Goal: Contribute content: Contribute content

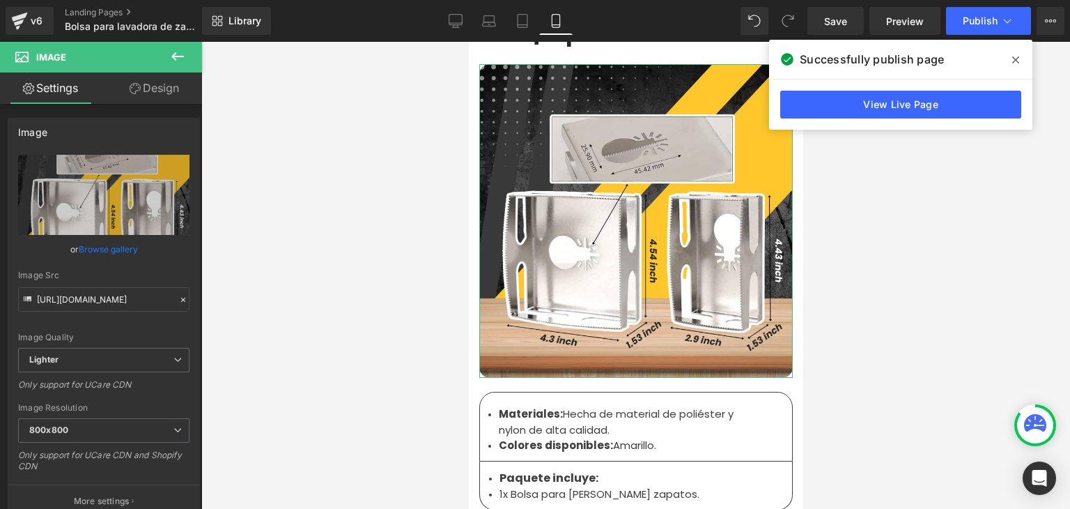
type input "C:\fakepath\6.webp"
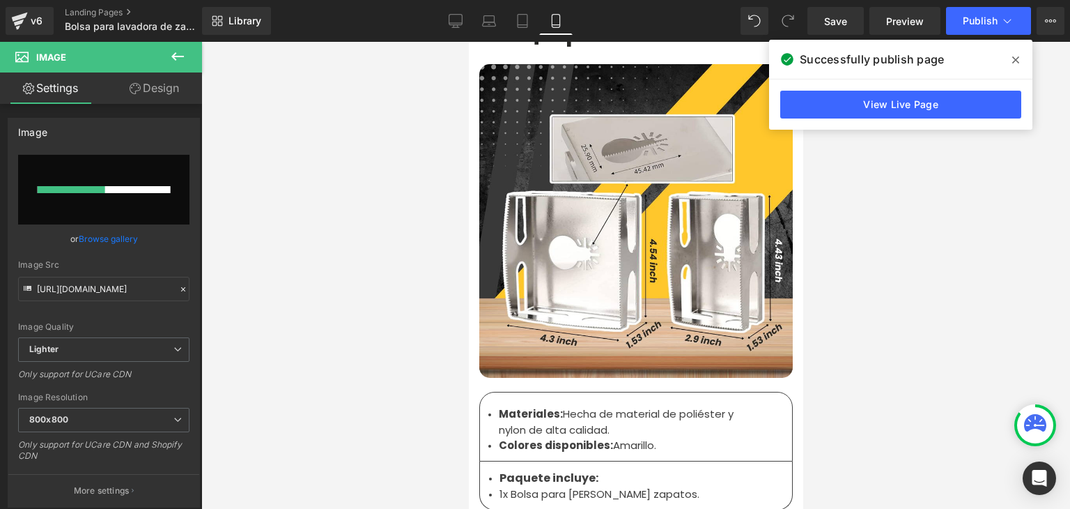
click at [1015, 57] on icon at bounding box center [1015, 59] width 7 height 11
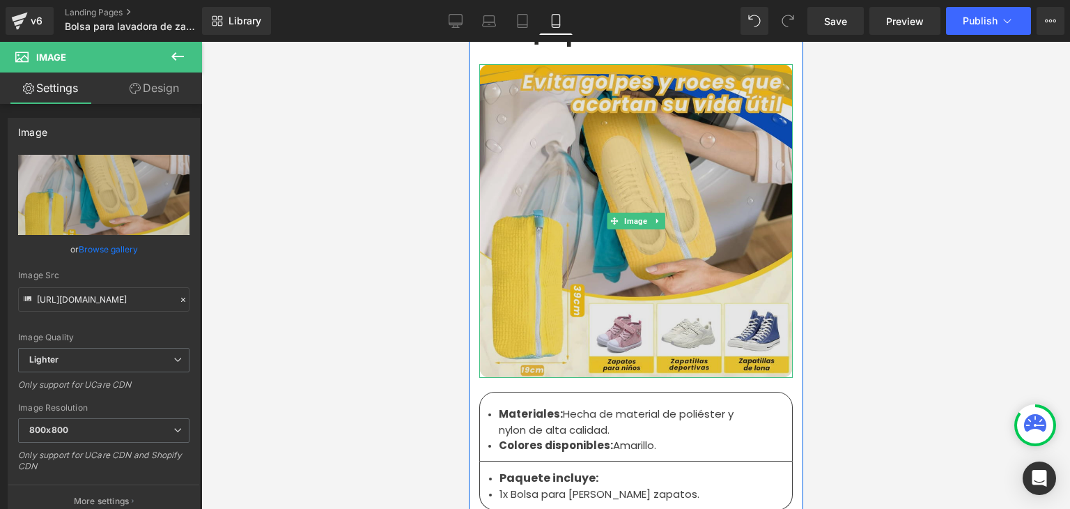
type input "[URL][DOMAIN_NAME]"
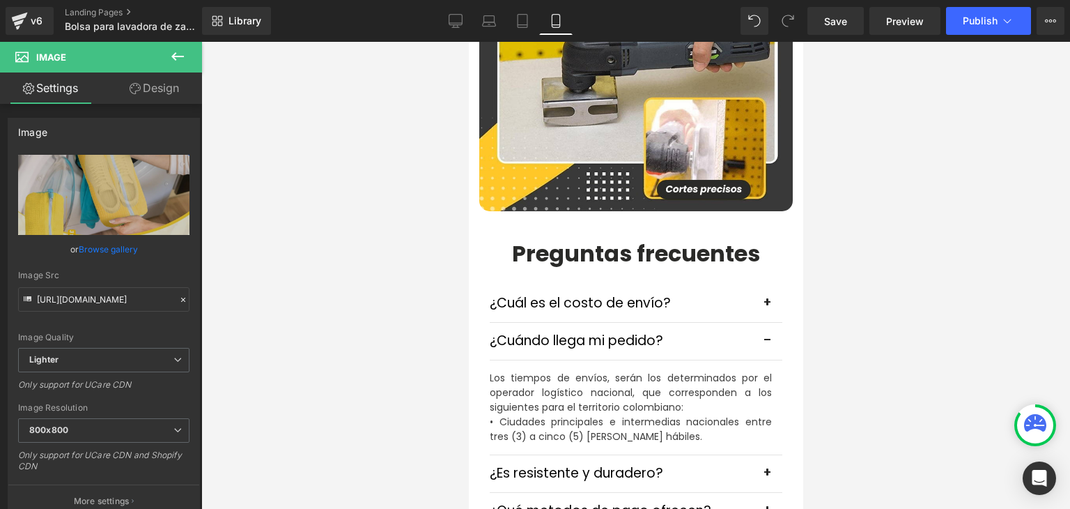
scroll to position [3762, 0]
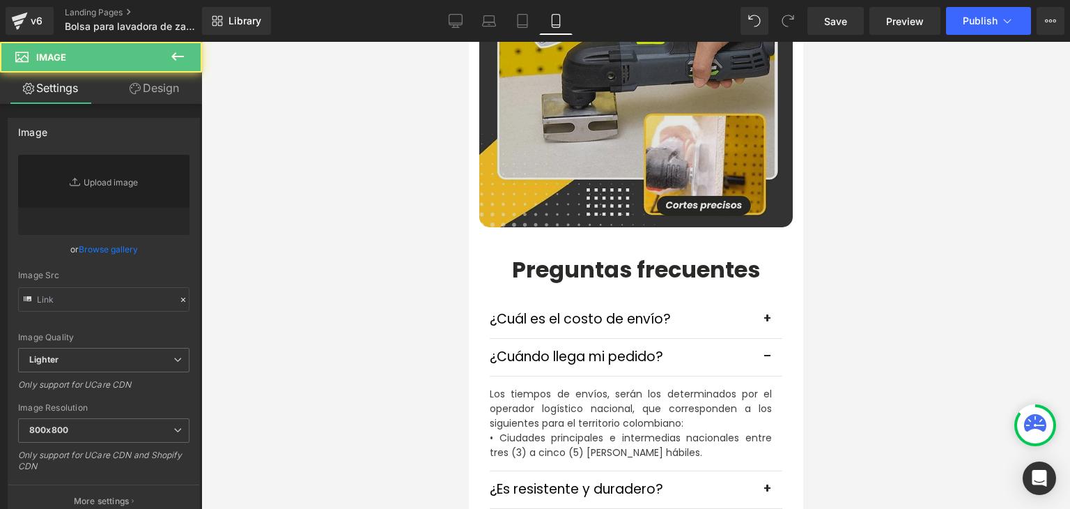
click at [605, 129] on img at bounding box center [635, 70] width 313 height 313
click at [585, 254] on b "Preguntas frecuentes" at bounding box center [635, 269] width 248 height 31
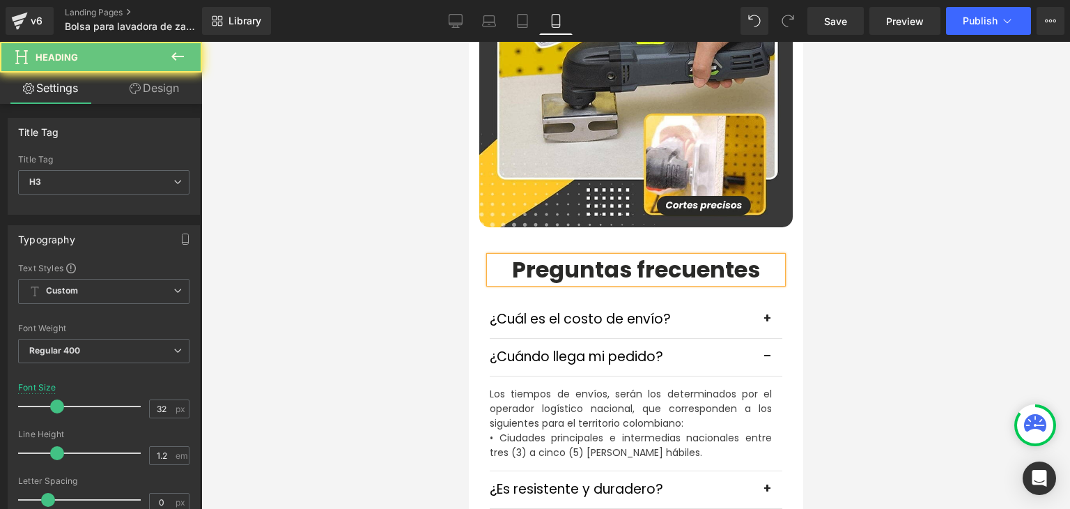
click at [621, 216] on img at bounding box center [635, 70] width 313 height 313
click at [625, 227] on img at bounding box center [635, 70] width 313 height 313
click at [627, 79] on span "Image" at bounding box center [635, 70] width 29 height 17
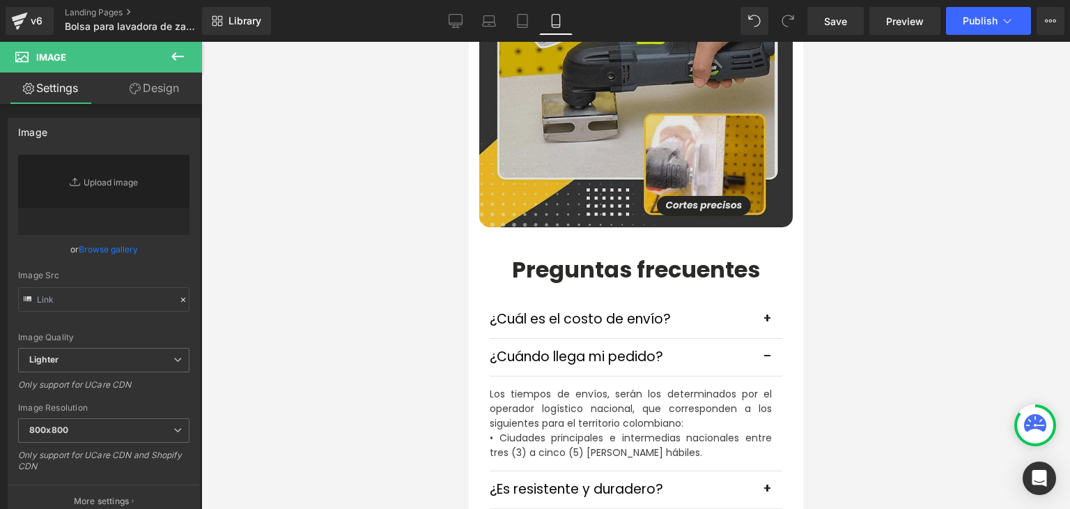
click at [639, 227] on img at bounding box center [635, 70] width 313 height 313
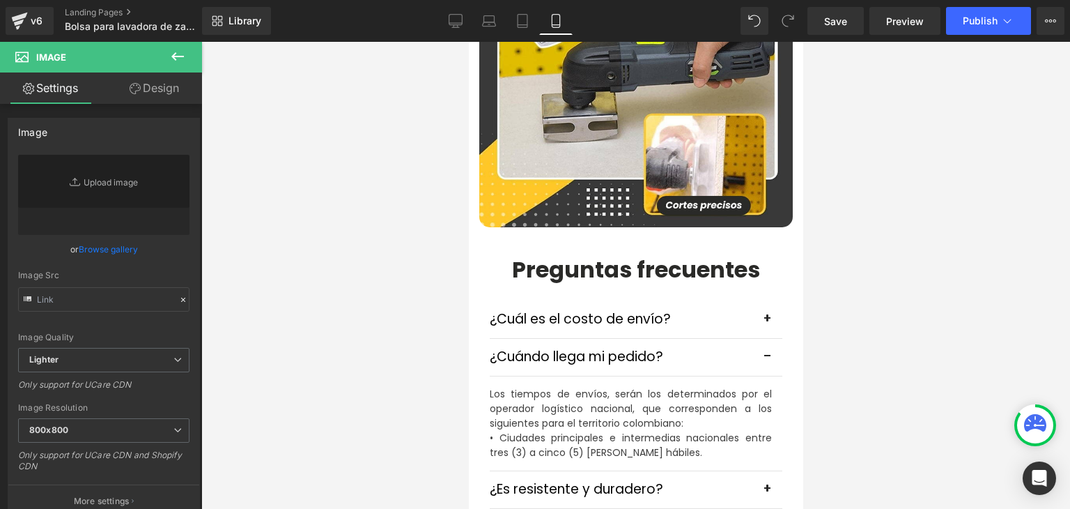
type input "[URL][DOMAIN_NAME]"
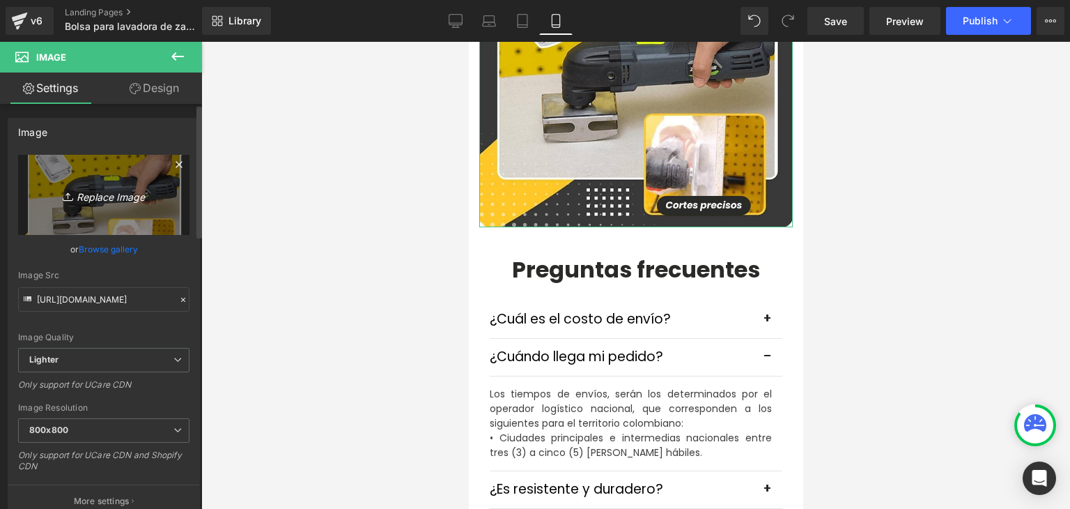
drag, startPoint x: 106, startPoint y: 206, endPoint x: 42, endPoint y: 148, distance: 86.8
click at [106, 206] on link "Replace Image" at bounding box center [103, 195] width 171 height 80
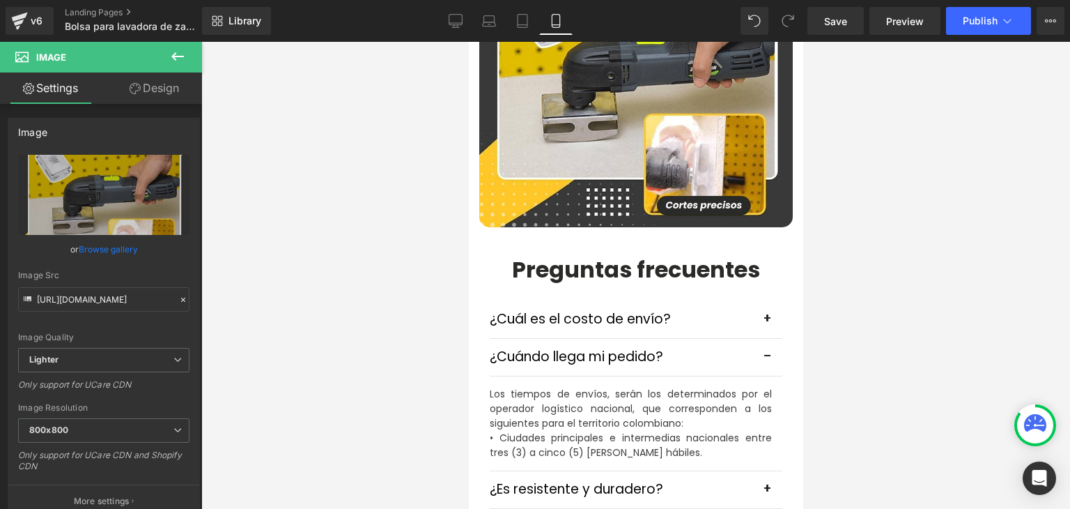
scroll to position [3553, 0]
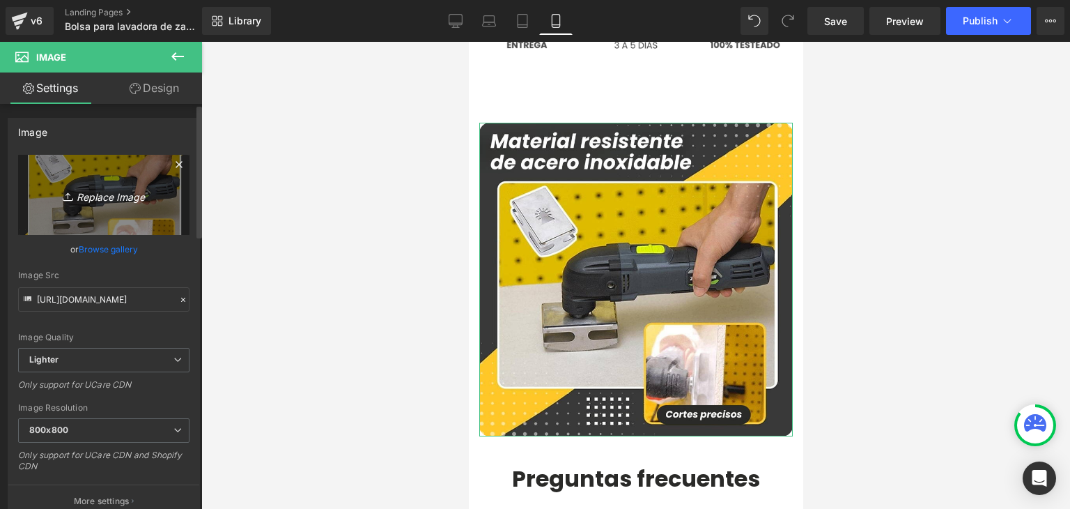
click at [72, 180] on link "Replace Image" at bounding box center [103, 195] width 171 height 80
type input "C:\fakepath\5.webp"
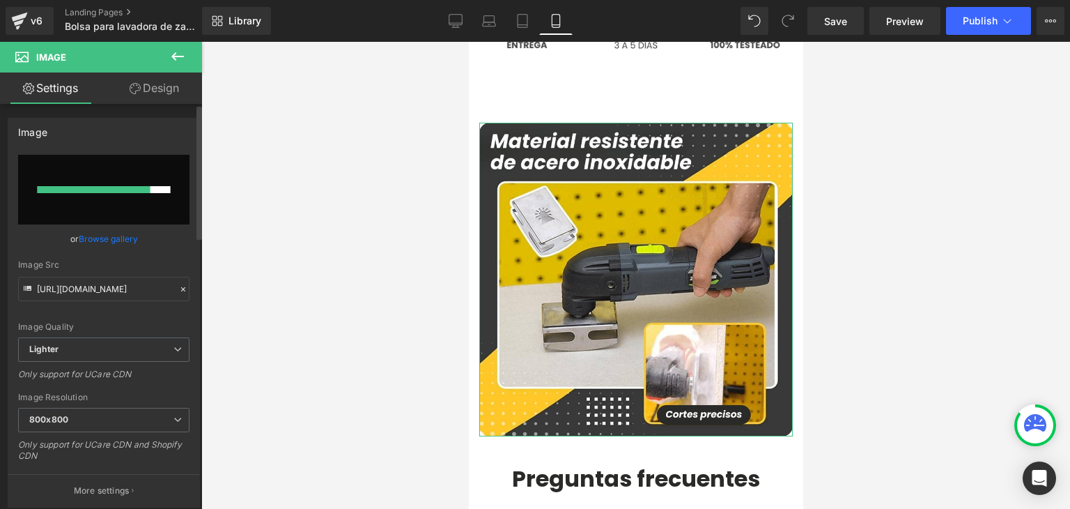
click at [95, 238] on link "Browse gallery" at bounding box center [108, 238] width 59 height 24
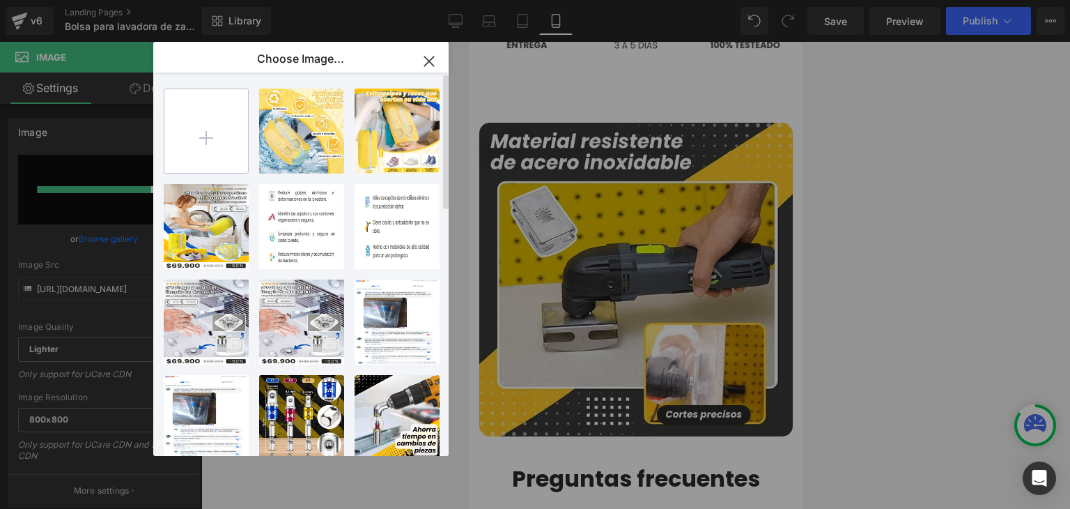
click at [210, 136] on input "file" at bounding box center [206, 131] width 84 height 84
type input "C:\fakepath\5.webp"
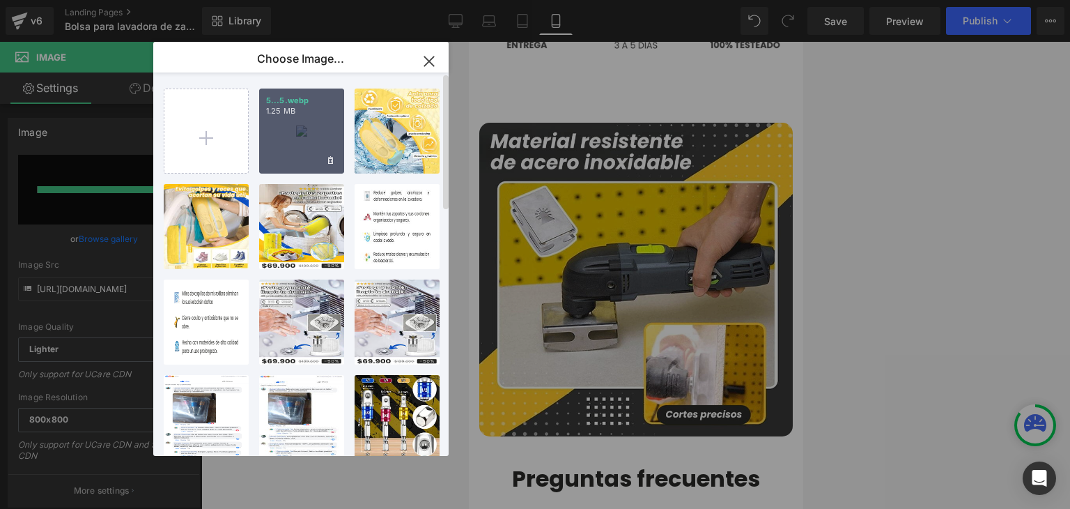
click at [295, 131] on div "5...5.webp 1.25 MB" at bounding box center [301, 130] width 85 height 85
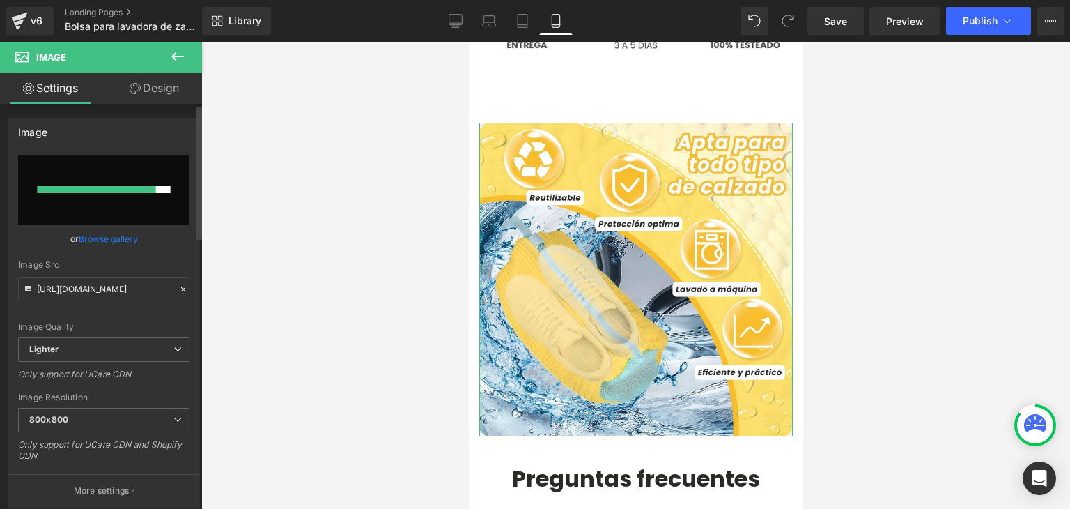
type input "[URL][DOMAIN_NAME]"
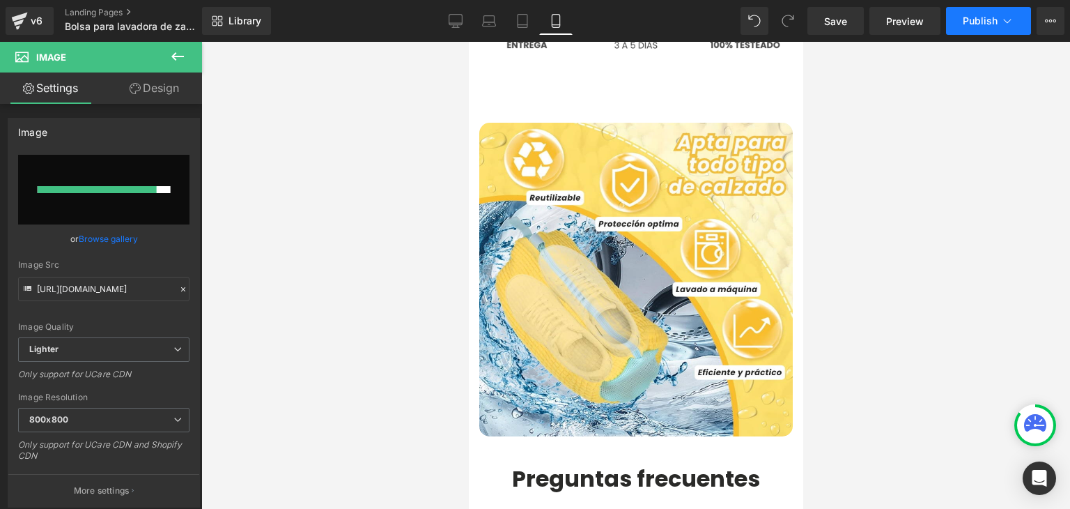
click at [973, 21] on span "Publish" at bounding box center [980, 20] width 35 height 11
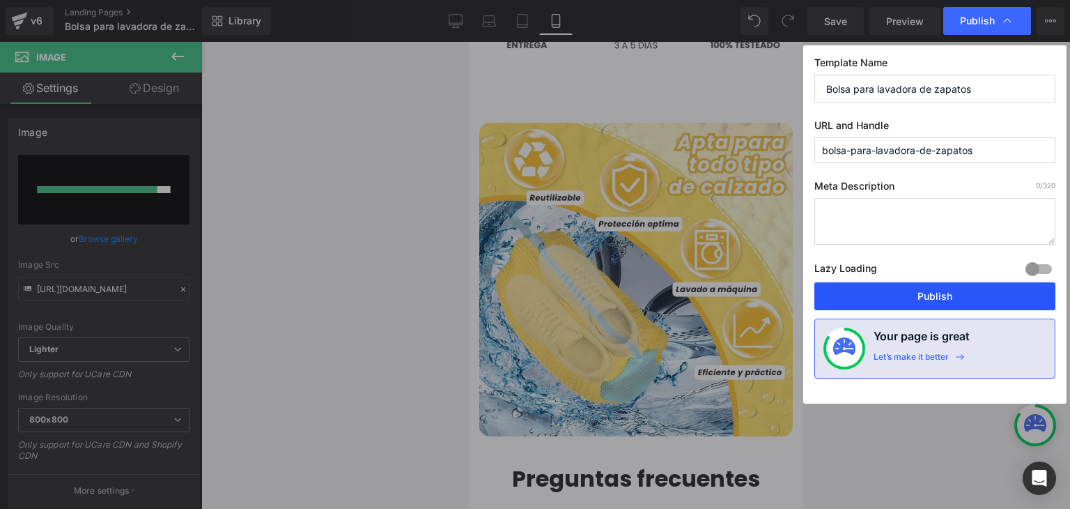
click at [929, 295] on button "Publish" at bounding box center [934, 296] width 241 height 28
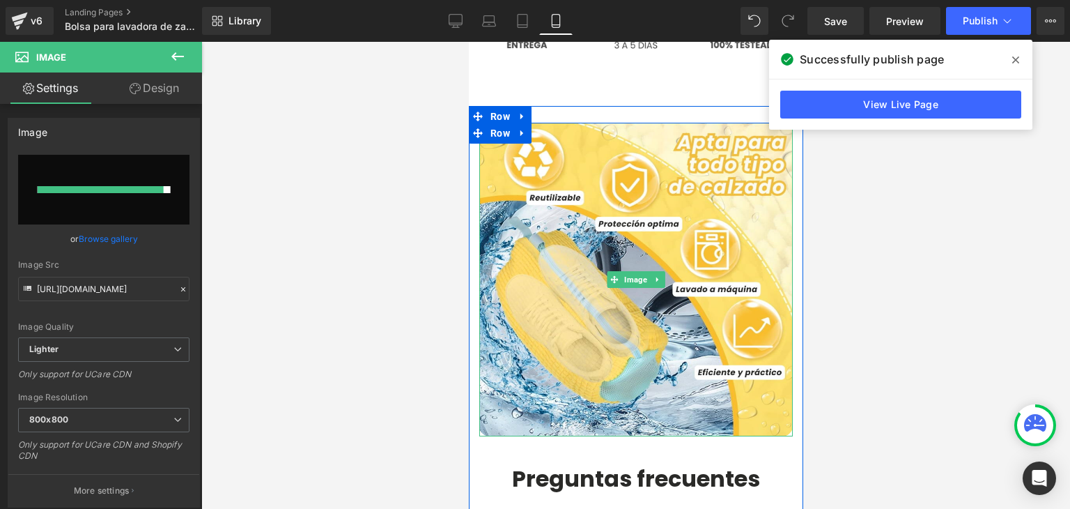
scroll to position [3135, 0]
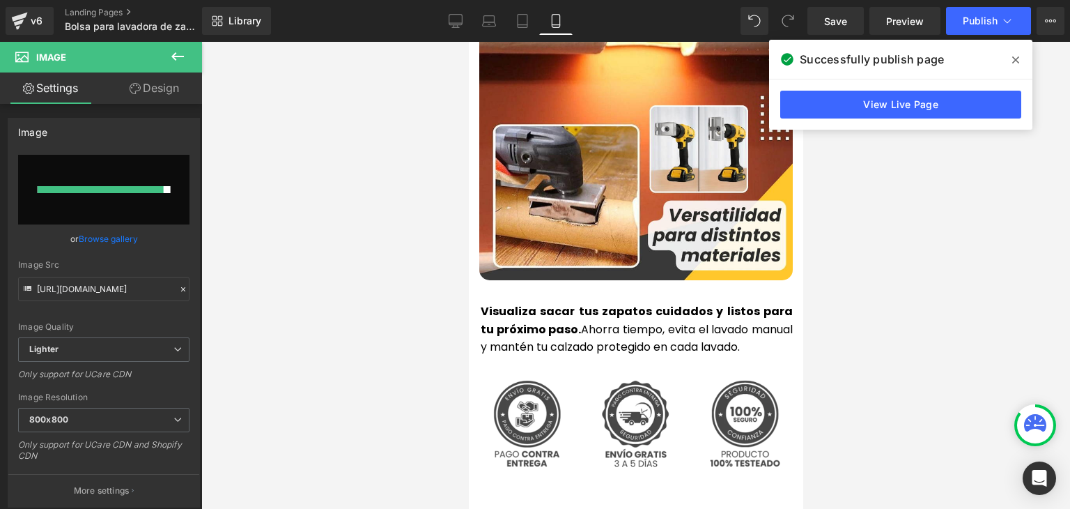
click at [601, 210] on img at bounding box center [635, 123] width 313 height 313
click at [633, 201] on img at bounding box center [635, 123] width 313 height 313
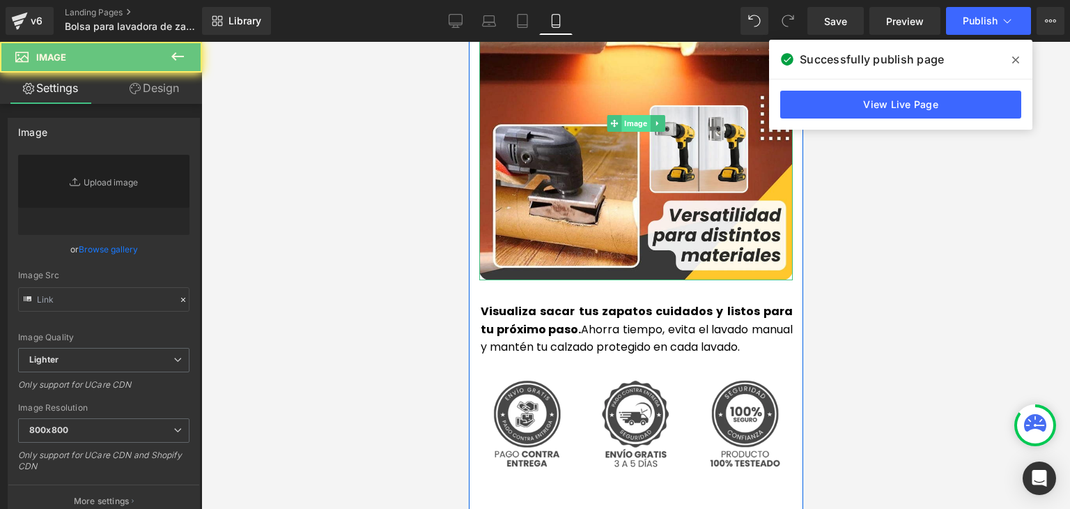
click at [628, 132] on span "Image" at bounding box center [635, 123] width 29 height 17
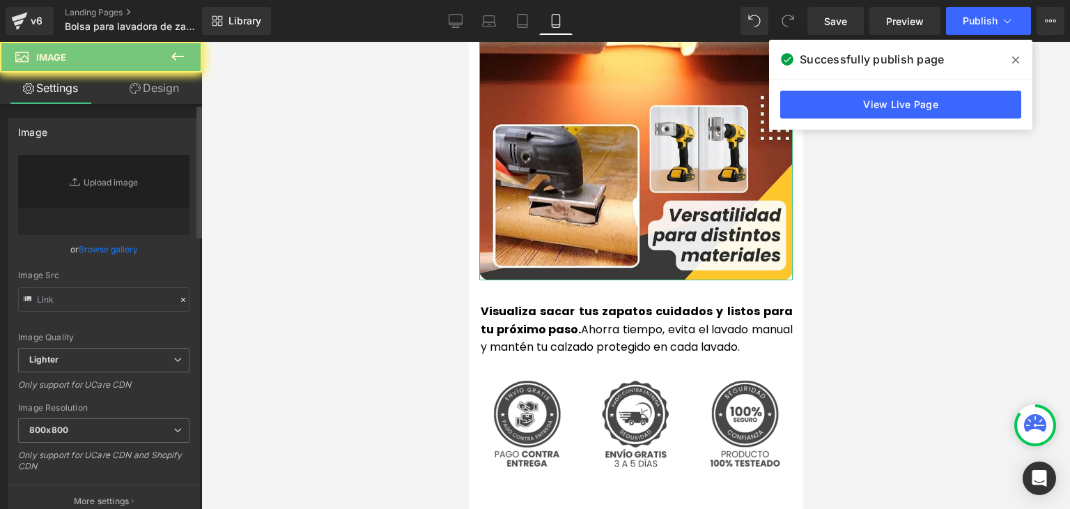
click at [98, 251] on link "Browse gallery" at bounding box center [108, 249] width 59 height 24
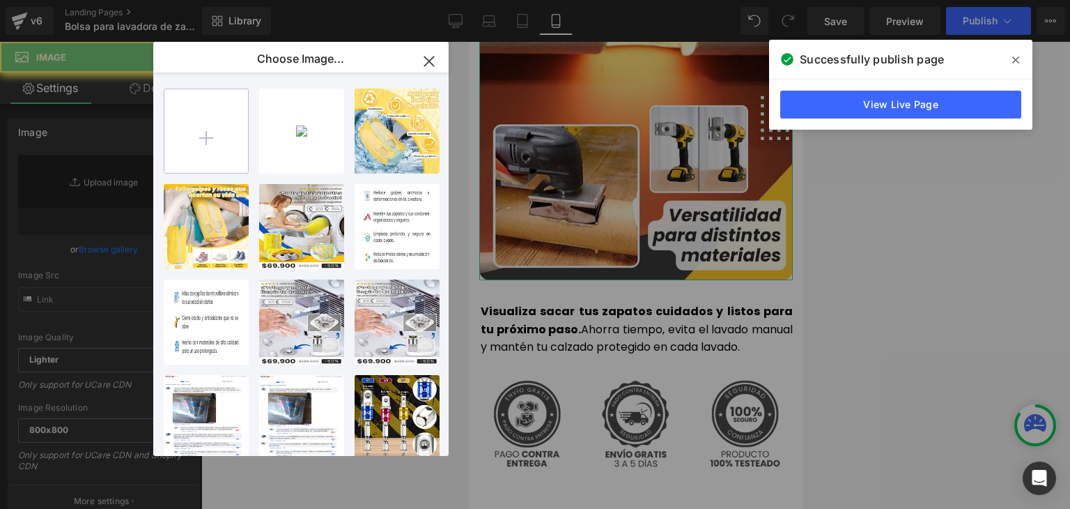
click at [212, 130] on input "file" at bounding box center [206, 131] width 84 height 84
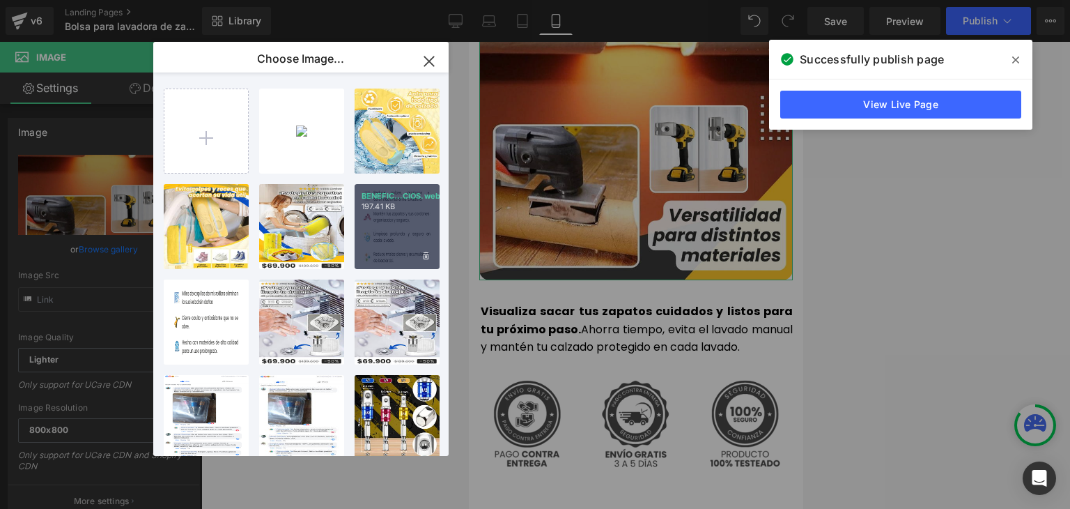
type input "[URL][DOMAIN_NAME]"
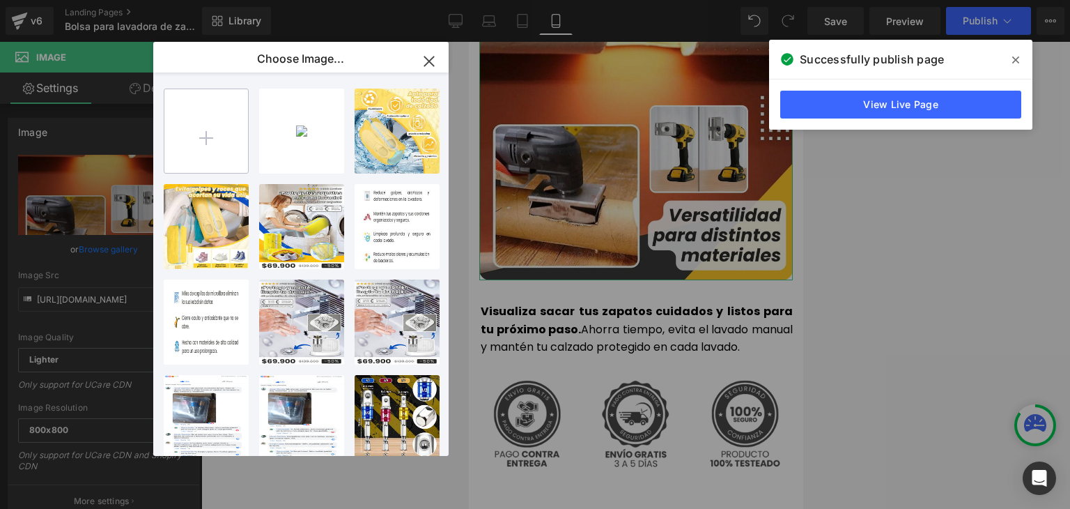
click at [223, 146] on input "file" at bounding box center [206, 131] width 84 height 84
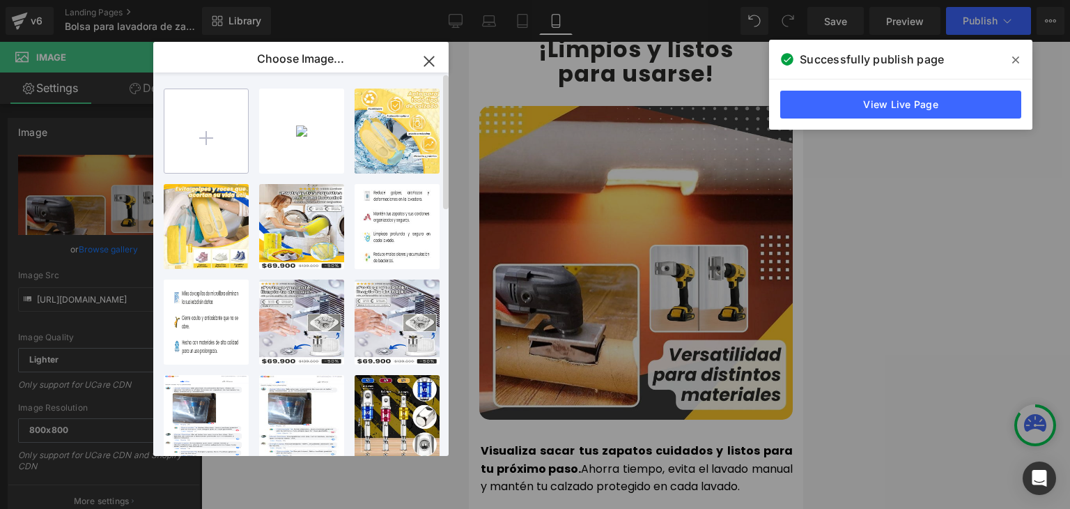
type input "C:\fakepath\4.webp"
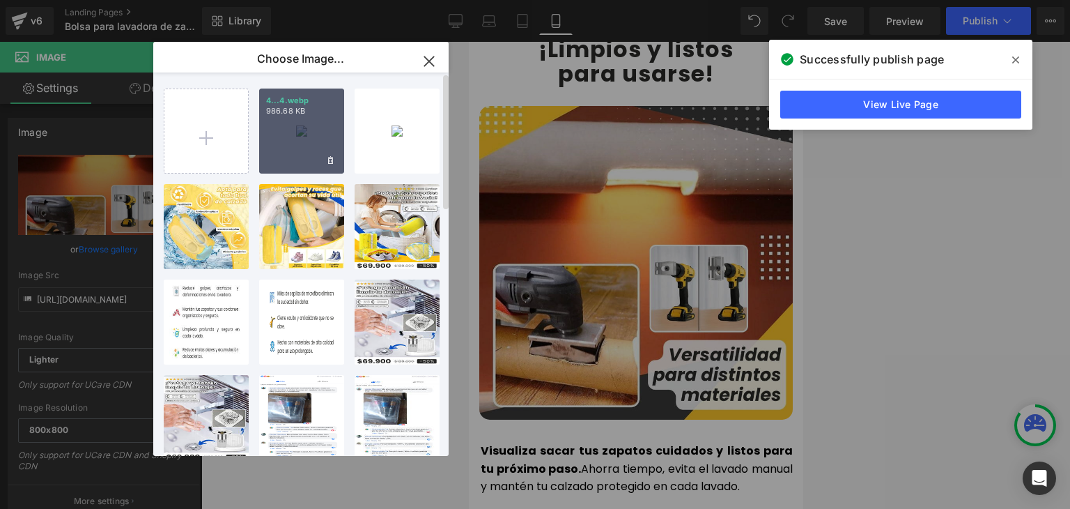
click at [290, 133] on div "4...4.webp 986.68 KB" at bounding box center [301, 130] width 85 height 85
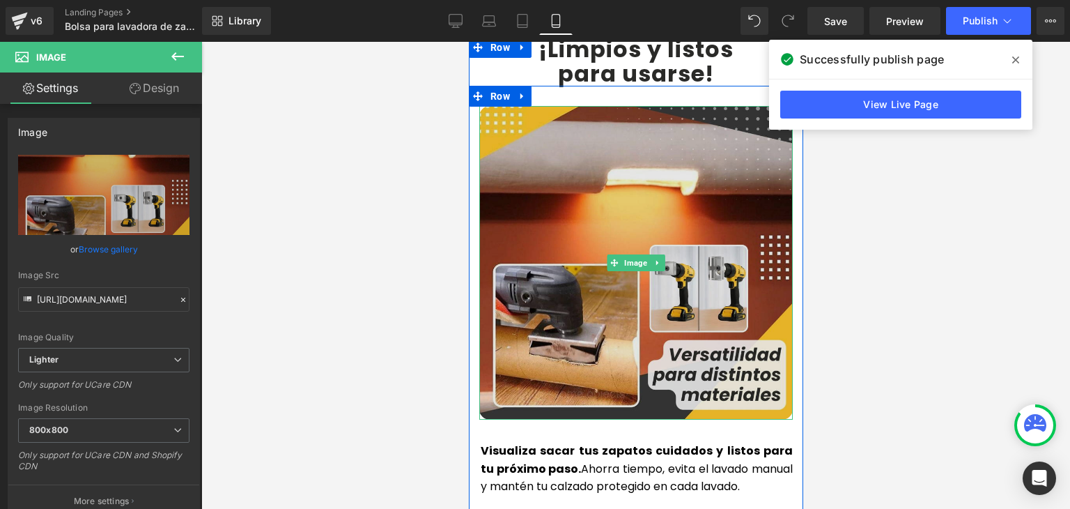
click at [648, 182] on img at bounding box center [635, 262] width 313 height 313
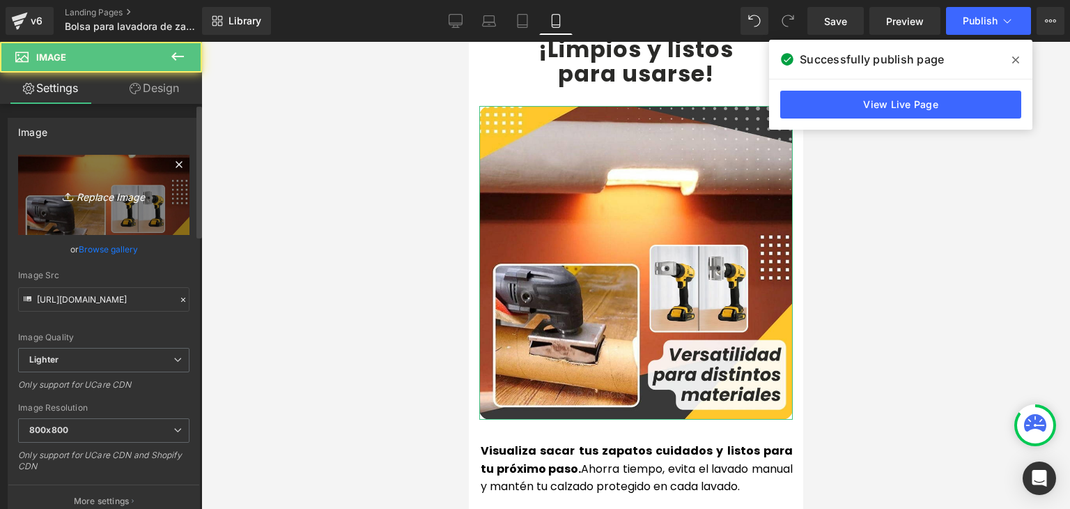
click at [114, 211] on link "Replace Image" at bounding box center [103, 195] width 171 height 80
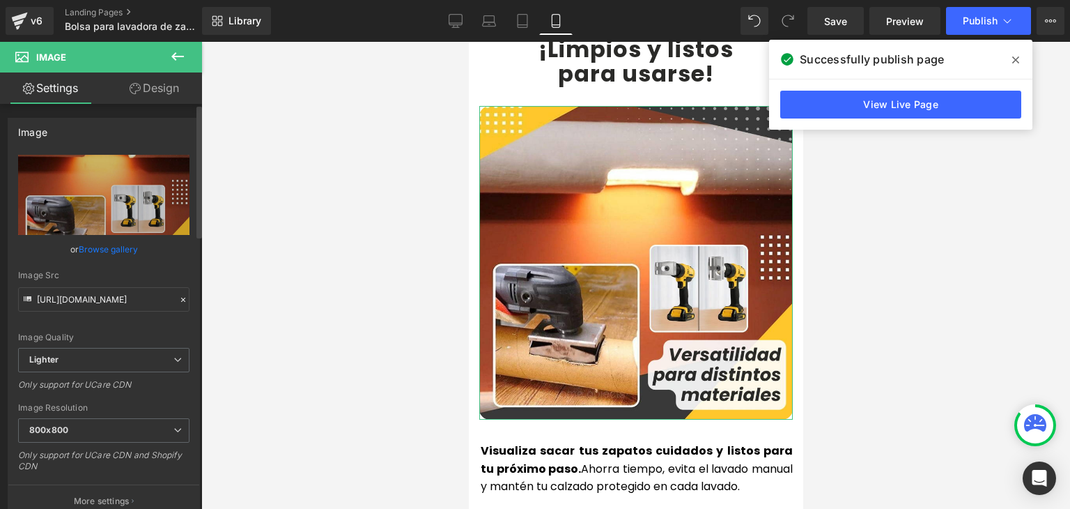
click at [106, 241] on link "Browse gallery" at bounding box center [108, 249] width 59 height 24
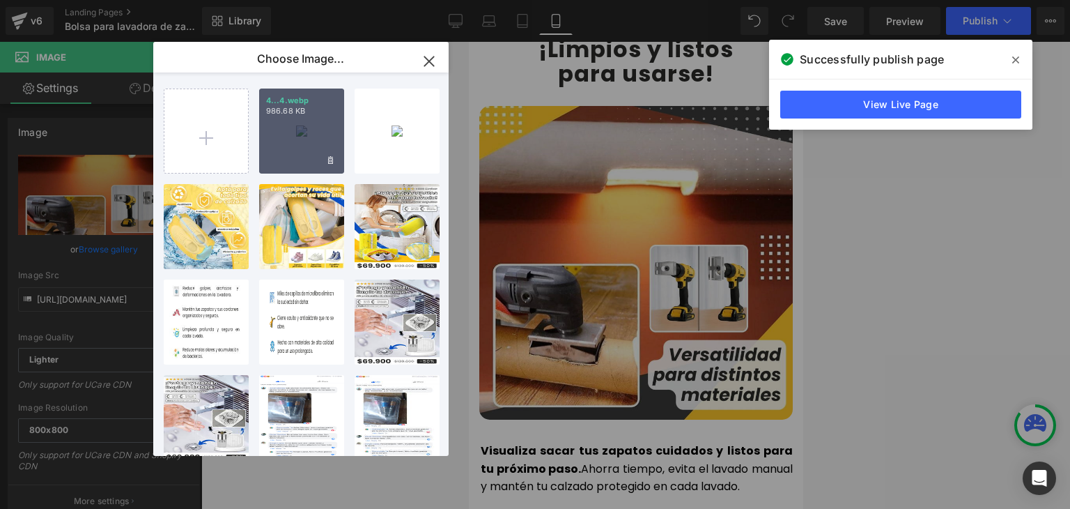
click at [301, 115] on p "986.68 KB" at bounding box center [301, 111] width 71 height 10
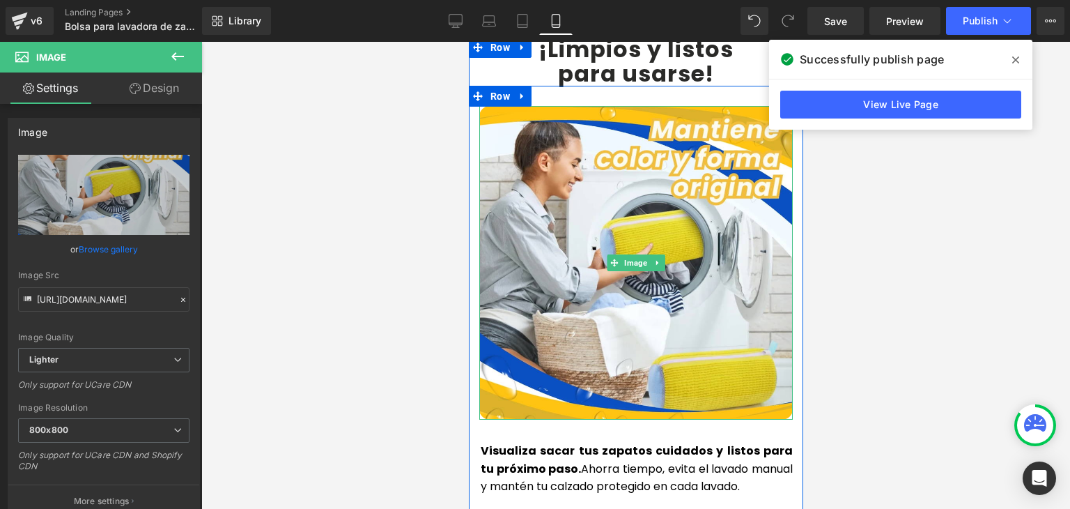
type input "[URL][DOMAIN_NAME]"
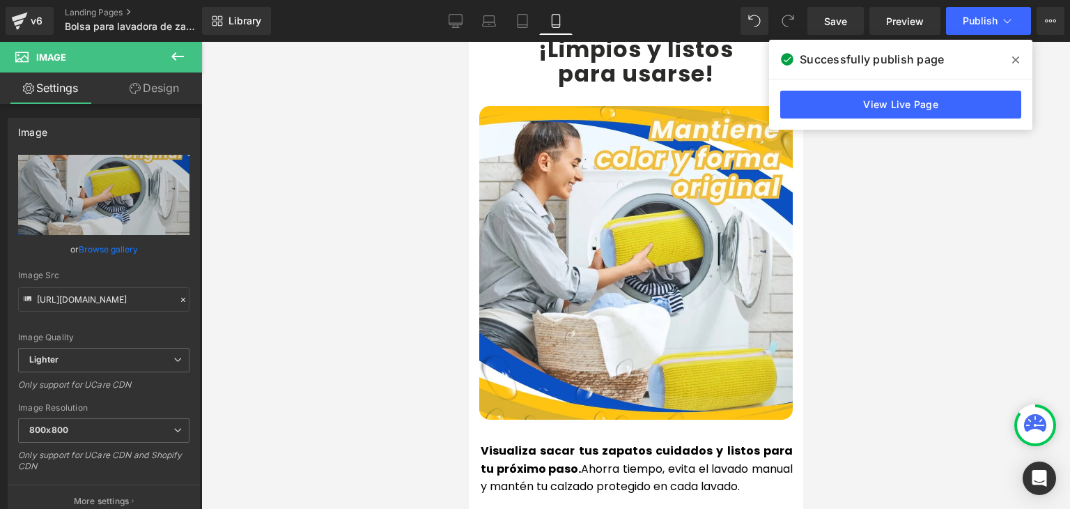
click at [1015, 59] on icon at bounding box center [1015, 59] width 7 height 11
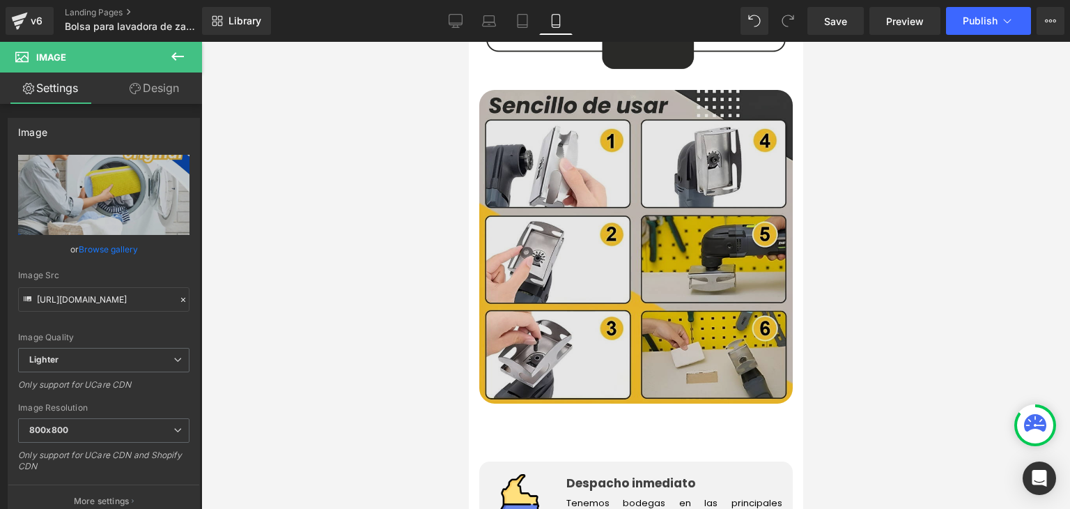
scroll to position [2159, 0]
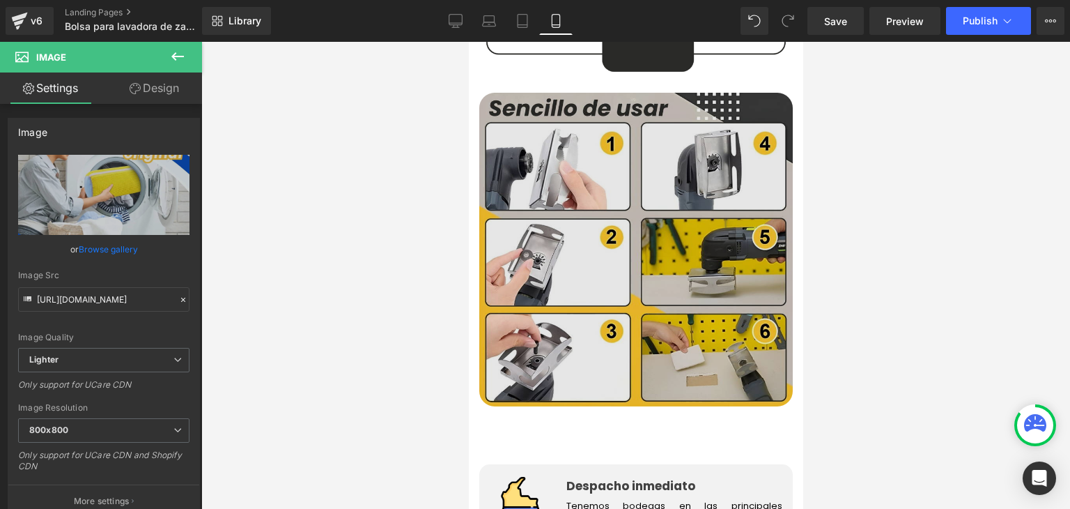
drag, startPoint x: 675, startPoint y: 215, endPoint x: 619, endPoint y: 183, distance: 64.3
click at [675, 215] on img at bounding box center [635, 249] width 313 height 313
click at [619, 183] on img at bounding box center [635, 249] width 313 height 313
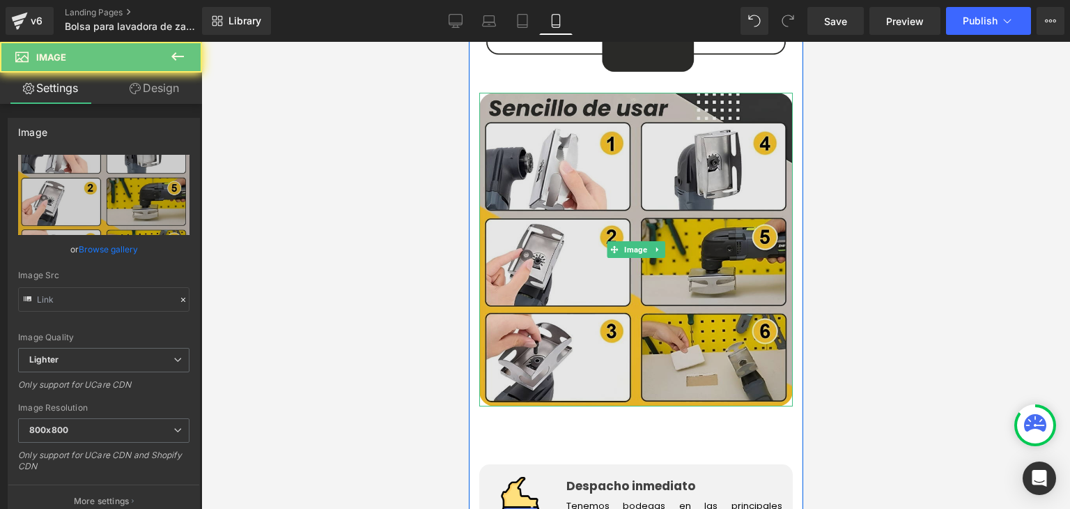
type input "[URL][DOMAIN_NAME]"
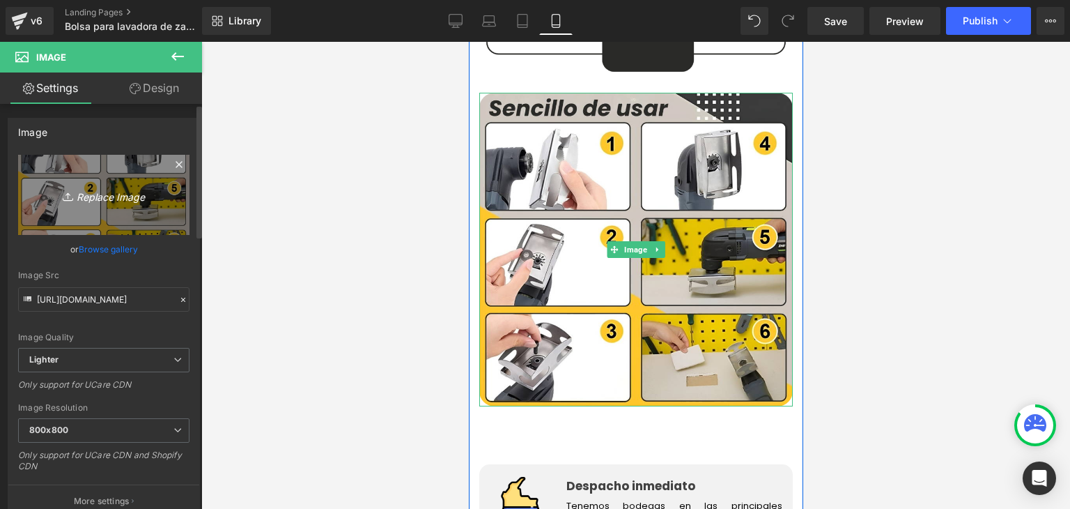
click at [130, 183] on link "Replace Image" at bounding box center [103, 195] width 171 height 80
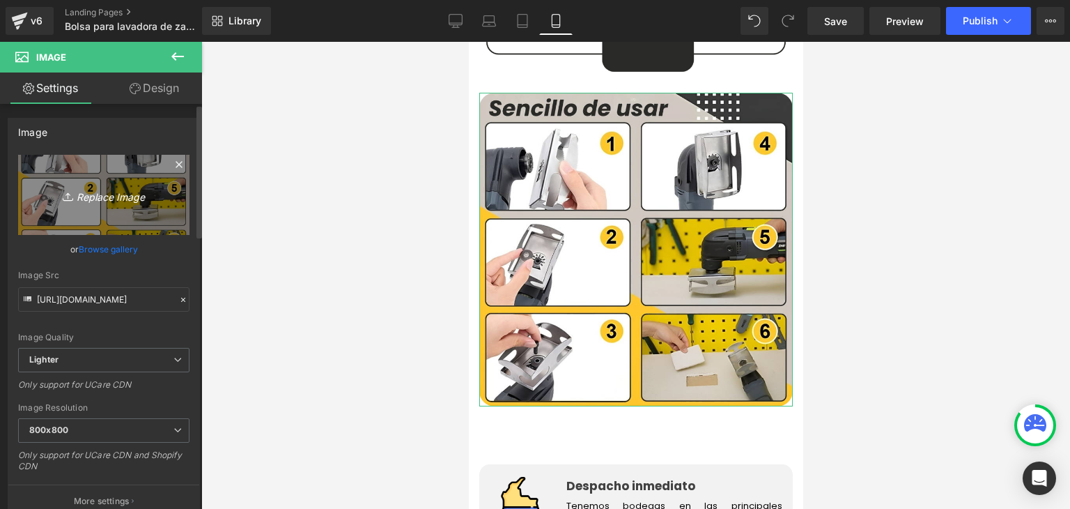
type input "C:\fakepath\3.webp"
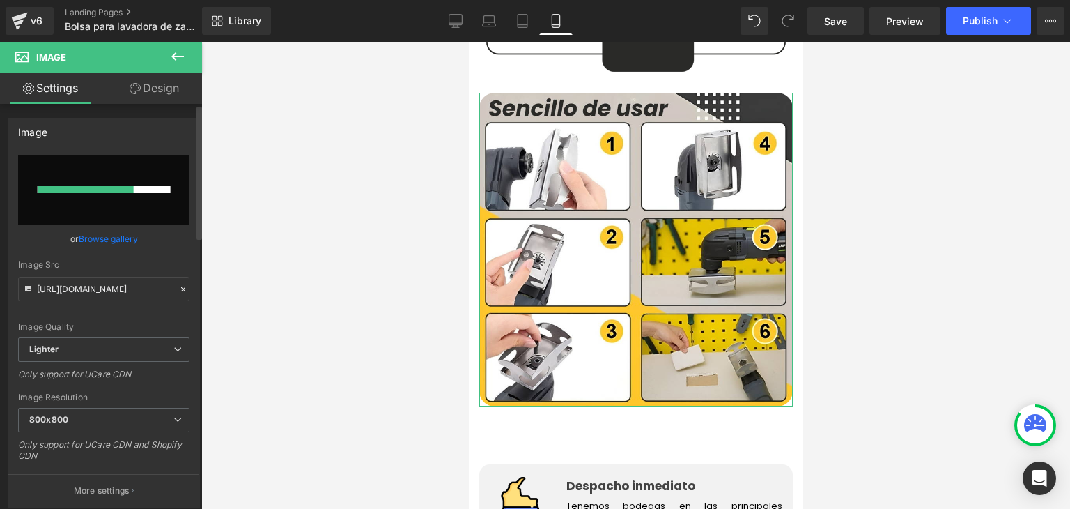
click at [118, 240] on link "Browse gallery" at bounding box center [108, 238] width 59 height 24
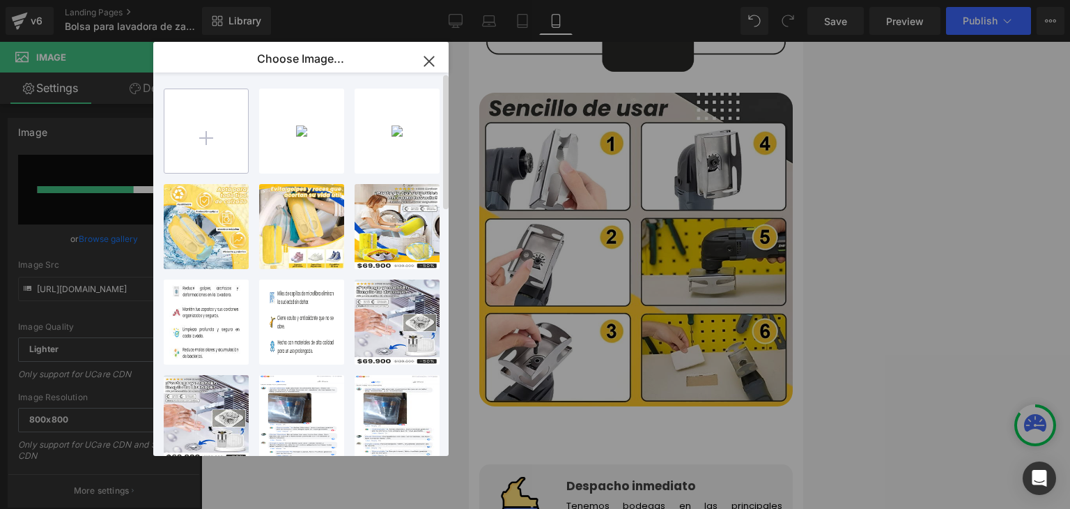
click at [224, 141] on input "file" at bounding box center [206, 131] width 84 height 84
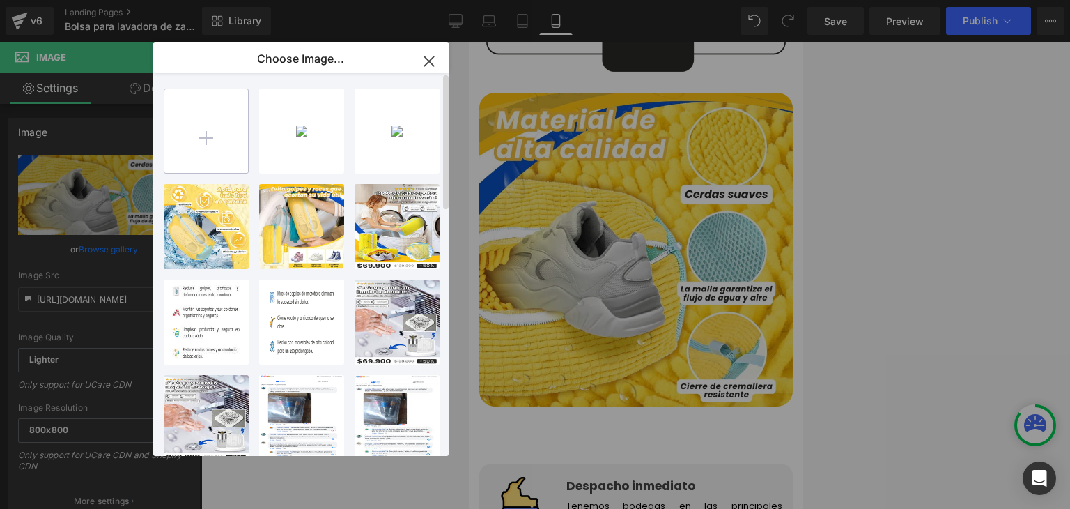
type input "[URL][DOMAIN_NAME]"
click at [933, 0] on div "Image You are previewing how the will restyle your page. You can not edit Eleme…" at bounding box center [535, 0] width 1070 height 0
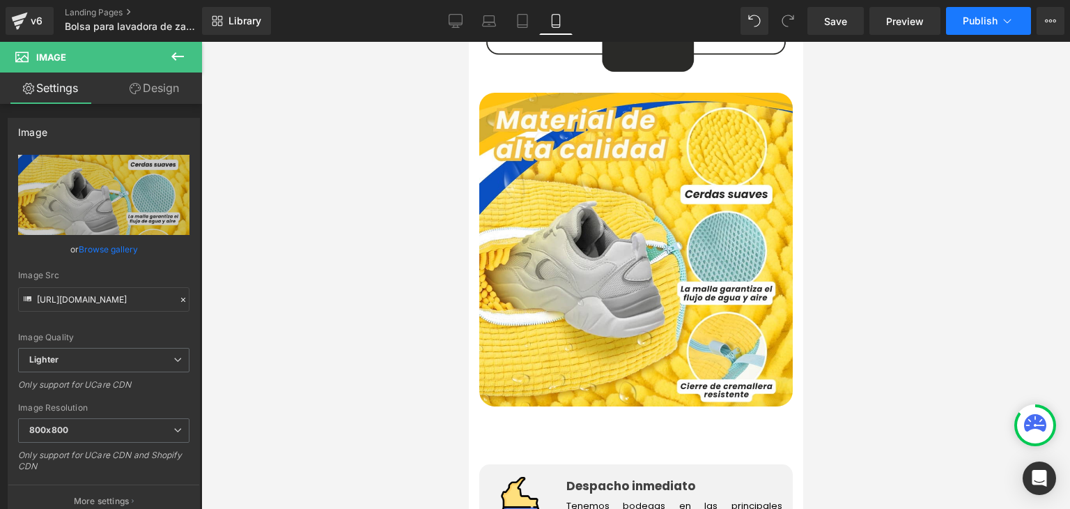
click at [997, 24] on span "Publish" at bounding box center [980, 20] width 35 height 11
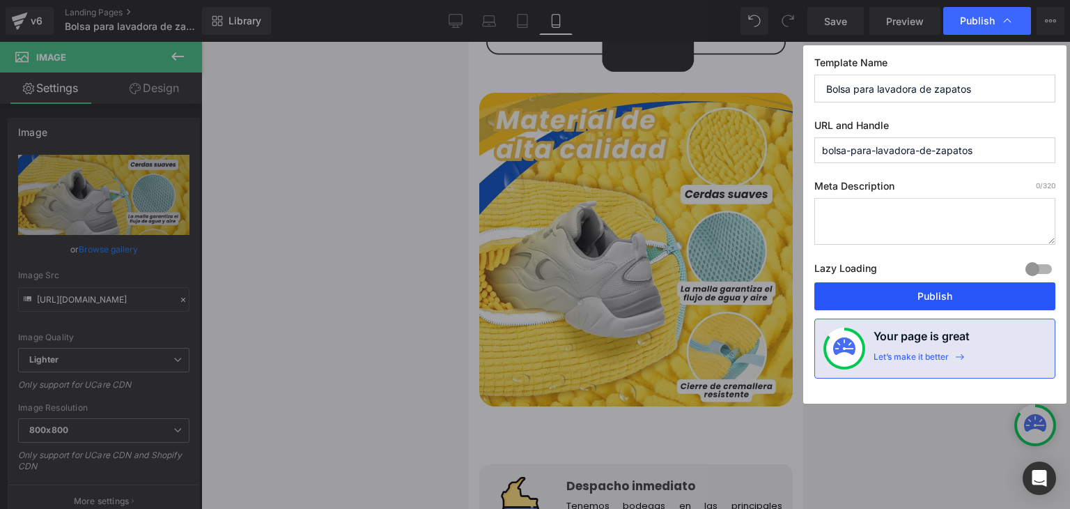
click at [945, 293] on button "Publish" at bounding box center [934, 296] width 241 height 28
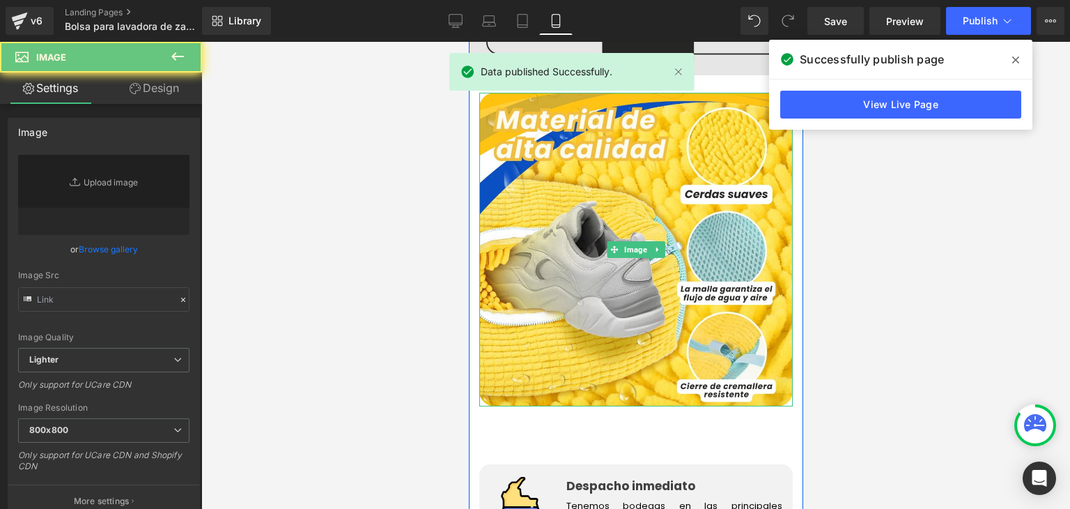
scroll to position [1672, 0]
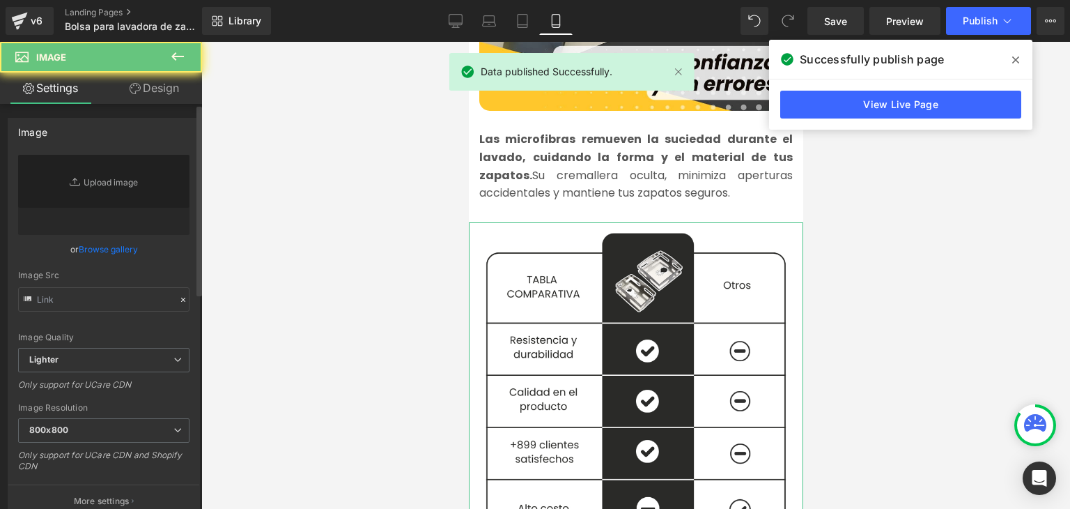
click at [111, 249] on link "Browse gallery" at bounding box center [108, 249] width 59 height 24
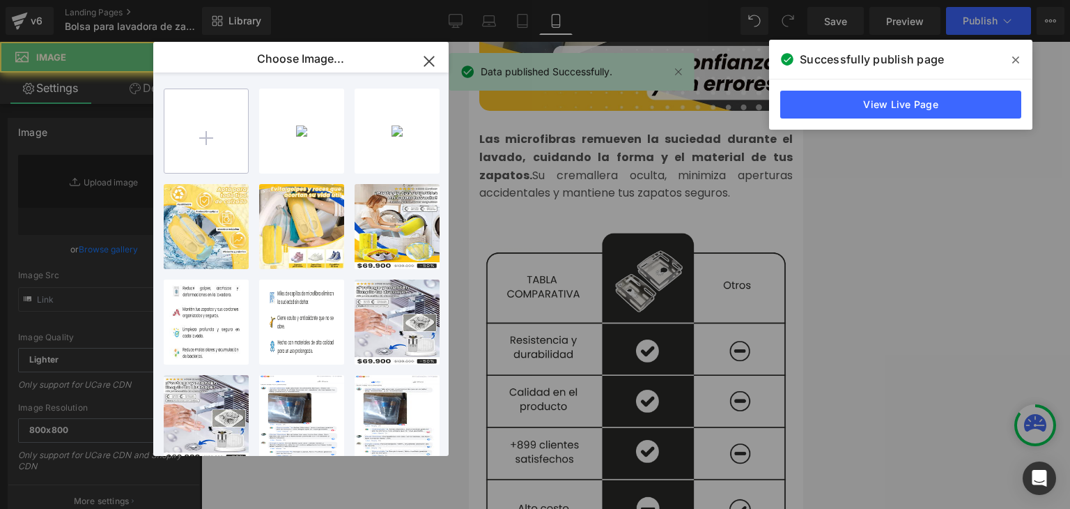
click at [218, 141] on input "file" at bounding box center [206, 131] width 84 height 84
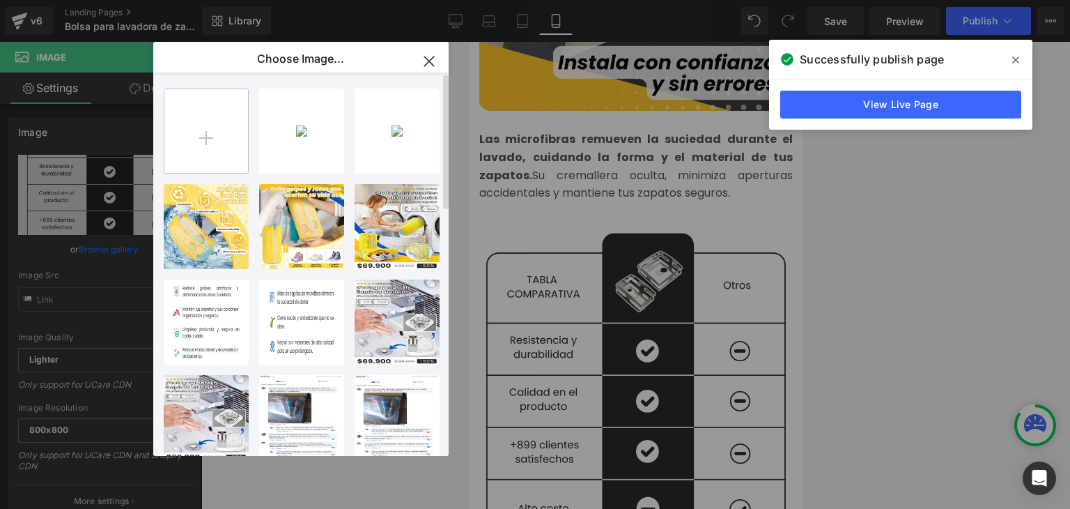
type input "[URL][DOMAIN_NAME]"
click at [1013, 61] on icon at bounding box center [1015, 59] width 7 height 11
type input "C:\fakepath\1.webp"
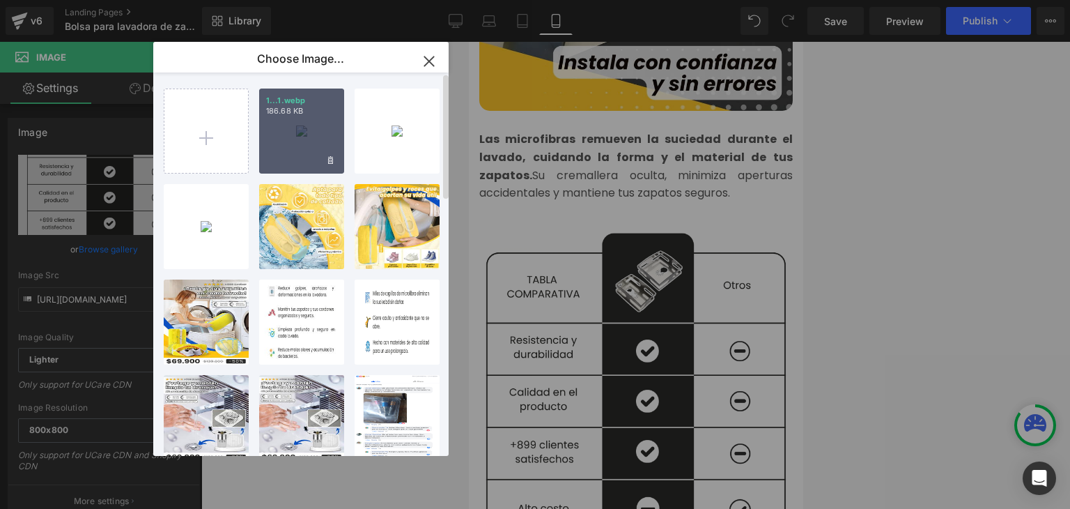
click at [299, 132] on div "1...1.webp 186.68 KB" at bounding box center [301, 130] width 85 height 85
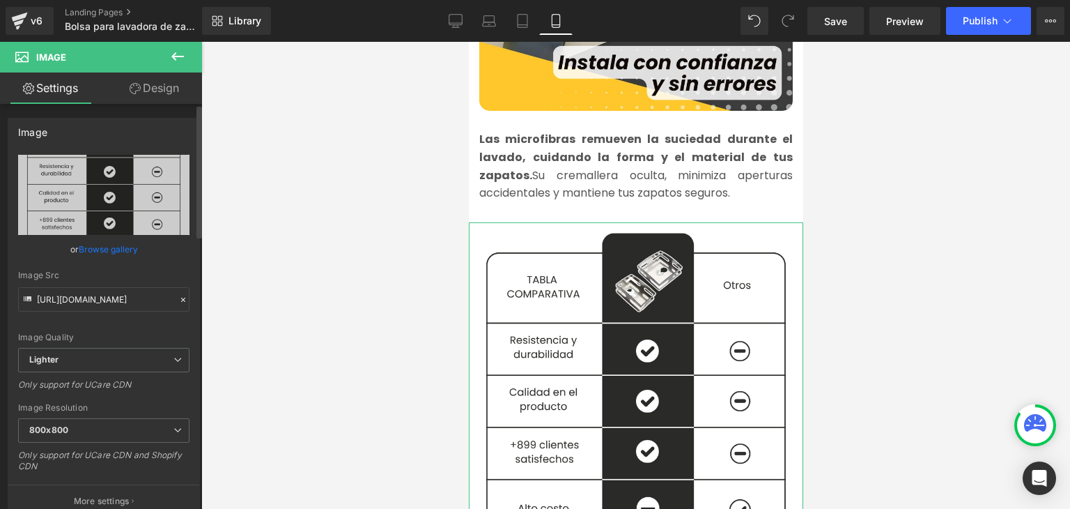
click at [122, 251] on link "Browse gallery" at bounding box center [108, 249] width 59 height 24
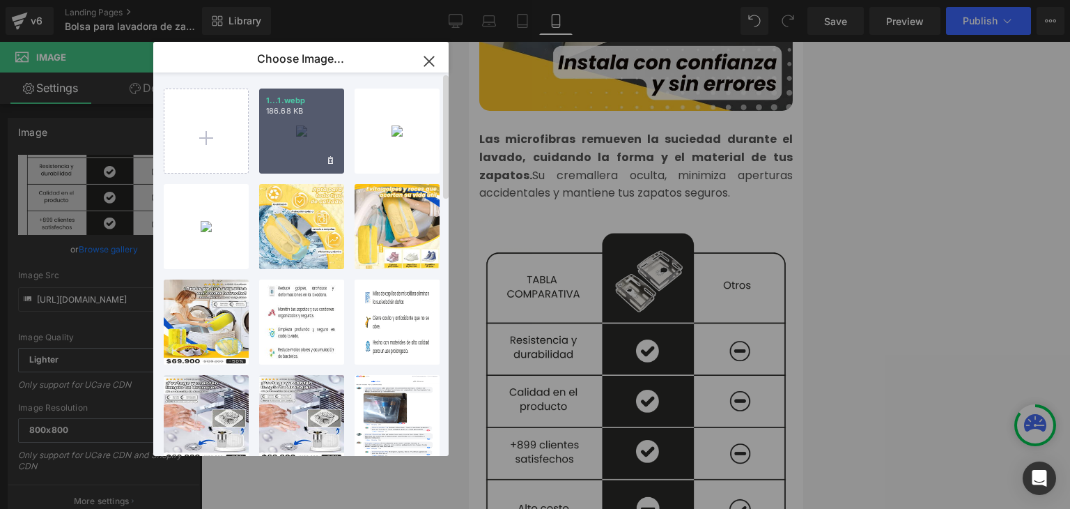
click at [284, 139] on div "1...1.webp 186.68 KB" at bounding box center [301, 130] width 85 height 85
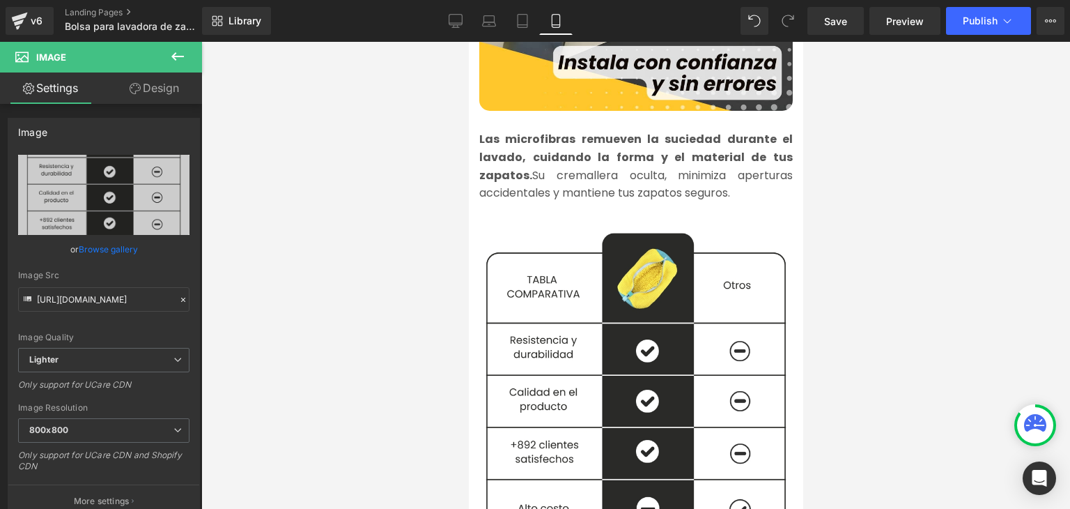
type input "[URL][DOMAIN_NAME]"
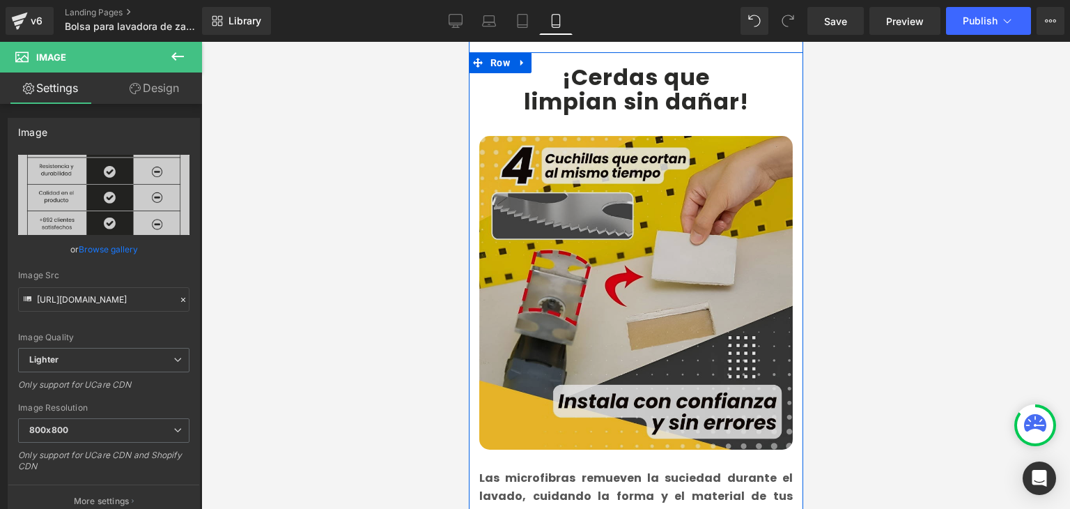
scroll to position [1324, 0]
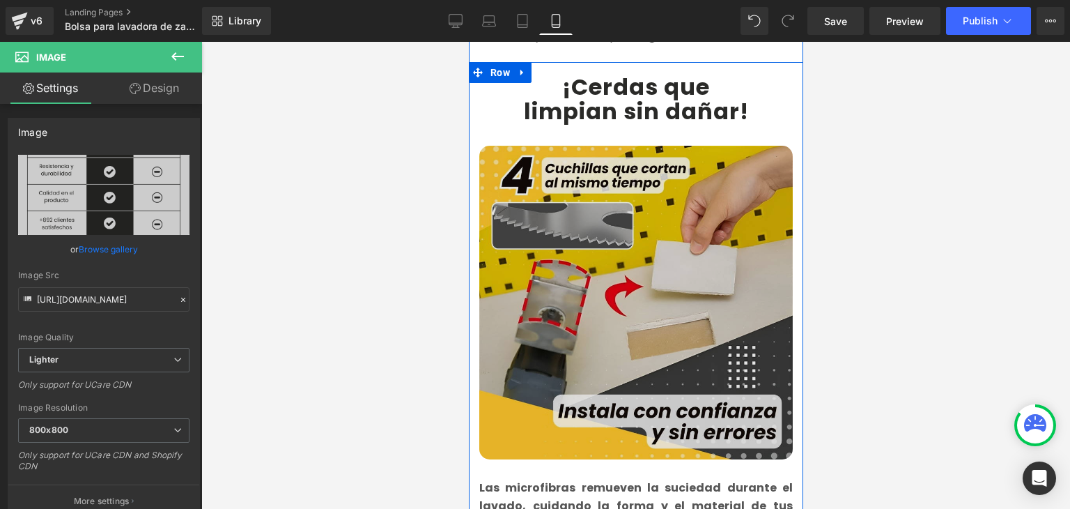
click at [602, 246] on img at bounding box center [635, 302] width 313 height 313
click at [636, 216] on img at bounding box center [635, 302] width 313 height 313
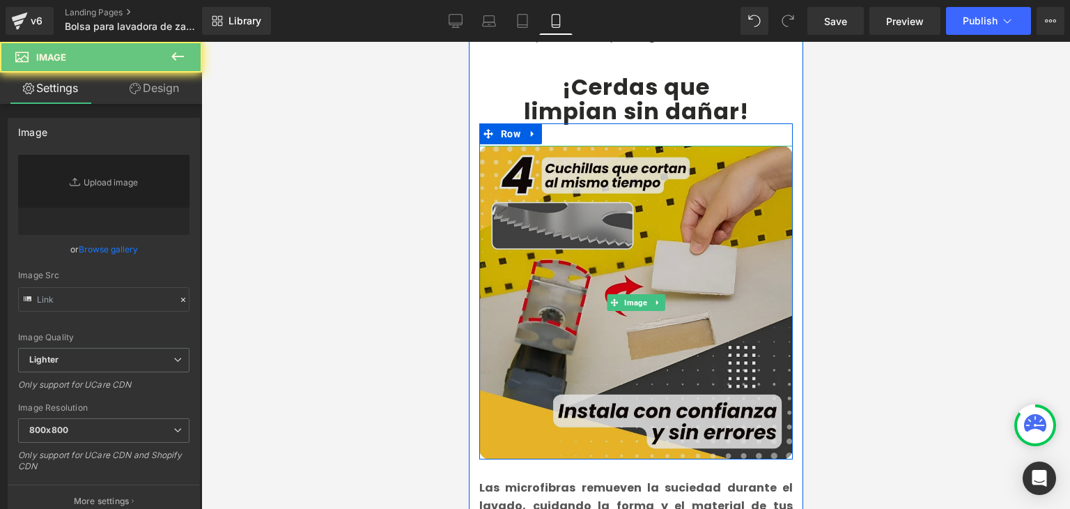
click at [577, 227] on img at bounding box center [635, 302] width 313 height 313
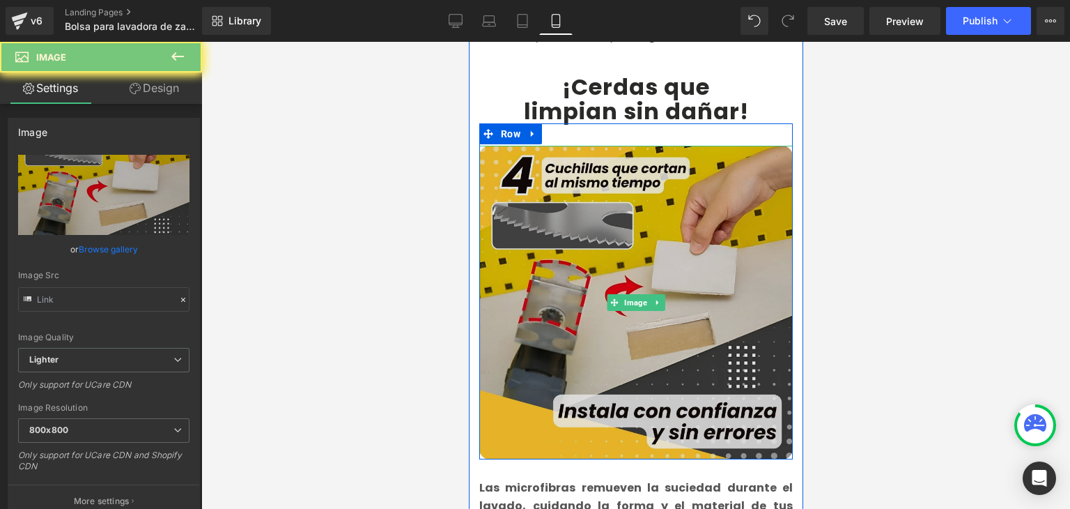
type input "[URL][DOMAIN_NAME]"
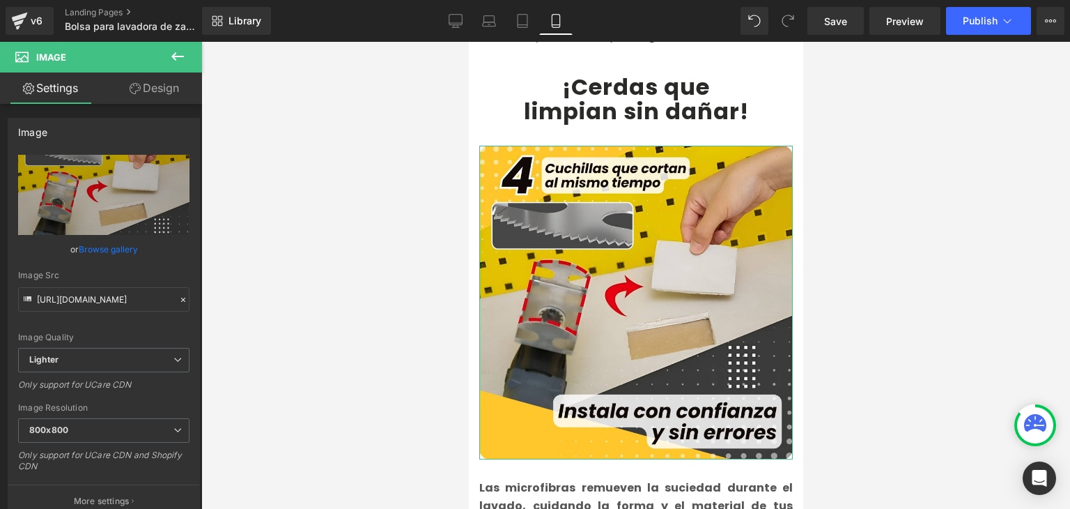
drag, startPoint x: 19, startPoint y: 185, endPoint x: 109, endPoint y: 243, distance: 107.4
click at [109, 243] on link "Browse gallery" at bounding box center [108, 249] width 59 height 24
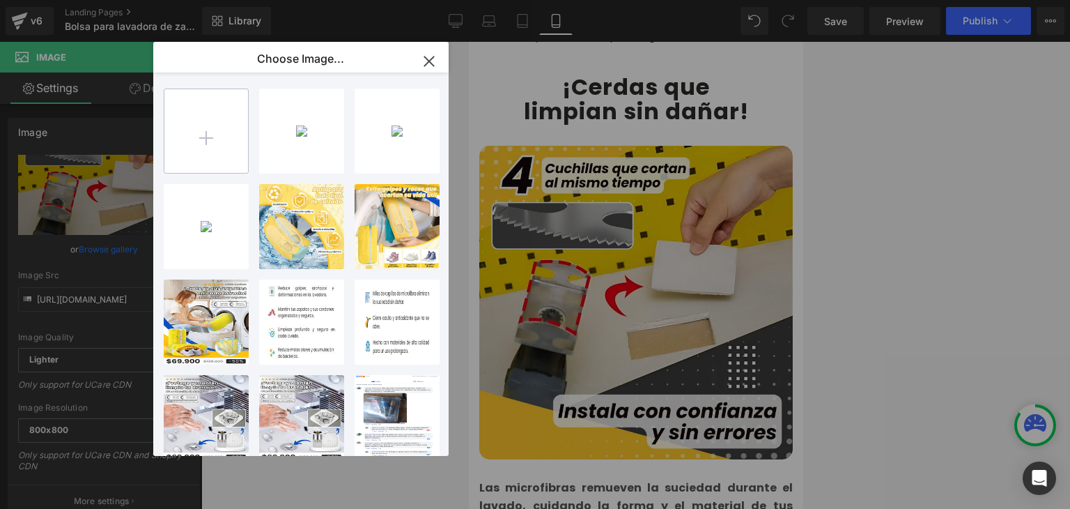
click at [210, 144] on input "file" at bounding box center [206, 131] width 84 height 84
type input "C:\fakepath\2.webp"
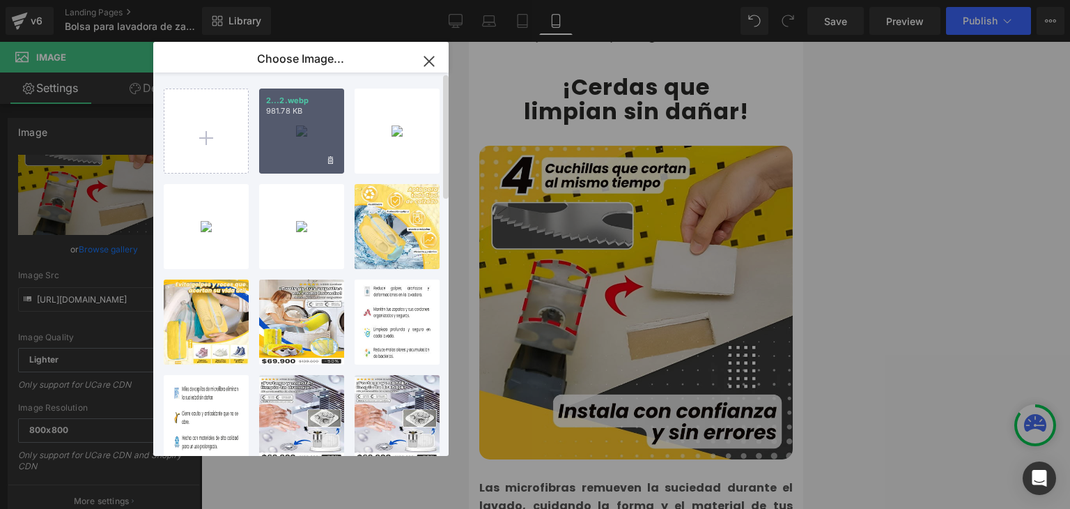
click at [306, 126] on div "2...2.webp 981.78 KB" at bounding box center [301, 130] width 85 height 85
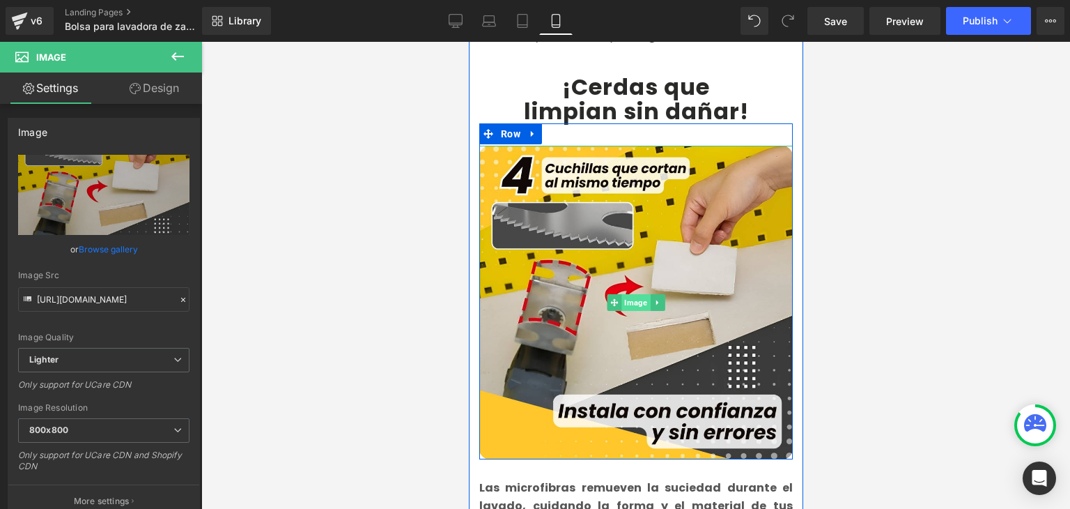
click at [633, 294] on span "Image" at bounding box center [635, 302] width 29 height 17
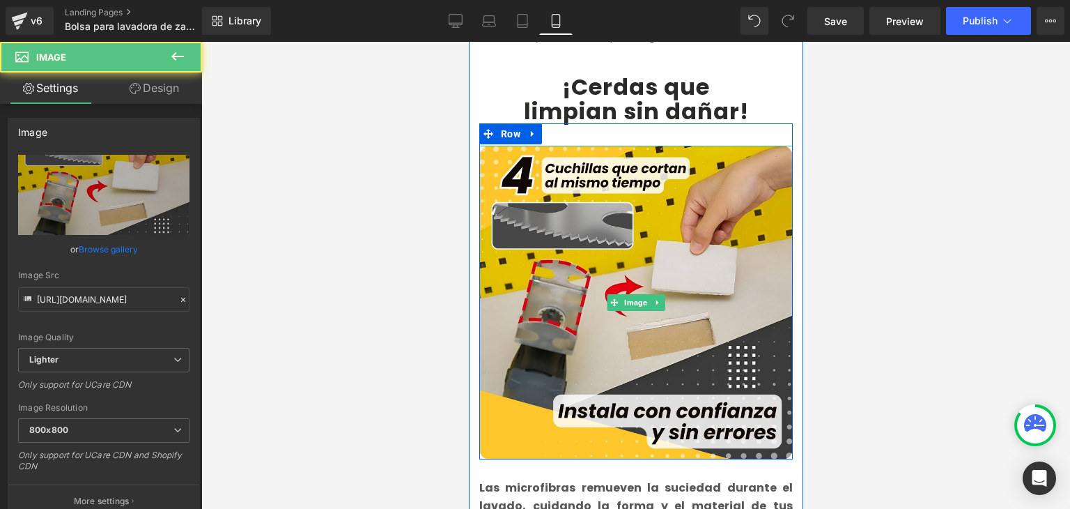
click at [128, 247] on link "Browse gallery" at bounding box center [108, 249] width 59 height 24
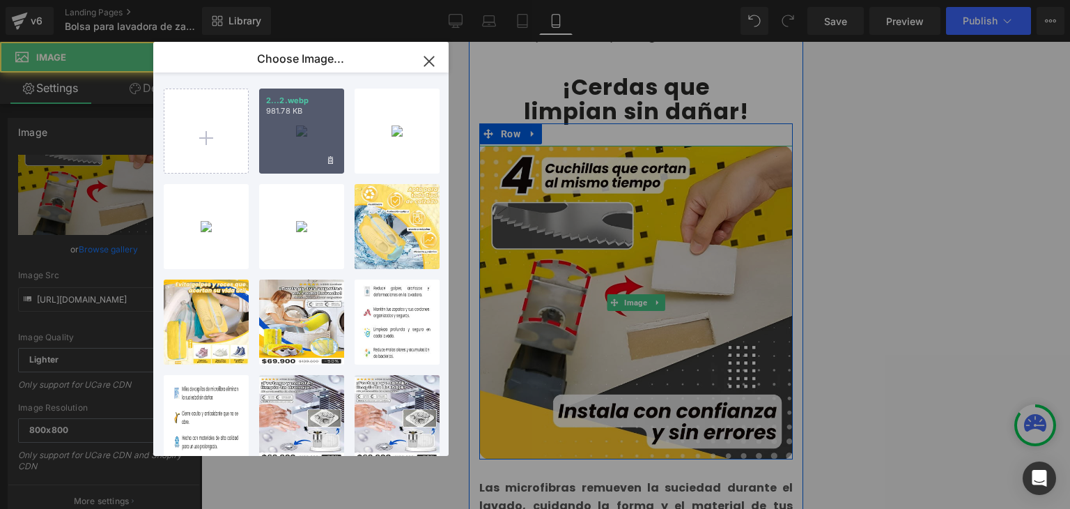
click at [303, 137] on div "2...2.webp 981.78 KB" at bounding box center [301, 130] width 85 height 85
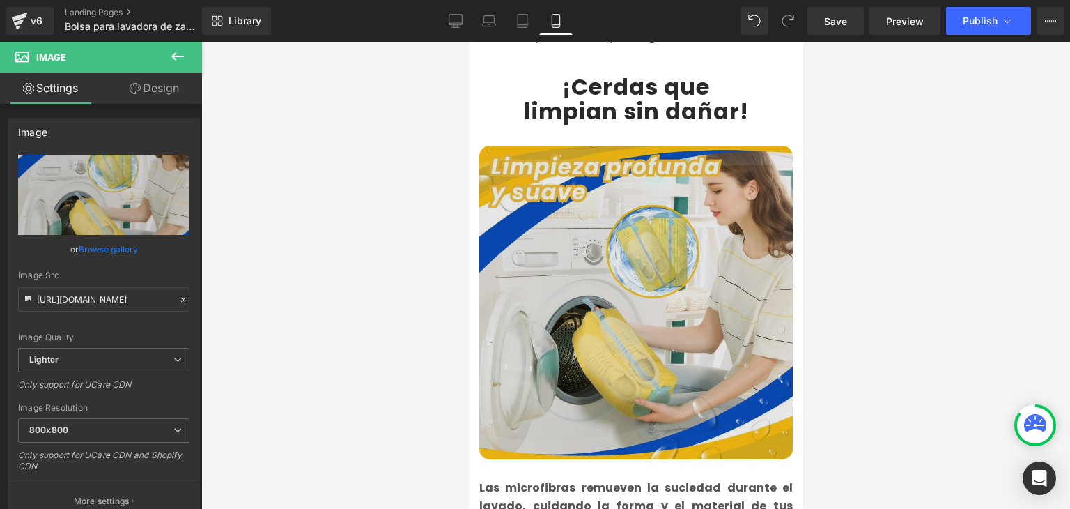
scroll to position [1047, 0]
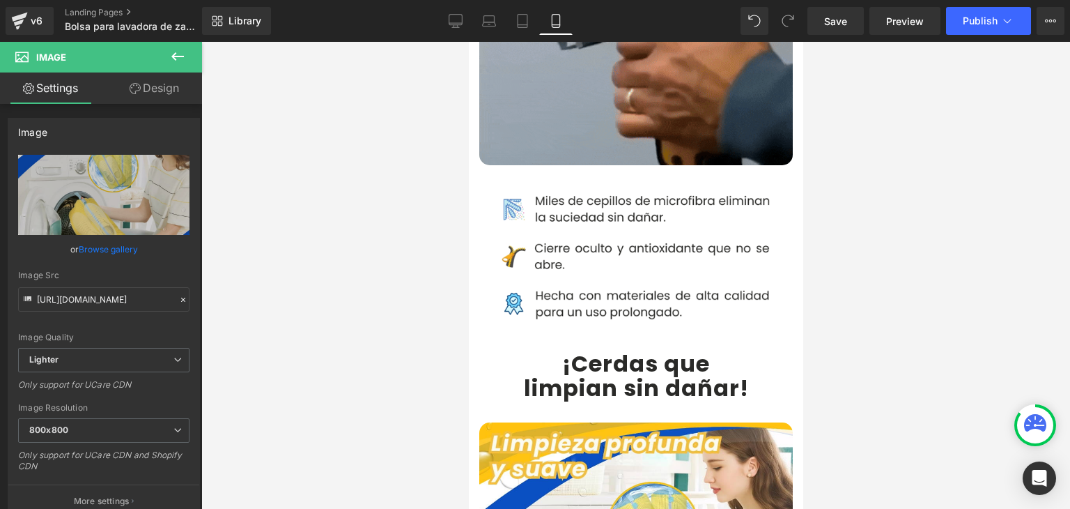
type input "[URL][DOMAIN_NAME]"
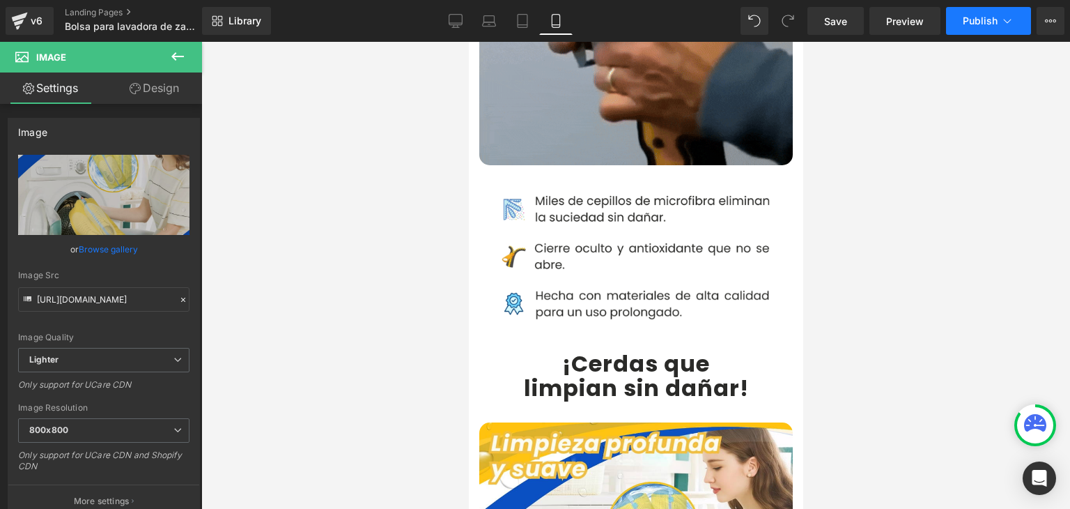
click at [988, 15] on button "Publish" at bounding box center [988, 21] width 85 height 28
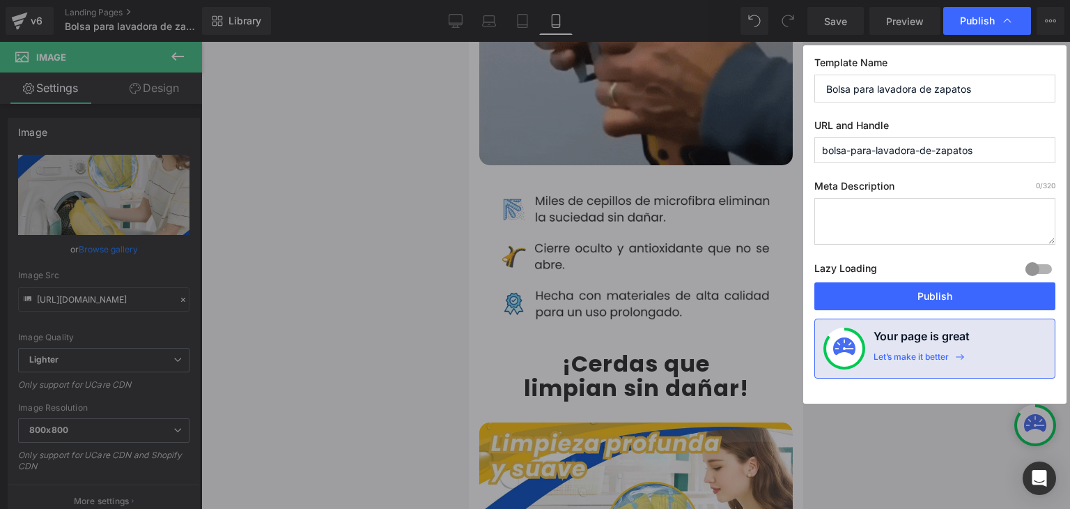
click at [936, 293] on button "Publish" at bounding box center [934, 296] width 241 height 28
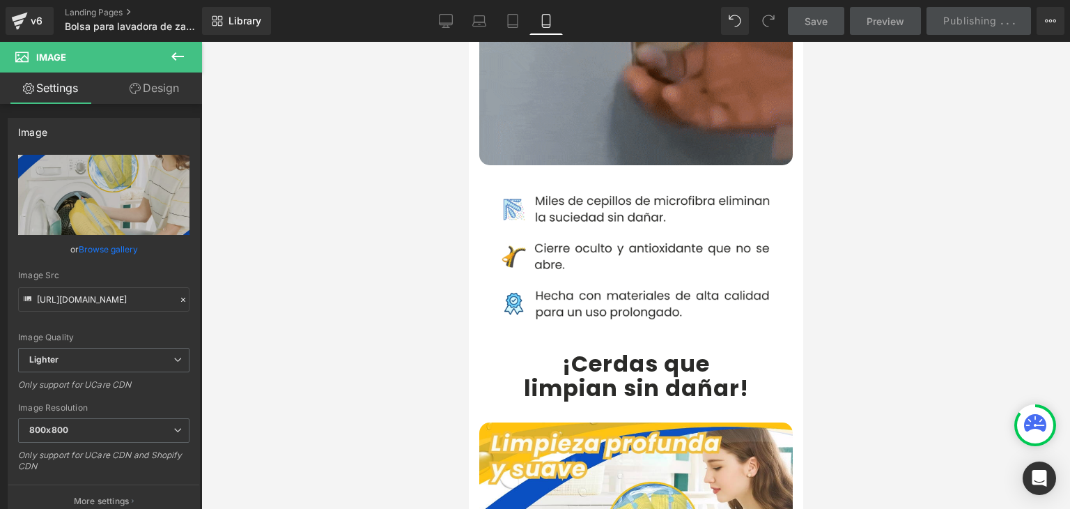
scroll to position [139, 0]
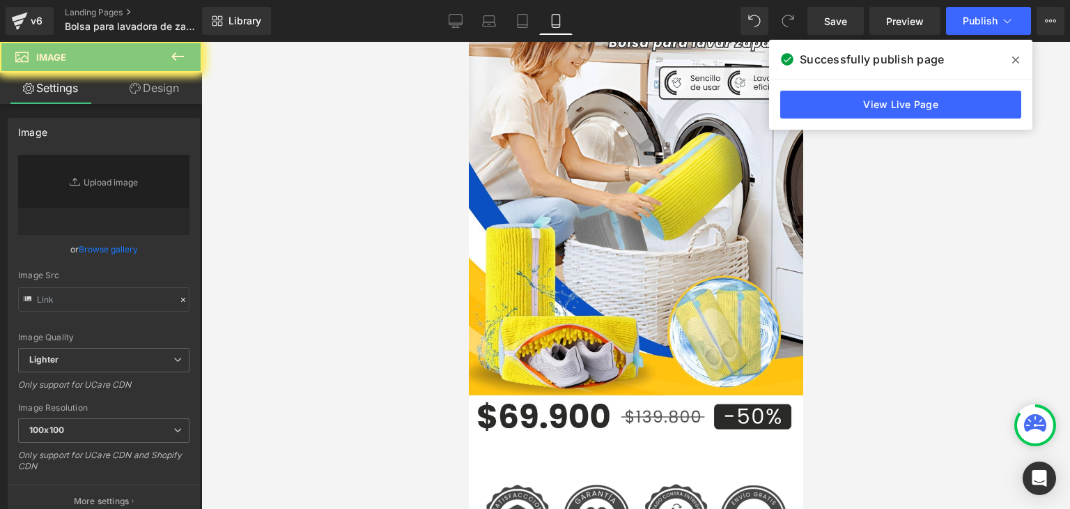
click at [1012, 59] on icon at bounding box center [1015, 59] width 7 height 11
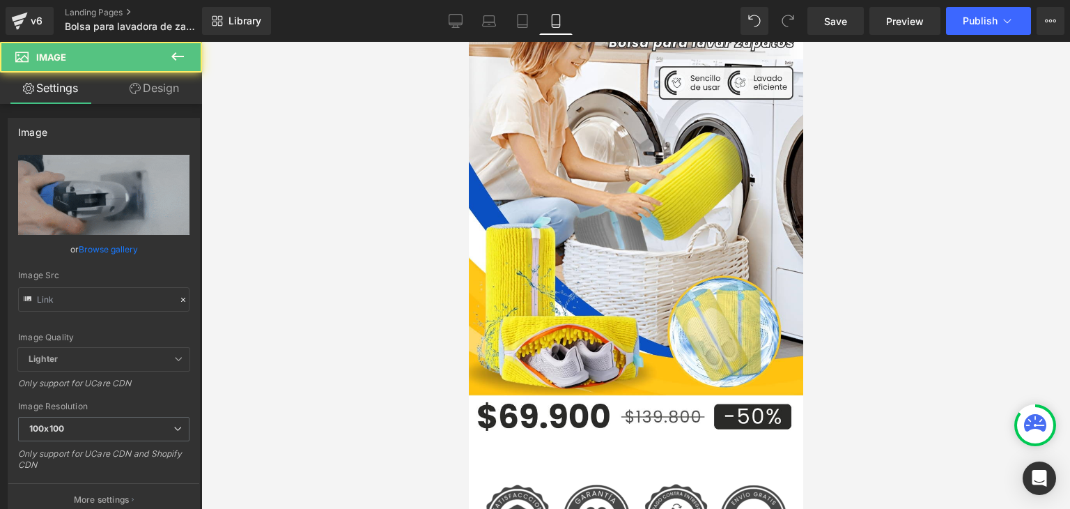
scroll to position [766, 0]
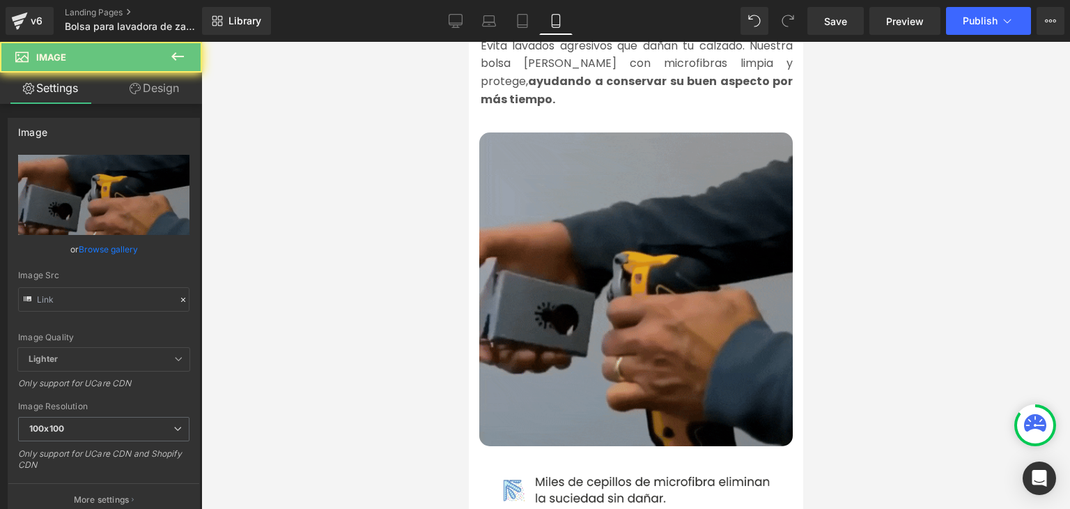
click at [595, 193] on img at bounding box center [635, 288] width 313 height 313
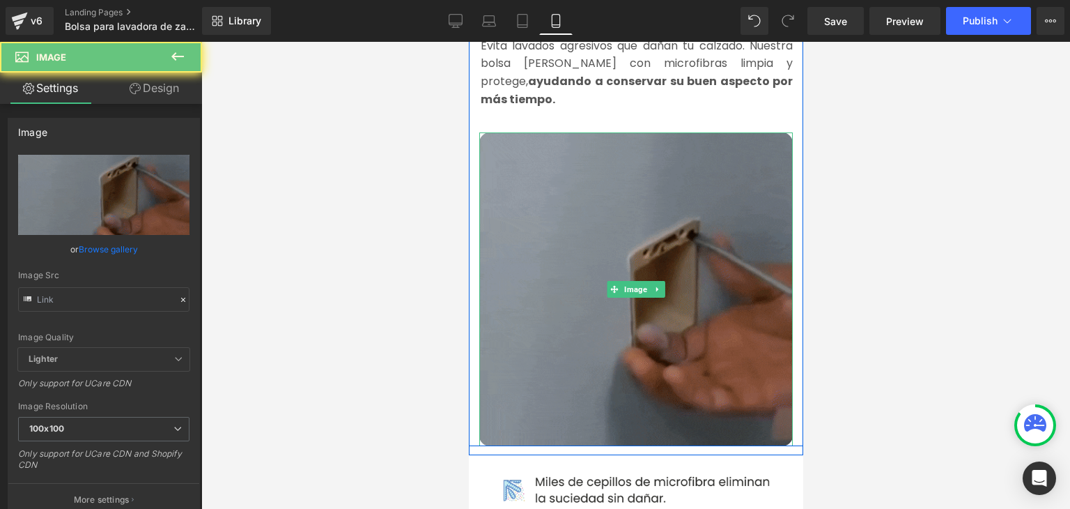
click at [616, 244] on img at bounding box center [635, 288] width 313 height 313
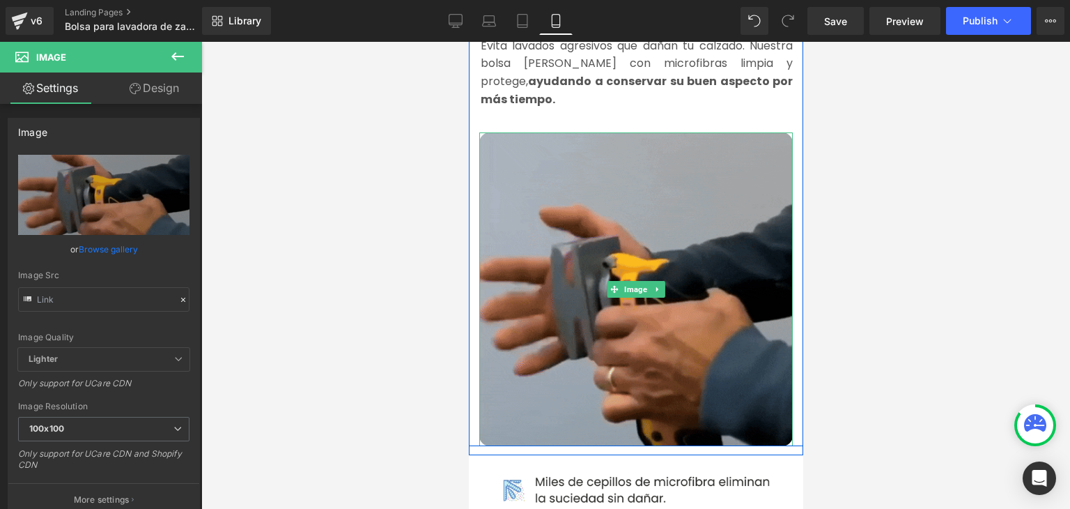
type input "[URL][DOMAIN_NAME]"
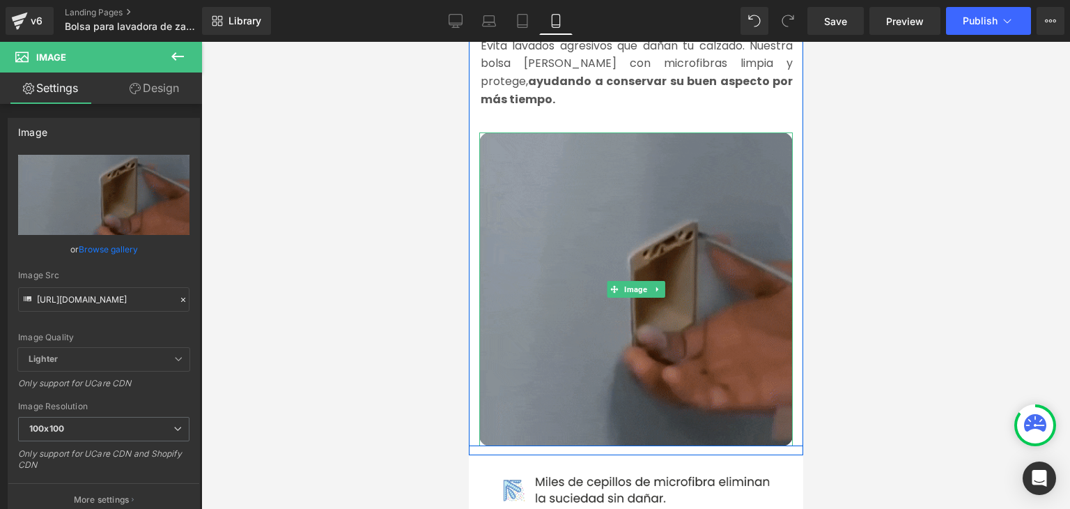
click at [589, 251] on img at bounding box center [635, 288] width 313 height 313
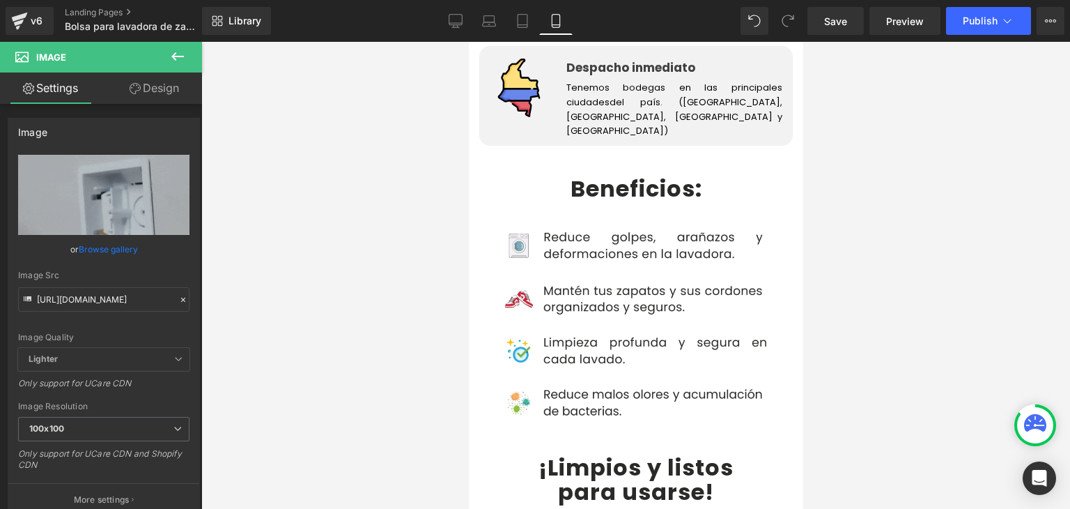
scroll to position [4319, 0]
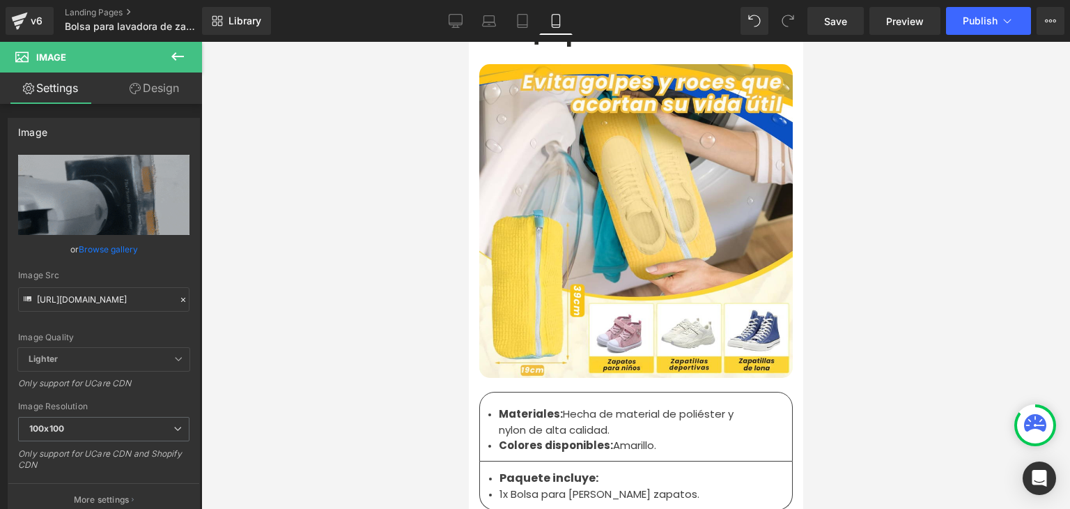
click at [559, 437] on strong "Colores disponibles:" at bounding box center [555, 444] width 114 height 15
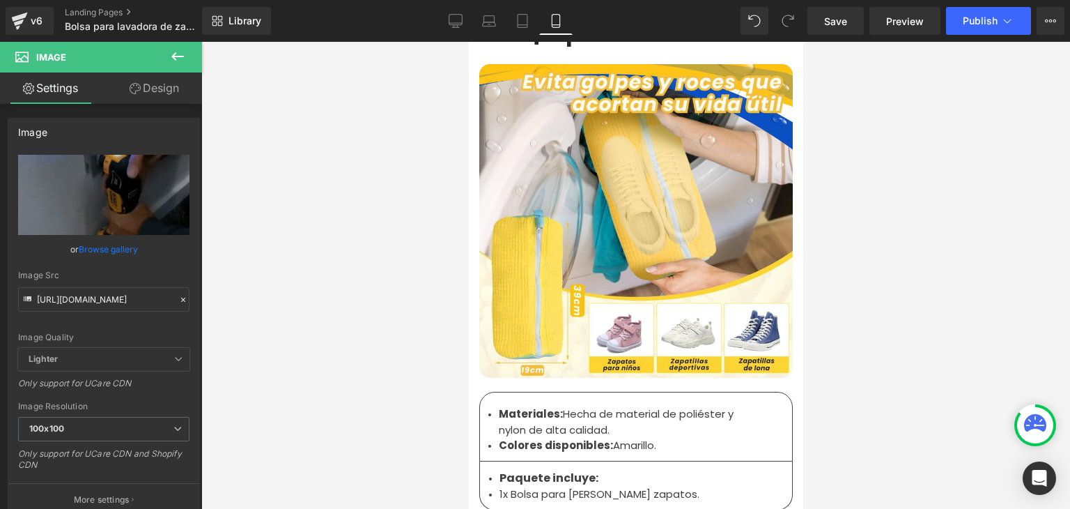
click at [590, 437] on strong "Colores disponibles:" at bounding box center [555, 444] width 114 height 15
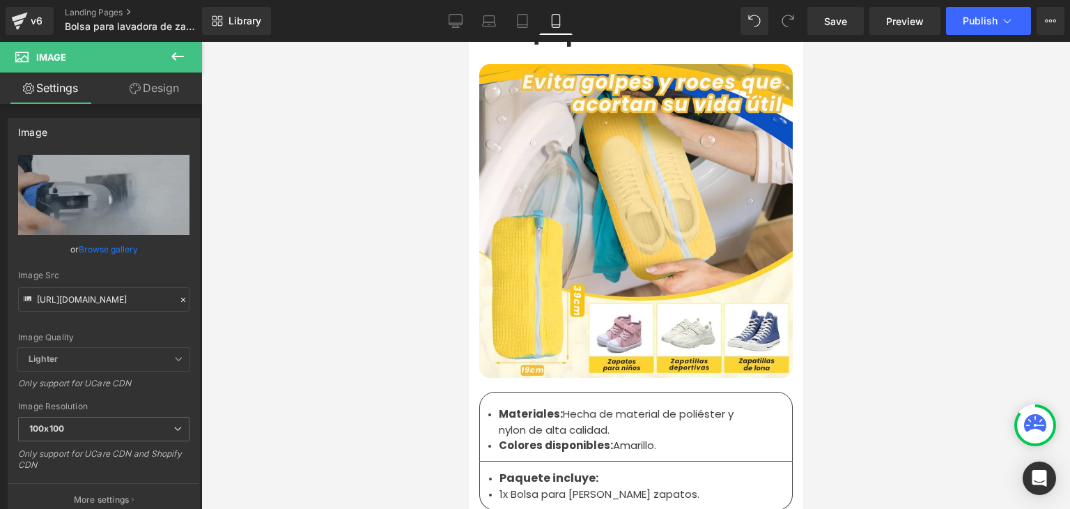
click at [622, 437] on li "Colores disponibles: Amarillo." at bounding box center [630, 445] width 264 height 16
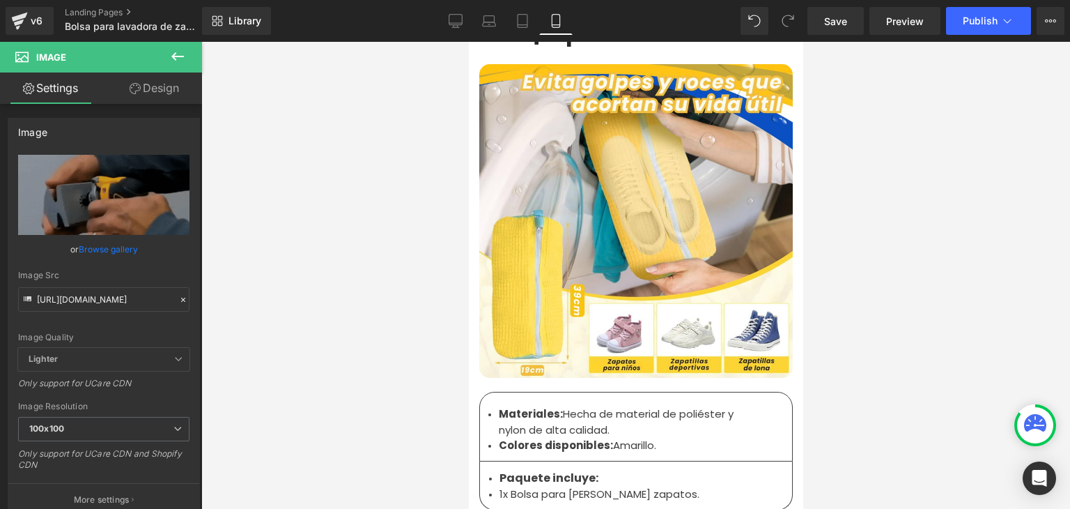
click at [647, 437] on li "Colores disponibles: Amarillo." at bounding box center [630, 445] width 264 height 16
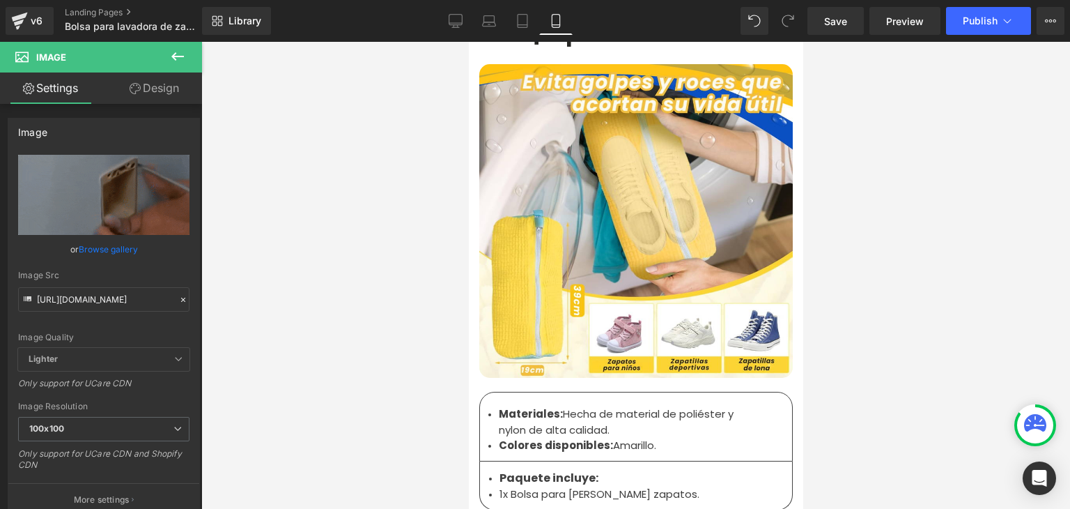
click at [656, 437] on li "Colores disponibles: Amarillo." at bounding box center [630, 445] width 264 height 16
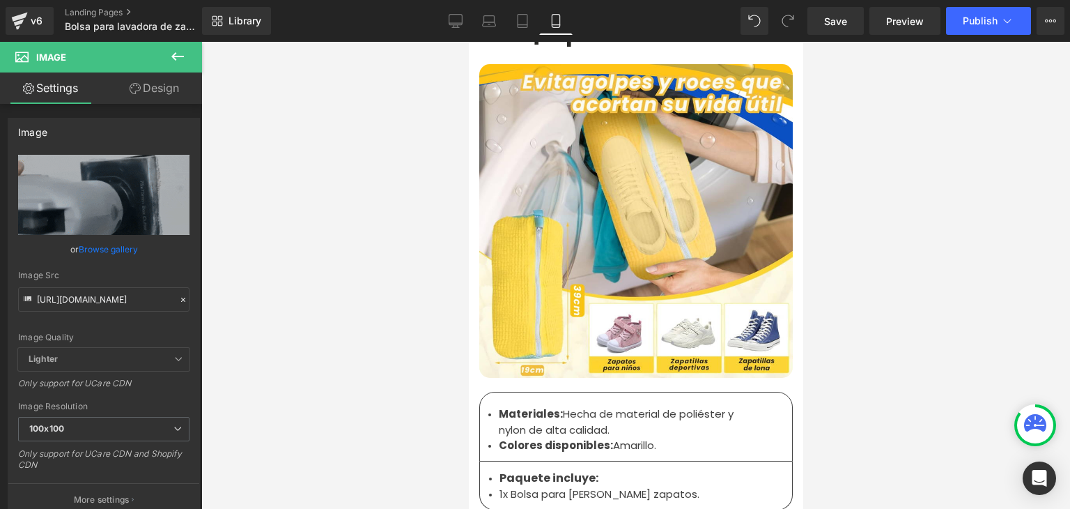
click at [635, 437] on li "Colores disponibles: Amarillo." at bounding box center [630, 445] width 264 height 16
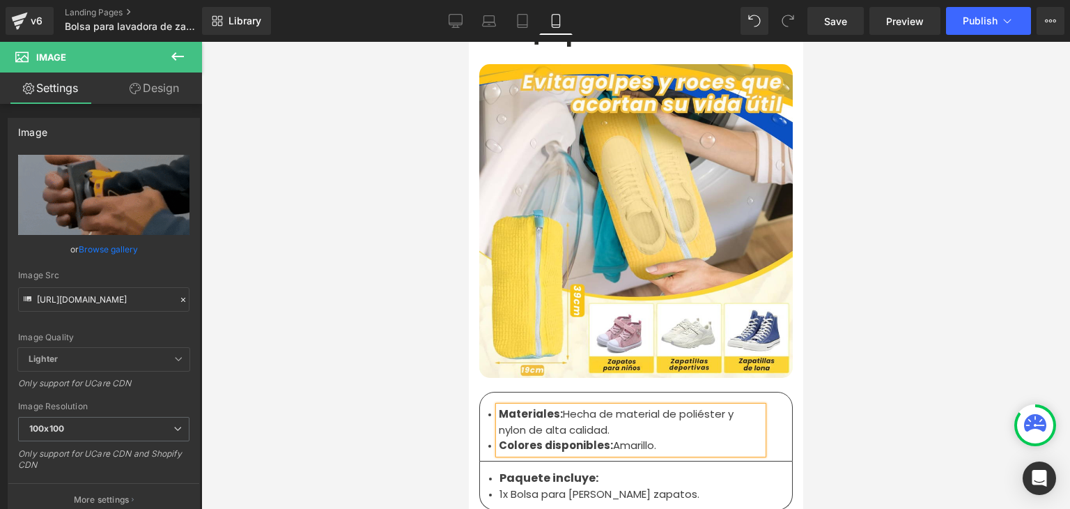
click at [561, 437] on strong "Colores disponibles:" at bounding box center [555, 444] width 114 height 15
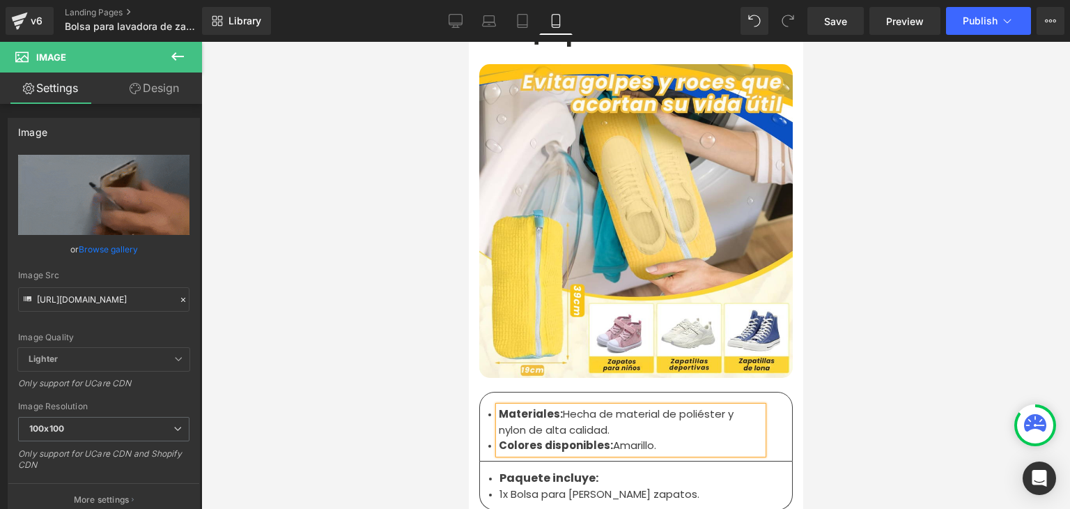
click at [560, 437] on strong "Colores disponibles:" at bounding box center [555, 444] width 114 height 15
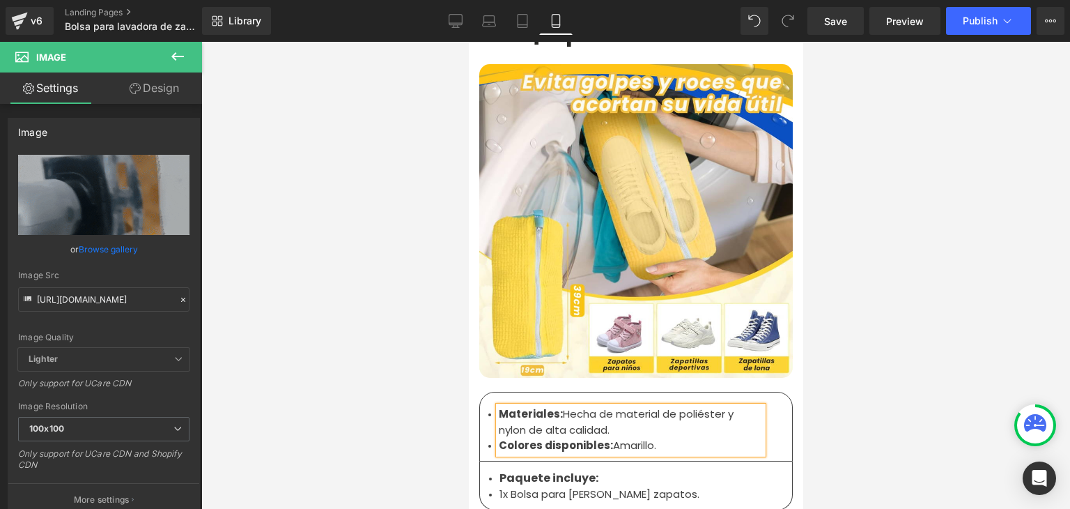
click at [560, 437] on strong "Colores disponibles:" at bounding box center [555, 444] width 114 height 15
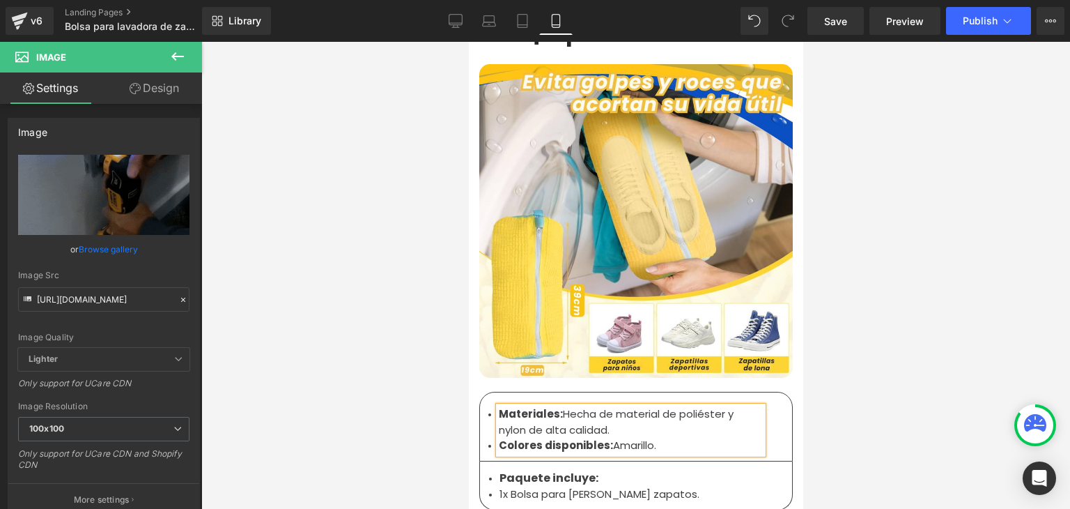
click at [560, 437] on strong "Colores disponibles:" at bounding box center [555, 444] width 114 height 15
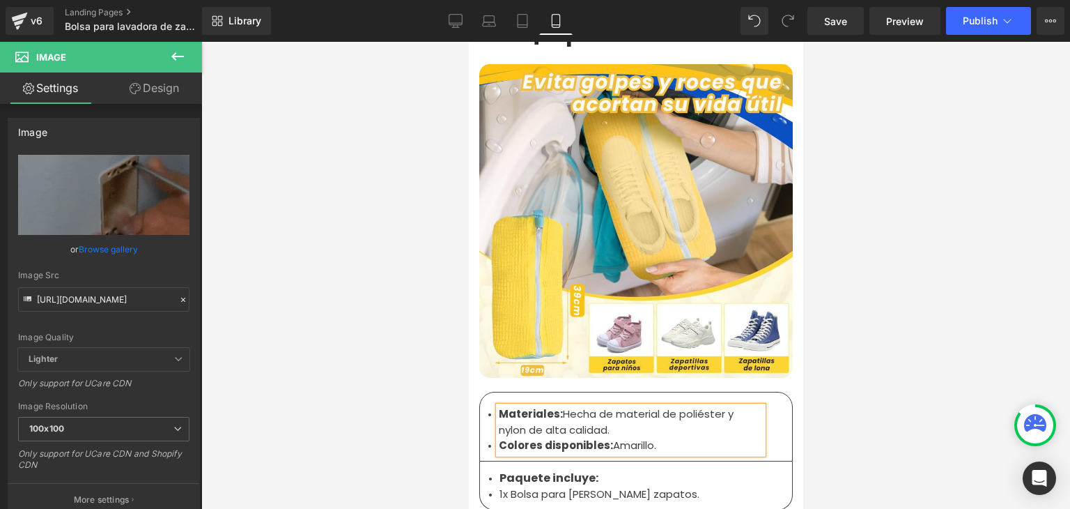
click at [560, 437] on strong "Colores disponibles:" at bounding box center [555, 444] width 114 height 15
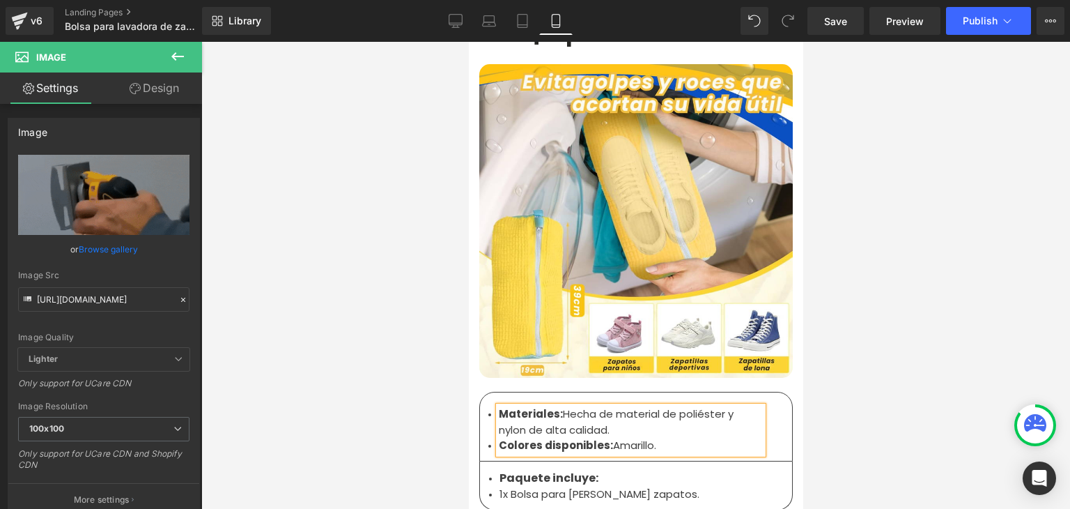
click at [560, 437] on strong "Colores disponibles:" at bounding box center [555, 444] width 114 height 15
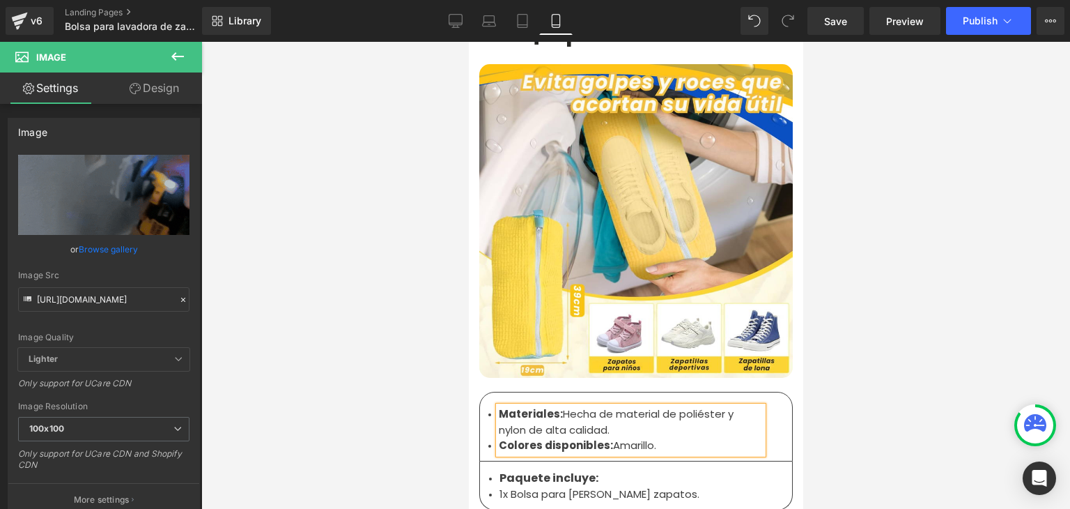
click at [560, 437] on strong "Colores disponibles:" at bounding box center [555, 444] width 114 height 15
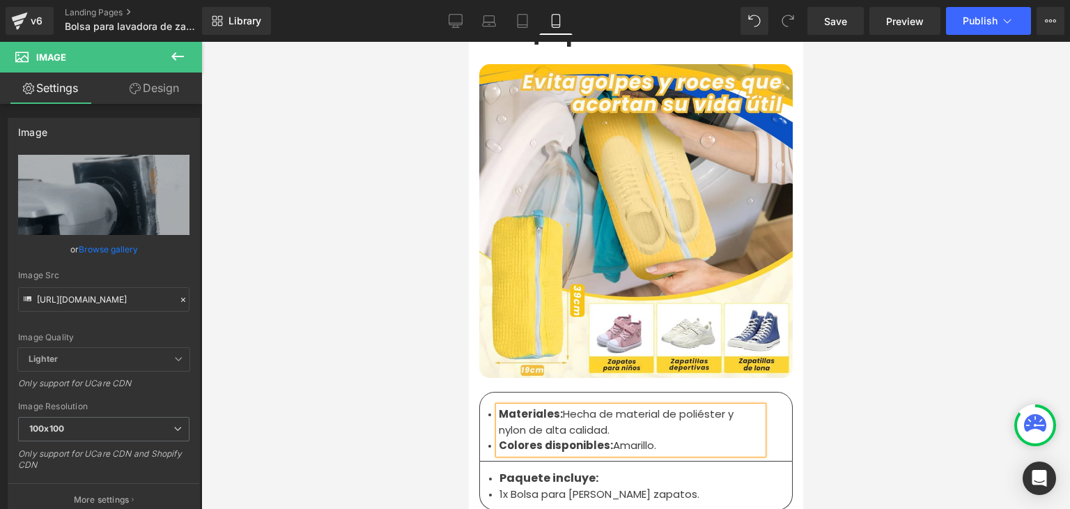
click at [560, 437] on strong "Colores disponibles:" at bounding box center [555, 444] width 114 height 15
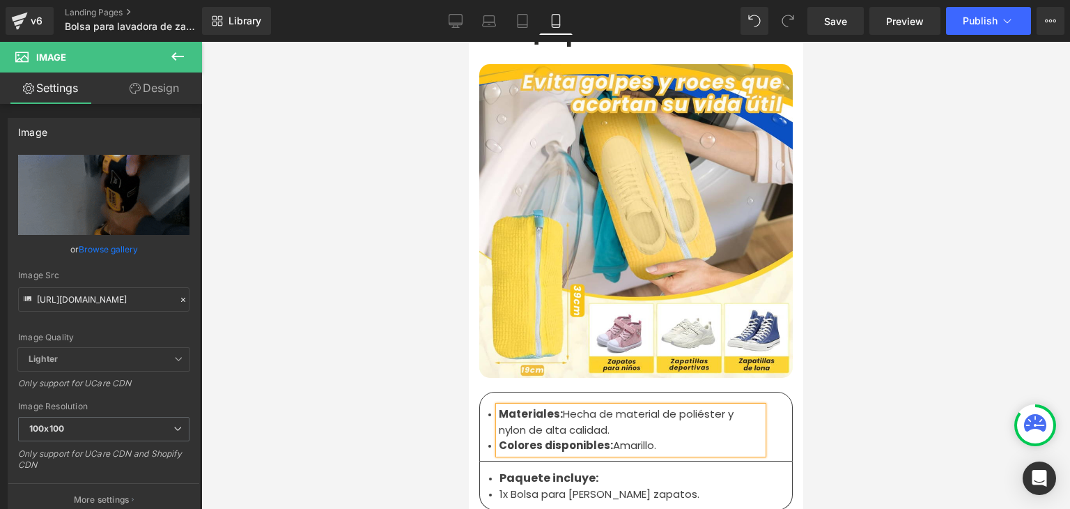
click at [560, 437] on strong "Colores disponibles:" at bounding box center [555, 444] width 114 height 15
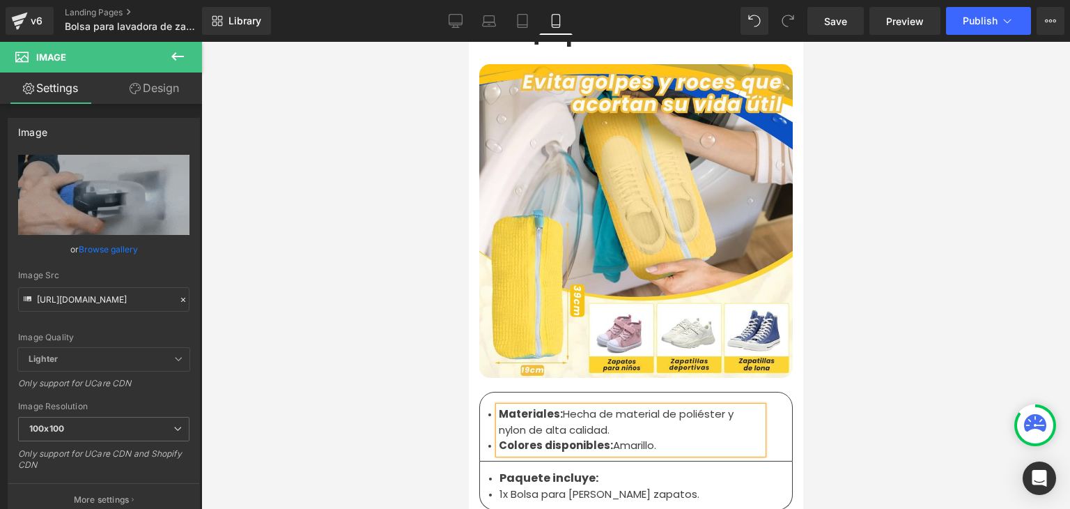
click at [560, 437] on strong "Colores disponibles:" at bounding box center [555, 444] width 114 height 15
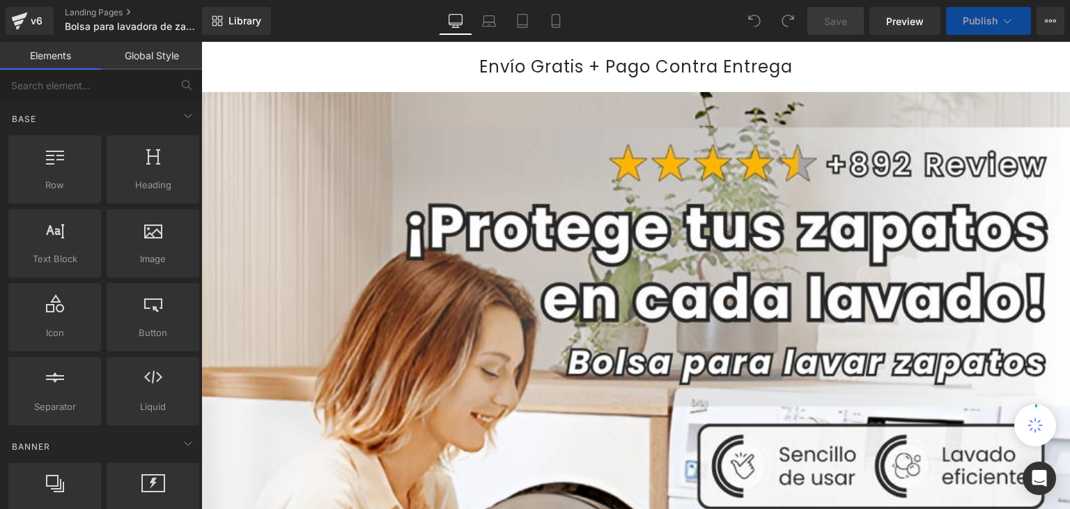
click at [555, 36] on div "Library Desktop Desktop Laptop Tablet Mobile Save Preview Publish Scheduled Vie…" at bounding box center [636, 21] width 868 height 42
click at [555, 31] on link "Mobile" at bounding box center [555, 21] width 33 height 28
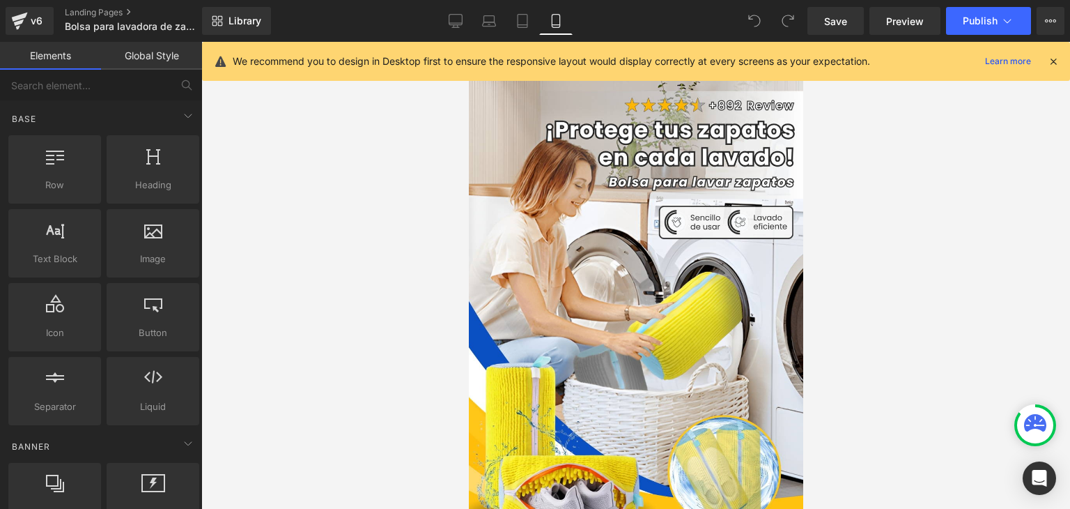
click at [1050, 68] on div at bounding box center [1053, 61] width 11 height 15
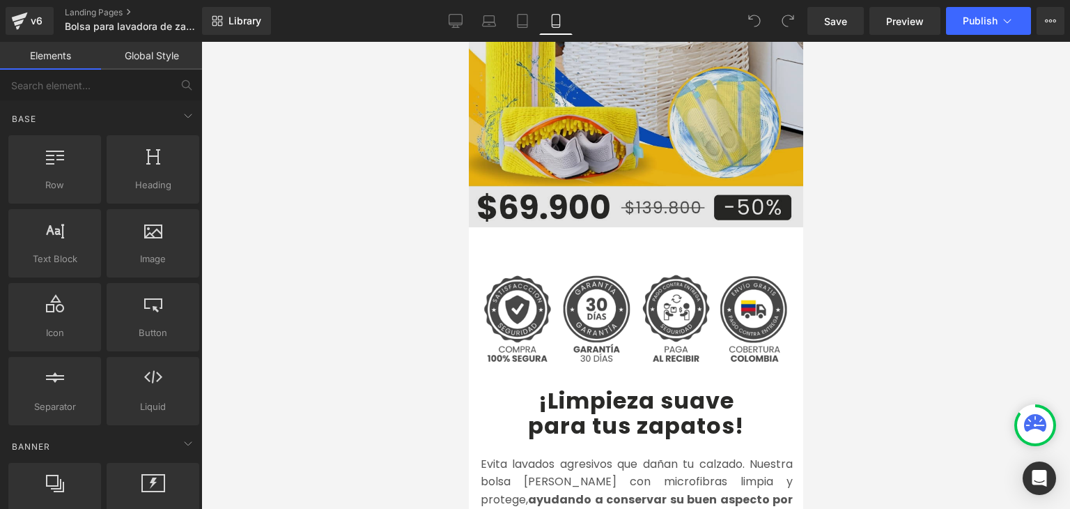
scroll to position [697, 0]
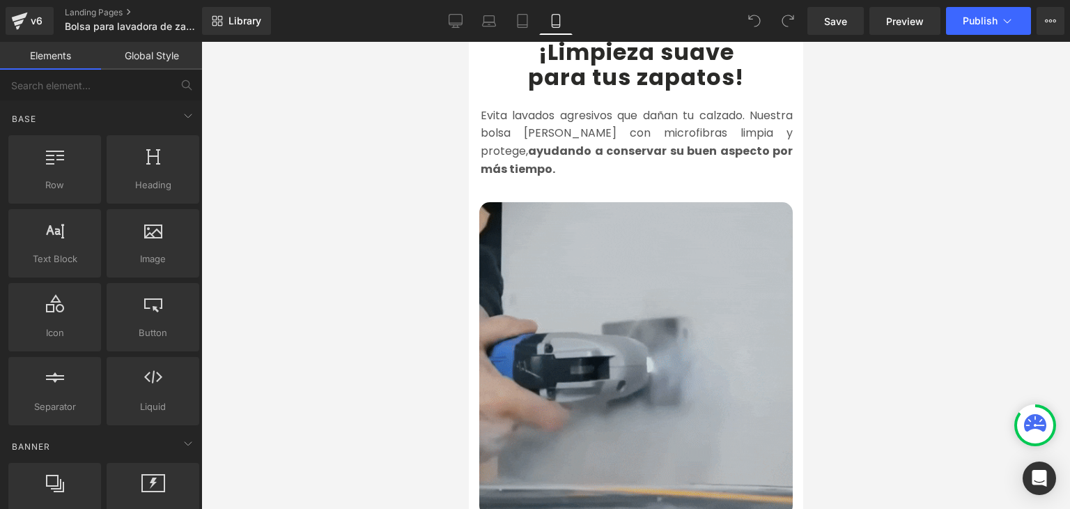
click at [623, 277] on img at bounding box center [635, 358] width 313 height 313
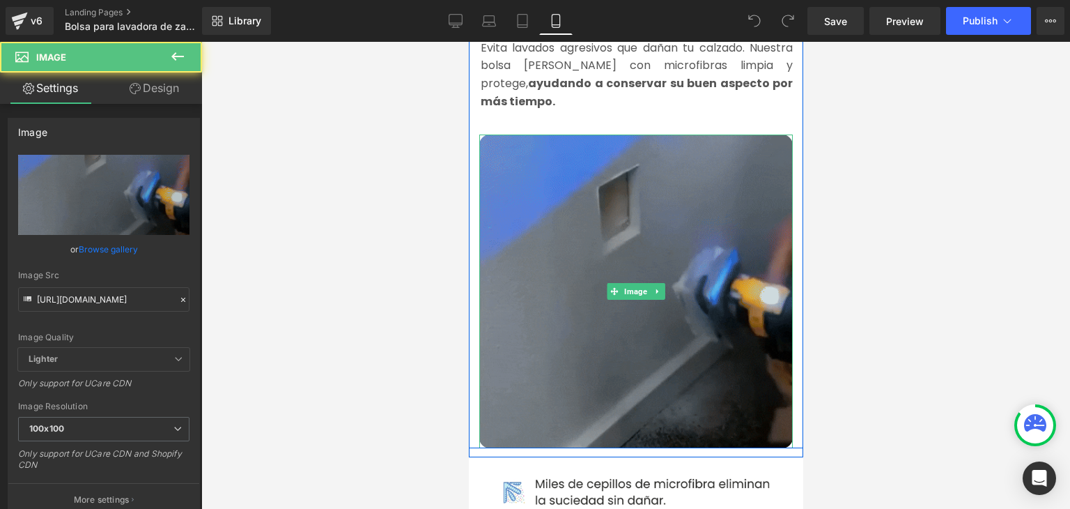
scroll to position [766, 0]
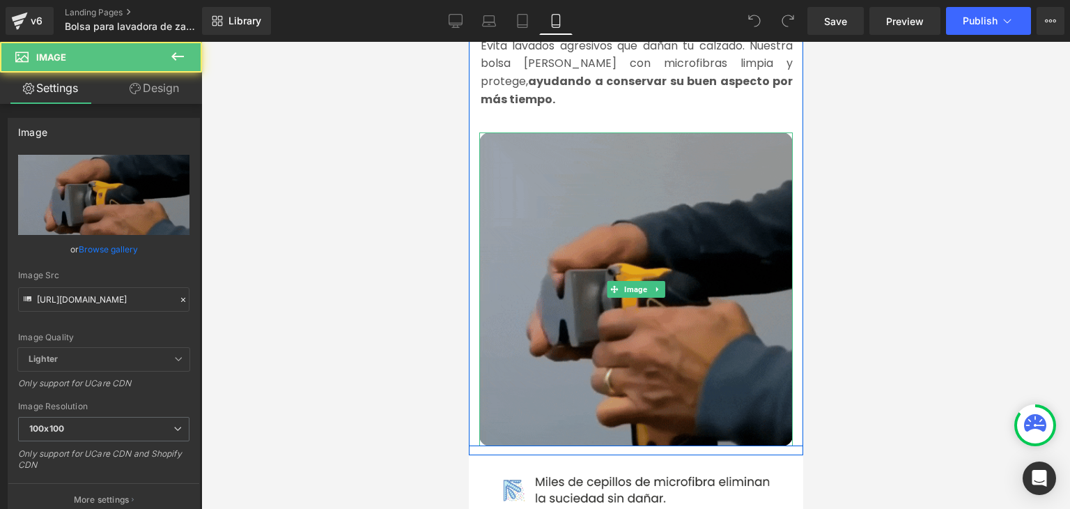
click at [637, 219] on img at bounding box center [635, 288] width 313 height 313
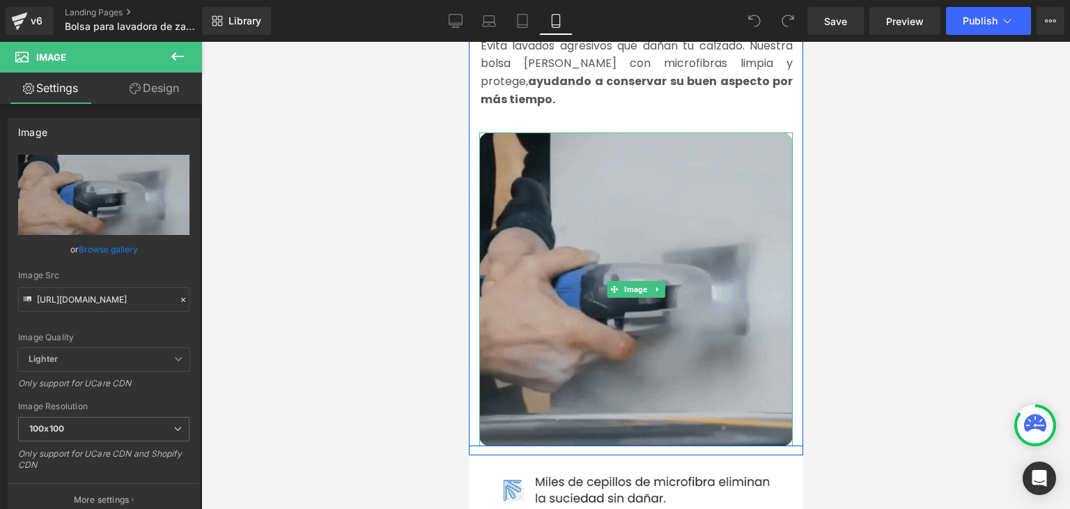
click at [569, 224] on img at bounding box center [635, 288] width 313 height 313
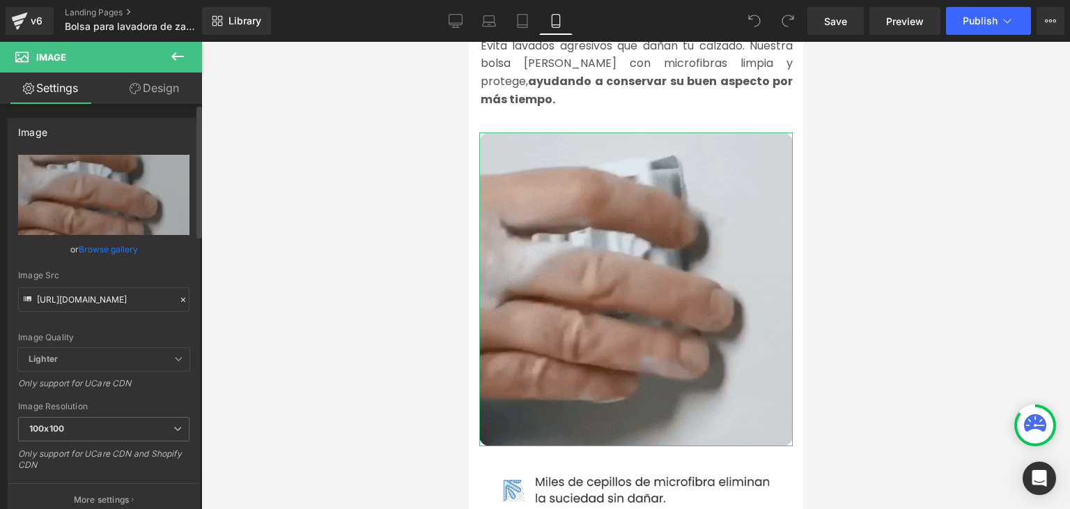
click at [178, 302] on icon at bounding box center [183, 300] width 10 height 10
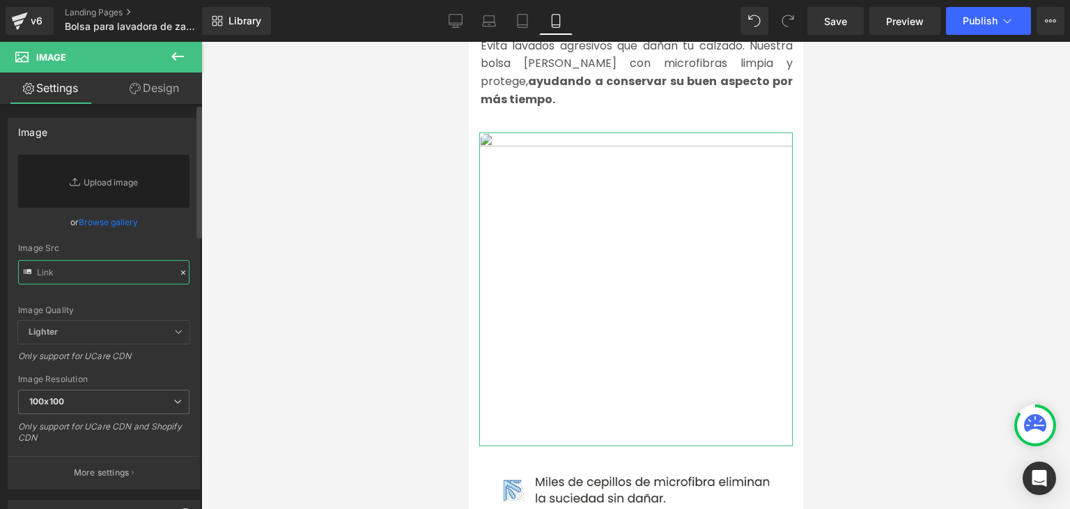
click at [148, 276] on input "text" at bounding box center [103, 272] width 171 height 24
paste input "https://media2.giphy.com/media/v1.Y2lkPTc5MGI3NjExeTZvOTNqbG5mczBuaTZmaWlpODdnO…"
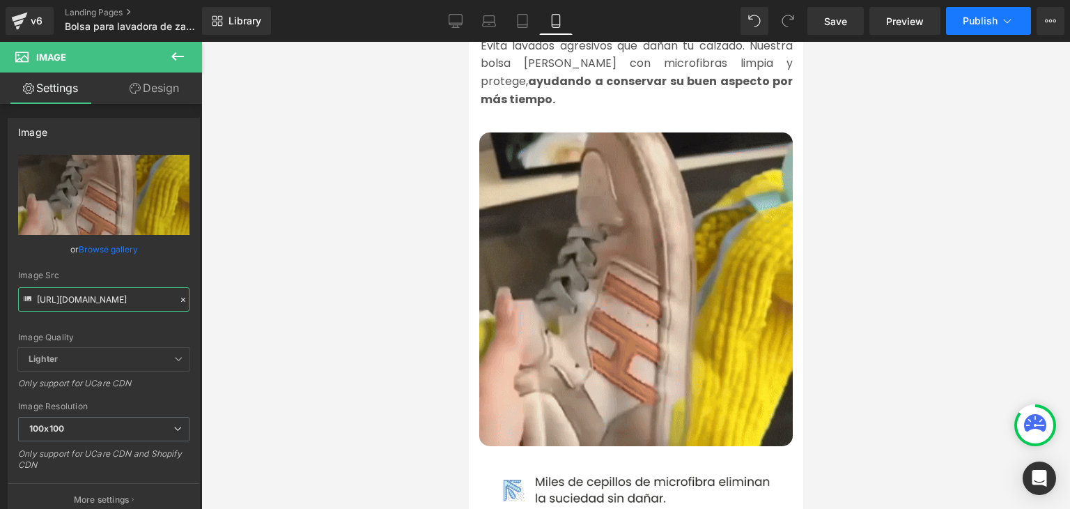
type input "https://media2.giphy.com/media/v1.Y2lkPTc5MGI3NjExeTZvOTNqbG5mczBuaTZmaWlpODdnO…"
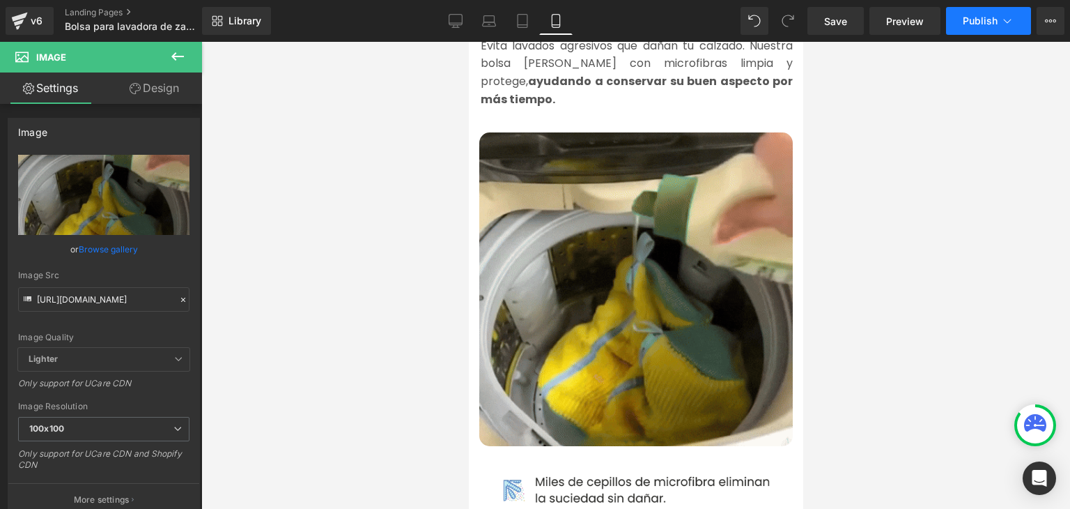
click at [980, 17] on span "Publish" at bounding box center [980, 20] width 35 height 11
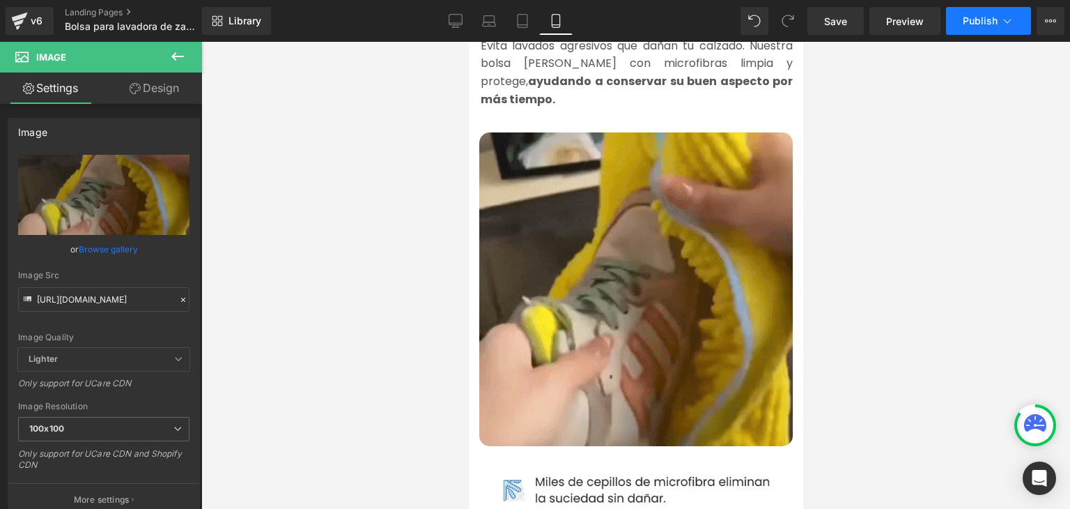
scroll to position [0, 0]
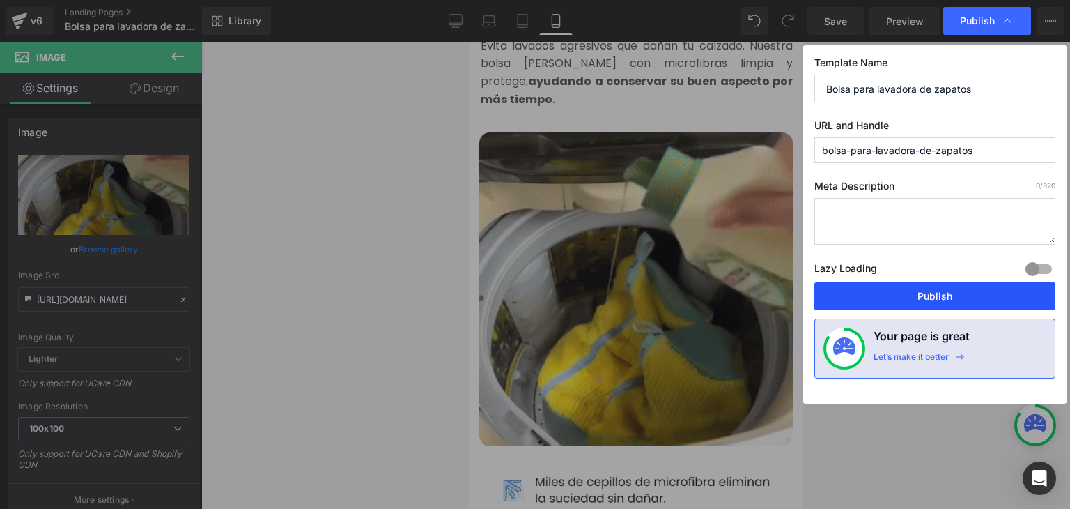
click at [922, 297] on button "Publish" at bounding box center [934, 296] width 241 height 28
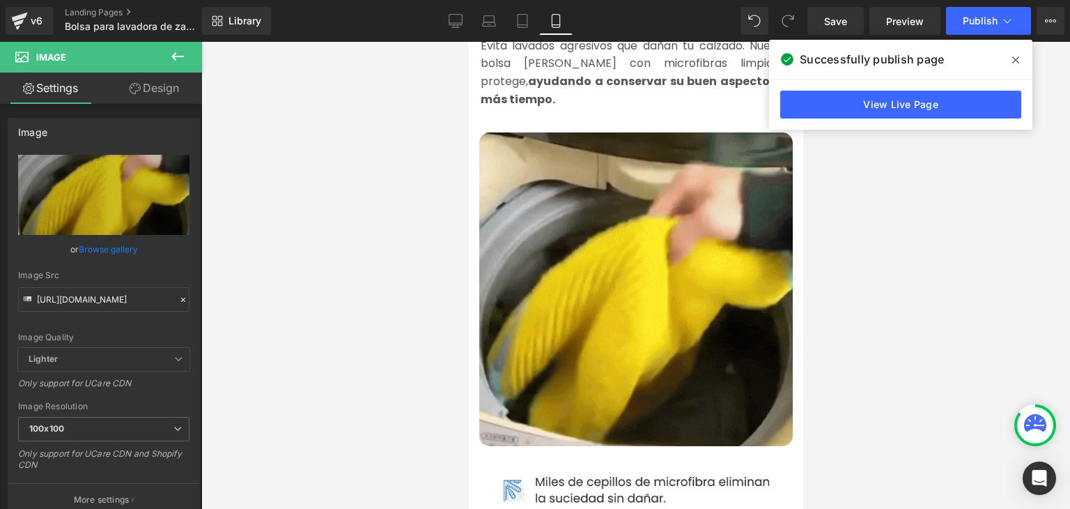
click at [1015, 56] on icon at bounding box center [1015, 59] width 7 height 11
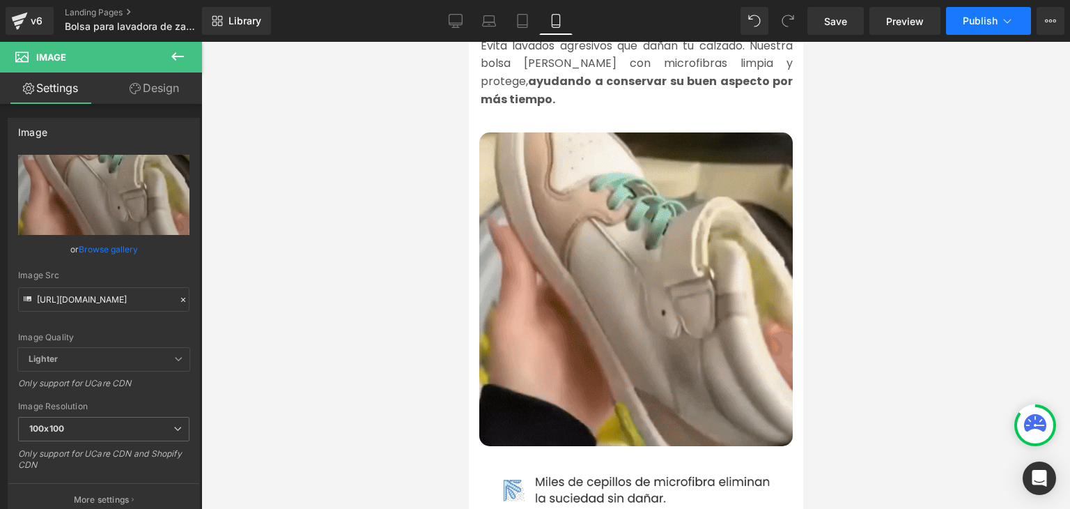
click at [983, 17] on span "Publish" at bounding box center [980, 20] width 35 height 11
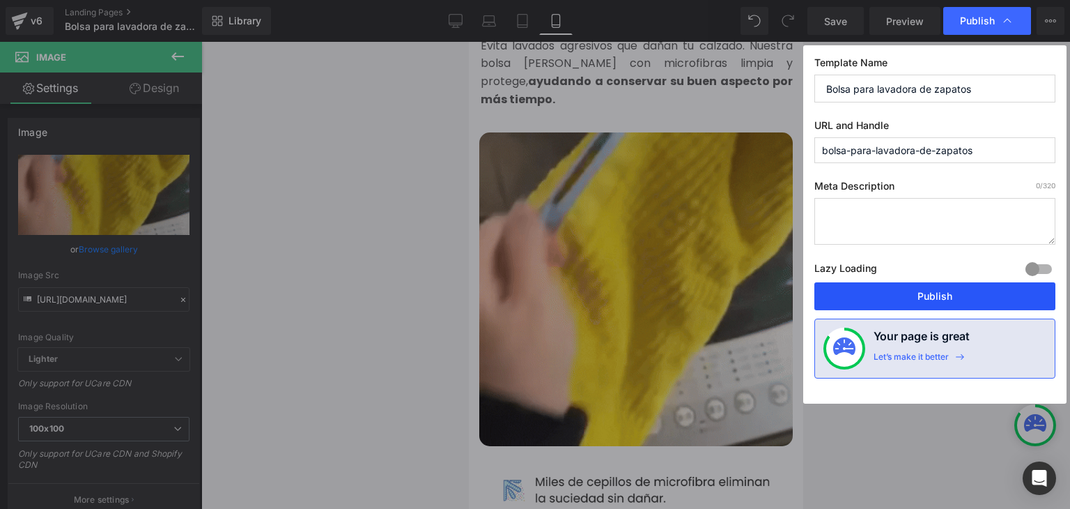
click at [894, 294] on button "Publish" at bounding box center [934, 296] width 241 height 28
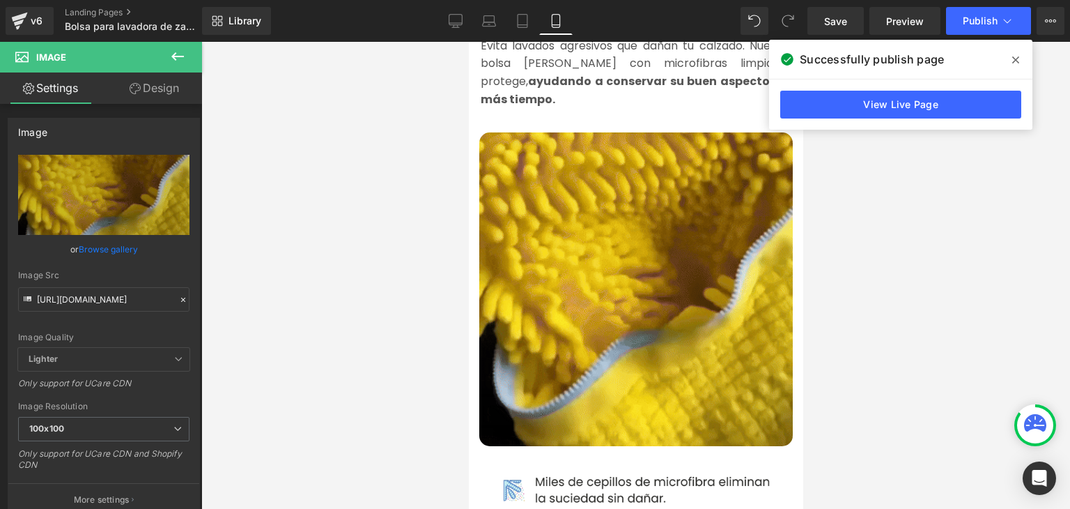
click at [1015, 55] on icon at bounding box center [1015, 59] width 7 height 11
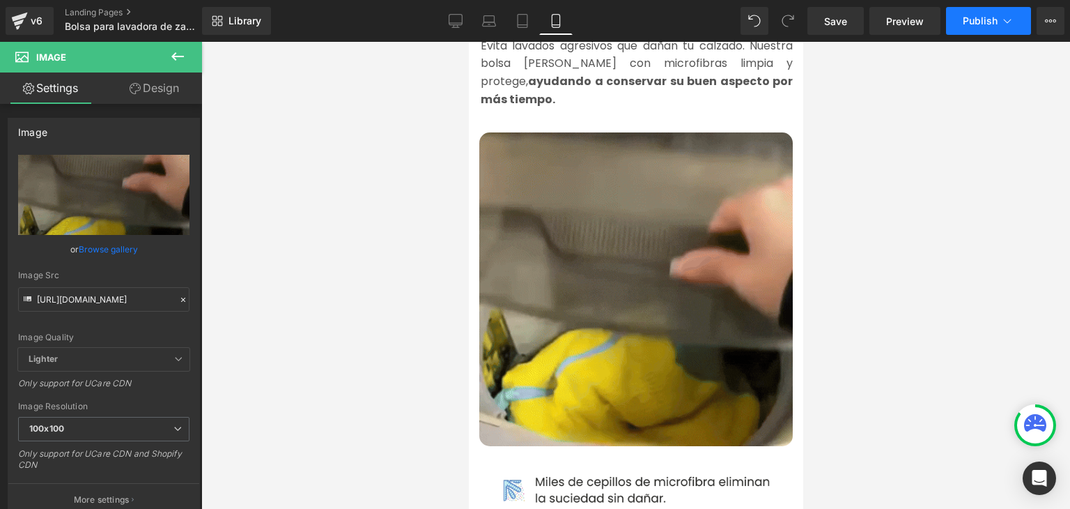
click at [983, 31] on button "Publish" at bounding box center [988, 21] width 85 height 28
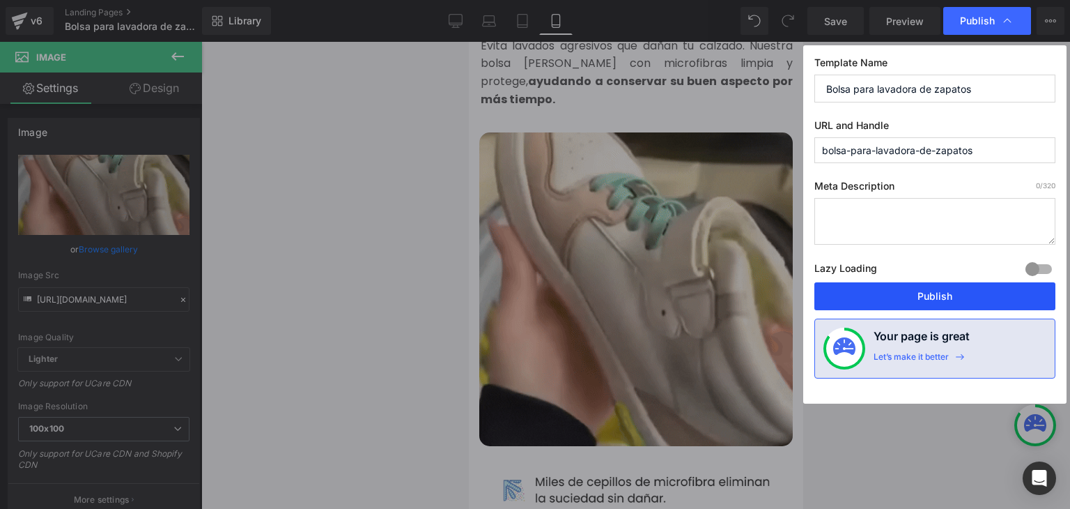
click at [947, 293] on button "Publish" at bounding box center [934, 296] width 241 height 28
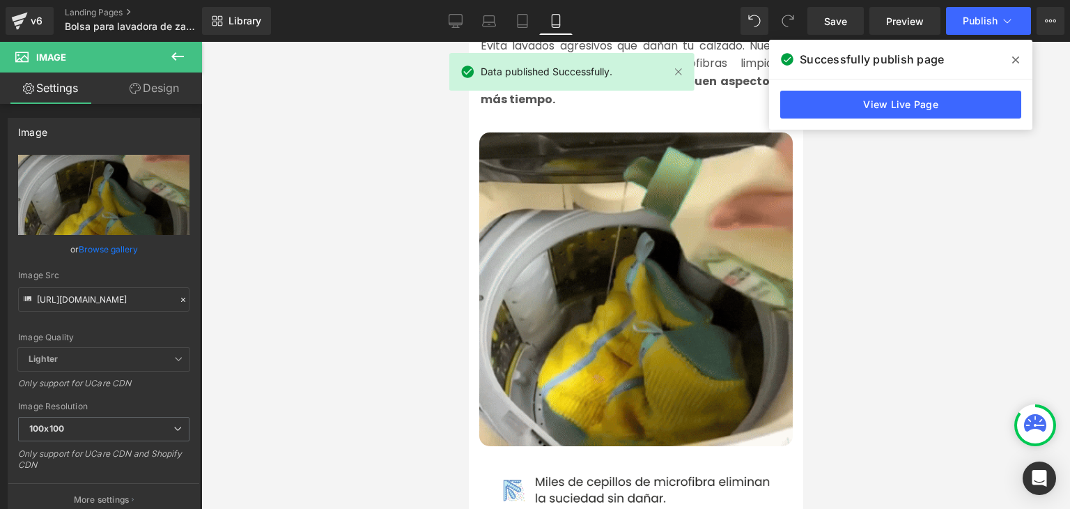
click at [1007, 56] on span at bounding box center [1016, 60] width 22 height 22
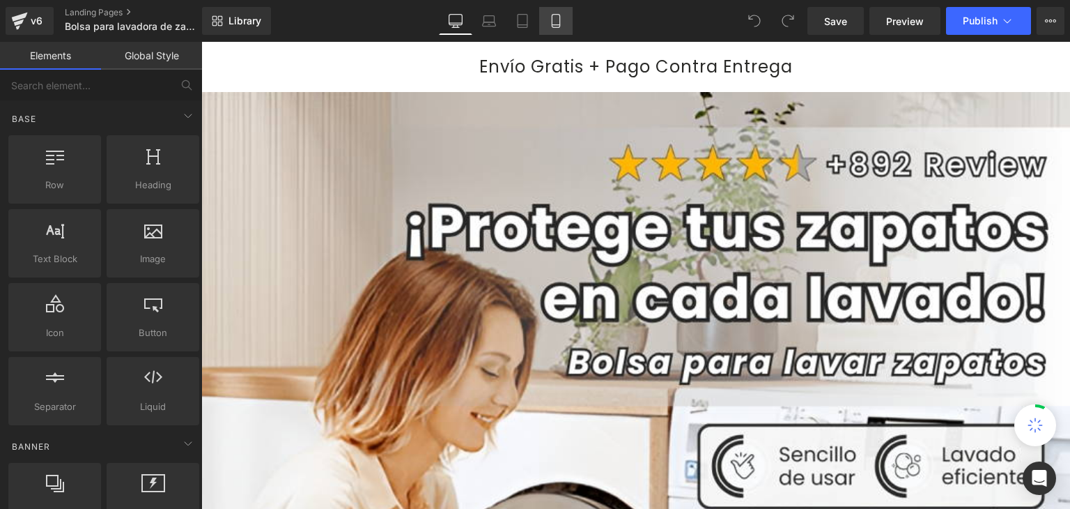
click at [557, 26] on icon at bounding box center [556, 21] width 14 height 14
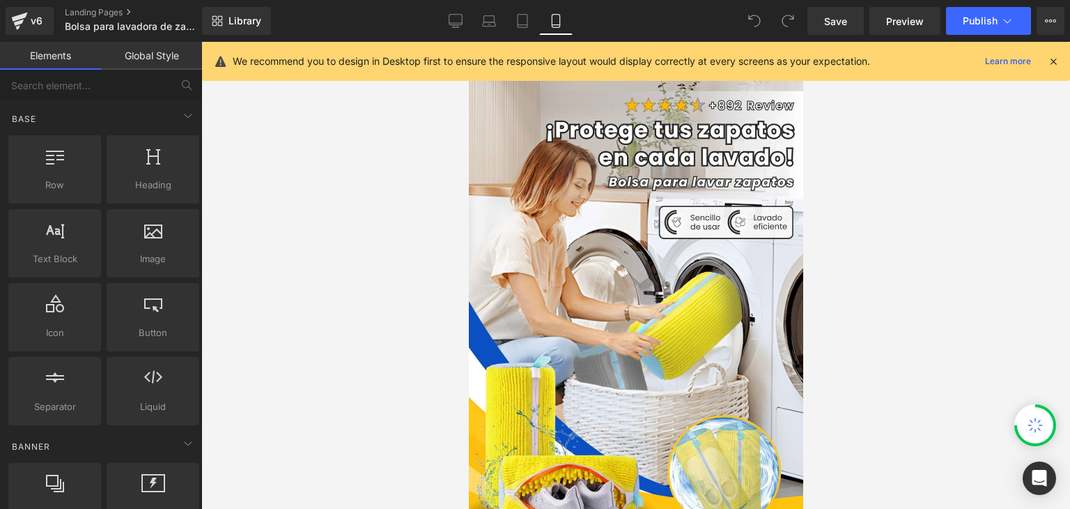
click at [1054, 66] on icon at bounding box center [1053, 61] width 13 height 13
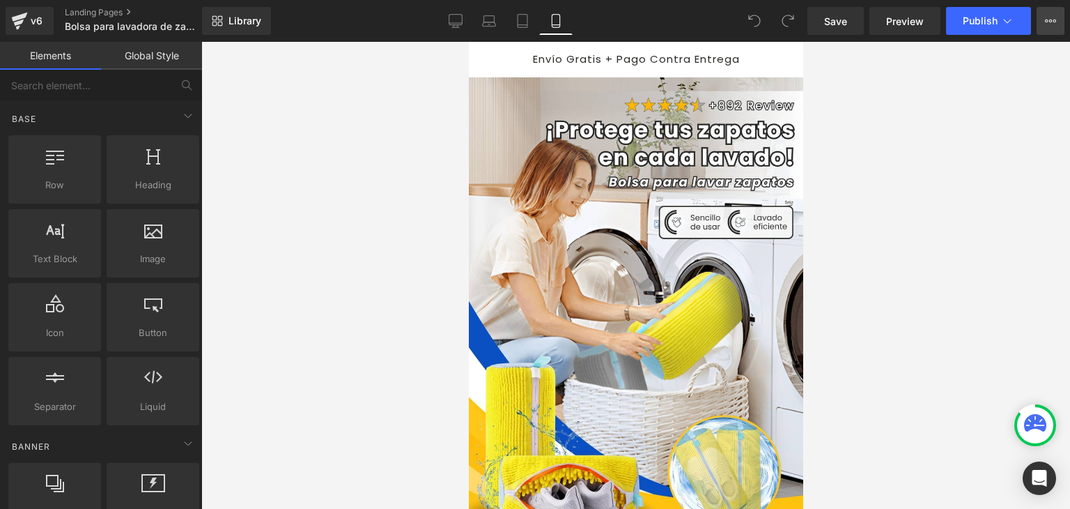
click at [1048, 27] on button "View Live Page View with current Template Save Template to Library Schedule Pub…" at bounding box center [1051, 21] width 28 height 28
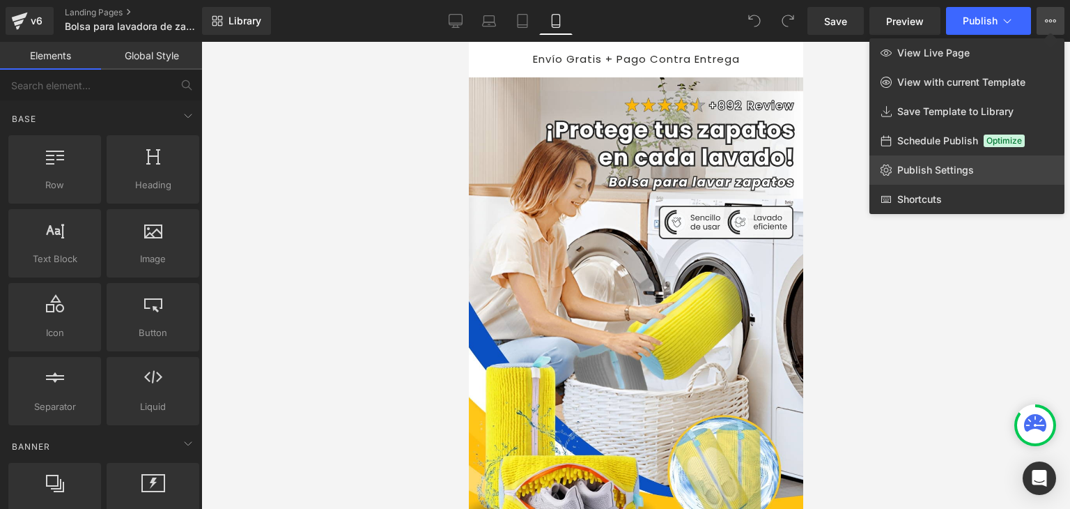
click at [906, 165] on span "Publish Settings" at bounding box center [935, 170] width 77 height 13
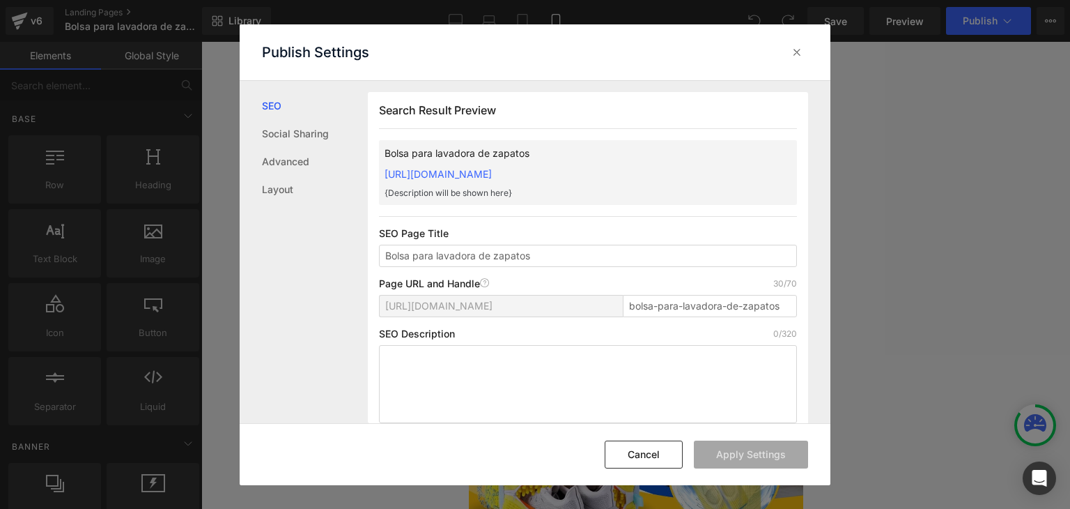
drag, startPoint x: 379, startPoint y: 171, endPoint x: 766, endPoint y: 168, distance: 387.3
copy link "https://commpralo-ya.myshopify.com/pages/bolsa-para-lavadora-de-zapatos"
click at [788, 54] on div at bounding box center [797, 52] width 22 height 22
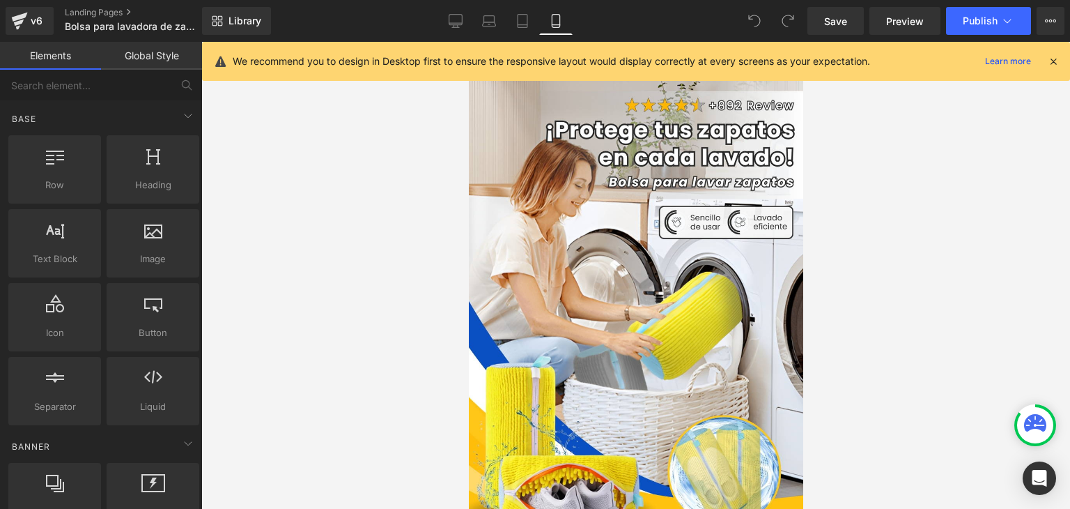
click at [1055, 61] on icon at bounding box center [1053, 61] width 13 height 13
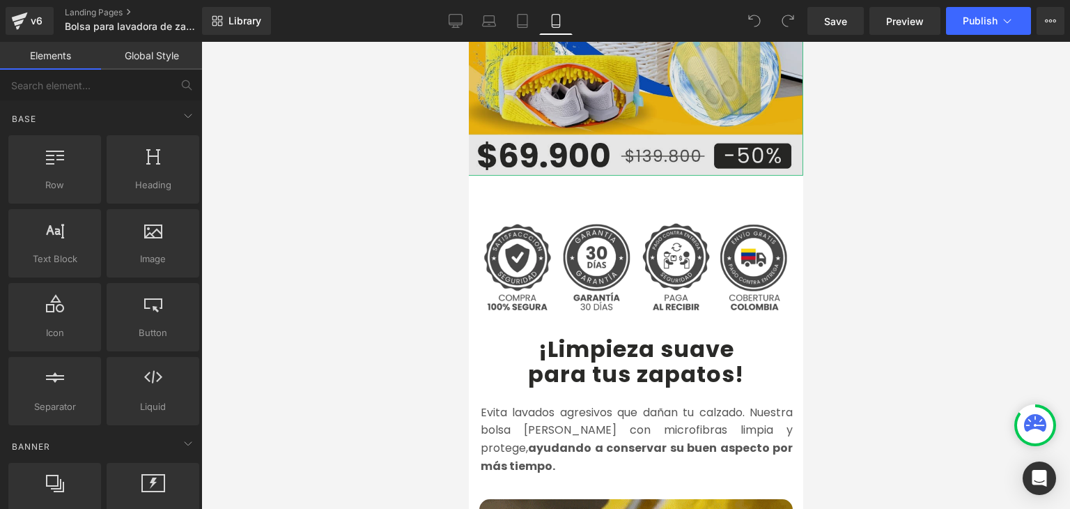
scroll to position [418, 0]
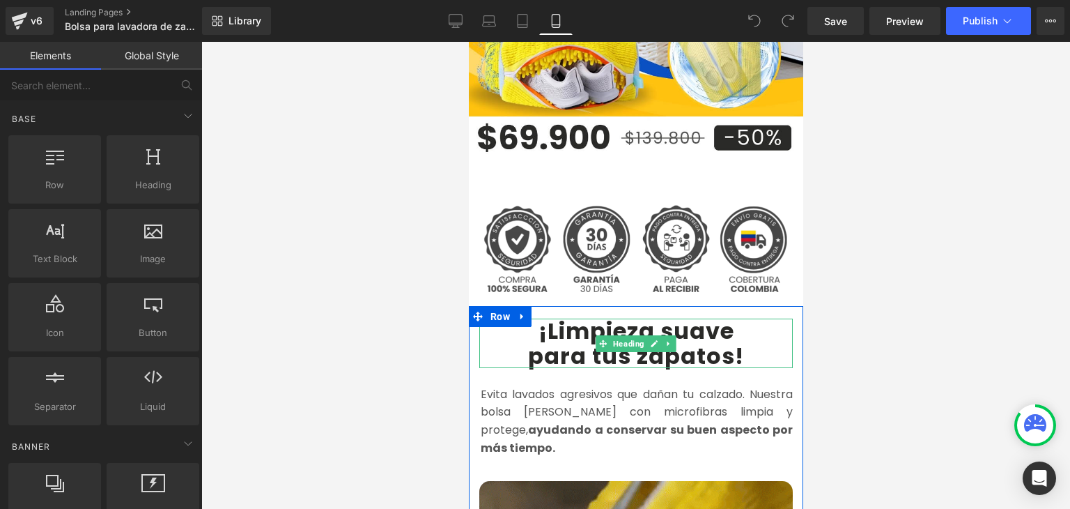
click at [547, 318] on b "¡Limpieza suave" at bounding box center [636, 330] width 196 height 31
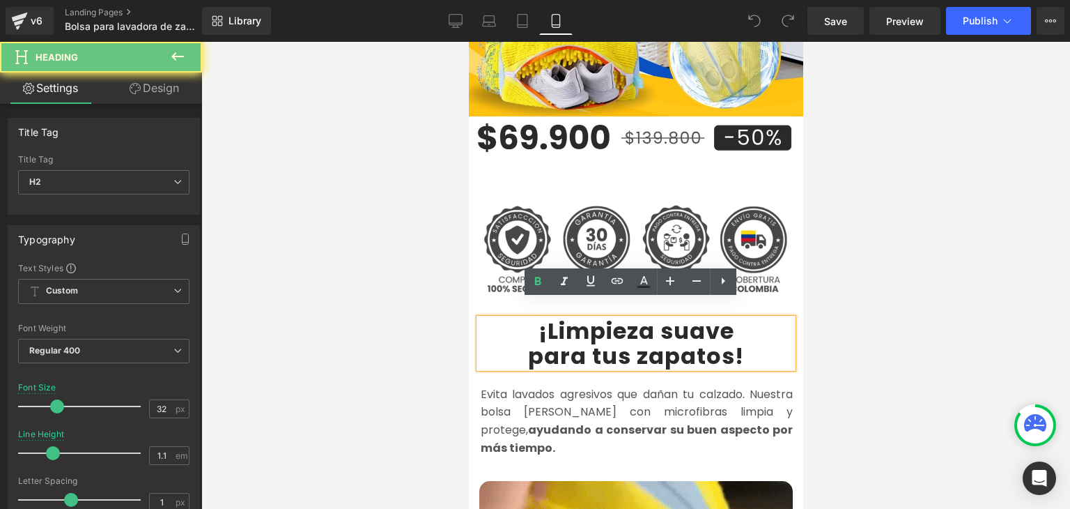
click at [547, 317] on b "¡Limpieza suave" at bounding box center [636, 330] width 196 height 31
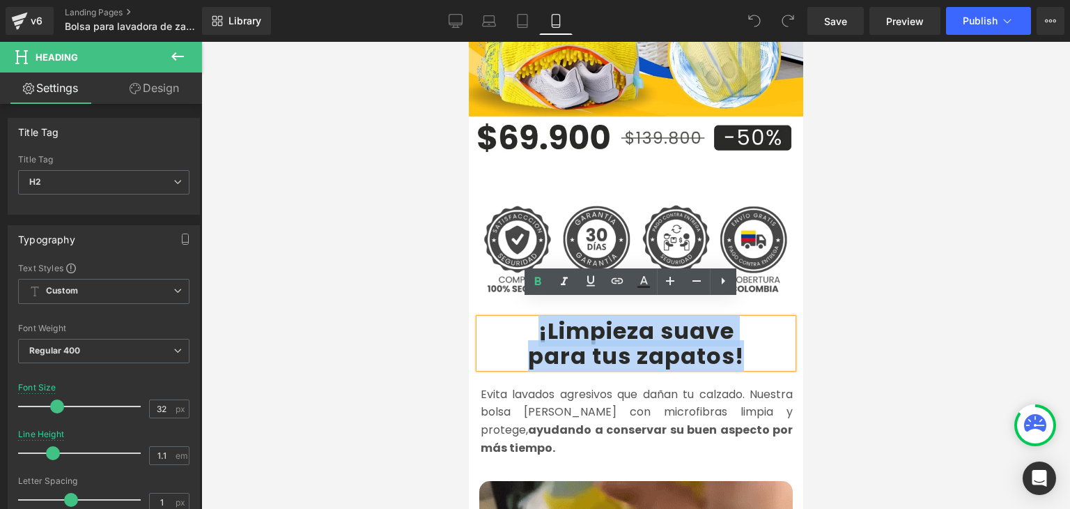
drag, startPoint x: 532, startPoint y: 318, endPoint x: 735, endPoint y: 325, distance: 202.8
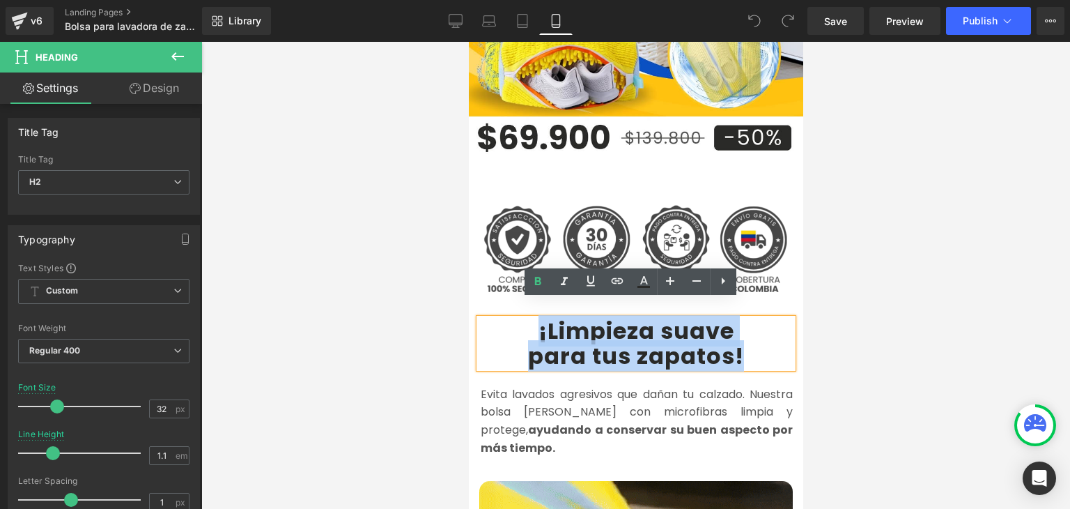
click at [735, 325] on div "¡Limpieza suave para tus zapatos !" at bounding box center [635, 342] width 313 height 49
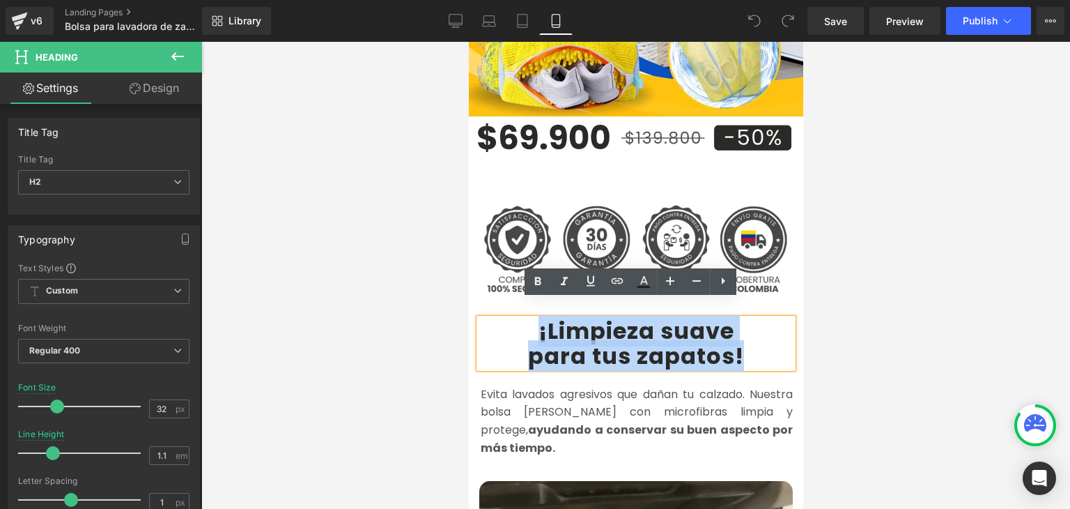
copy div "¡Limpieza suave para tus zapatos !"
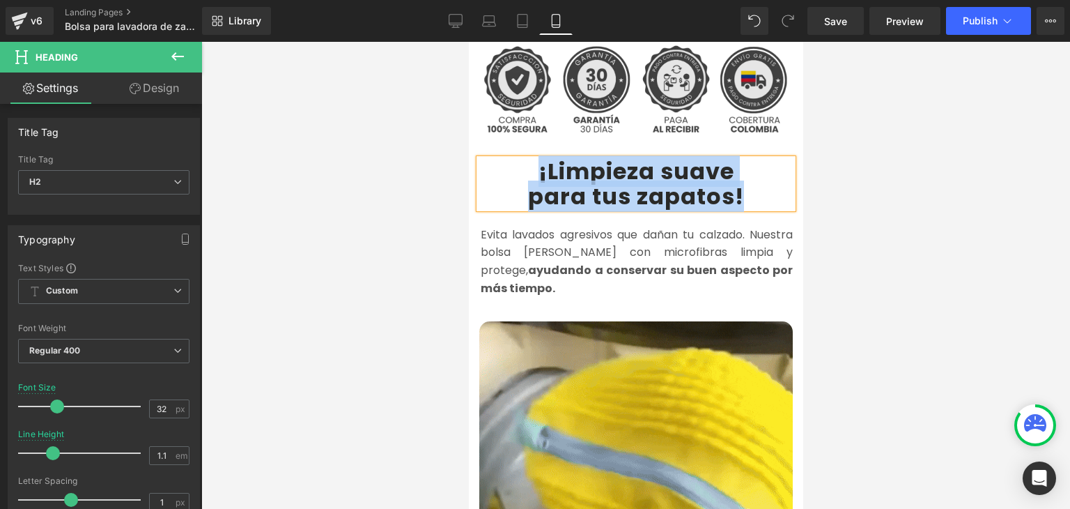
scroll to position [488, 0]
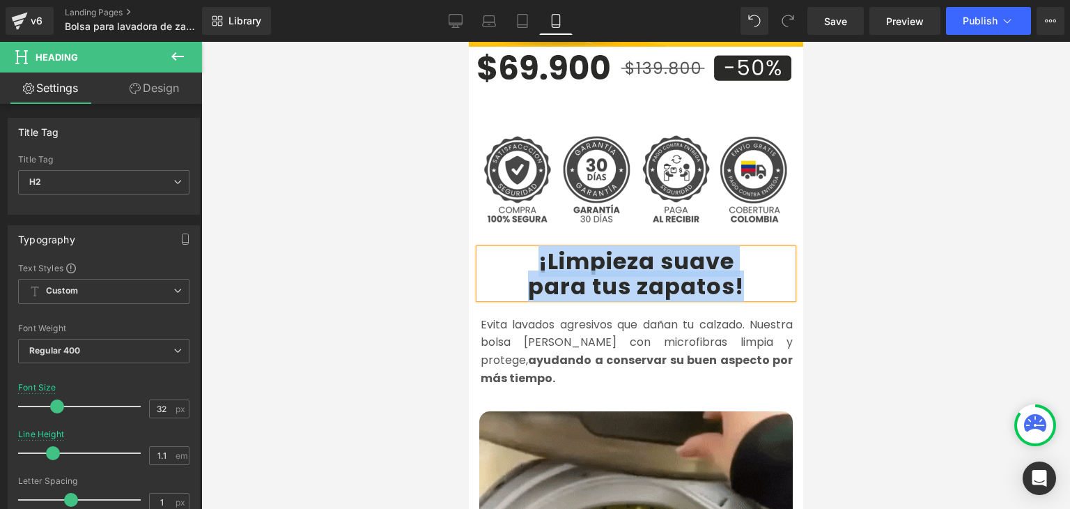
click at [553, 331] on font "Evita lavados agresivos que dañan tu calzado. Nuestra bolsa de lavado con micro…" at bounding box center [636, 351] width 312 height 70
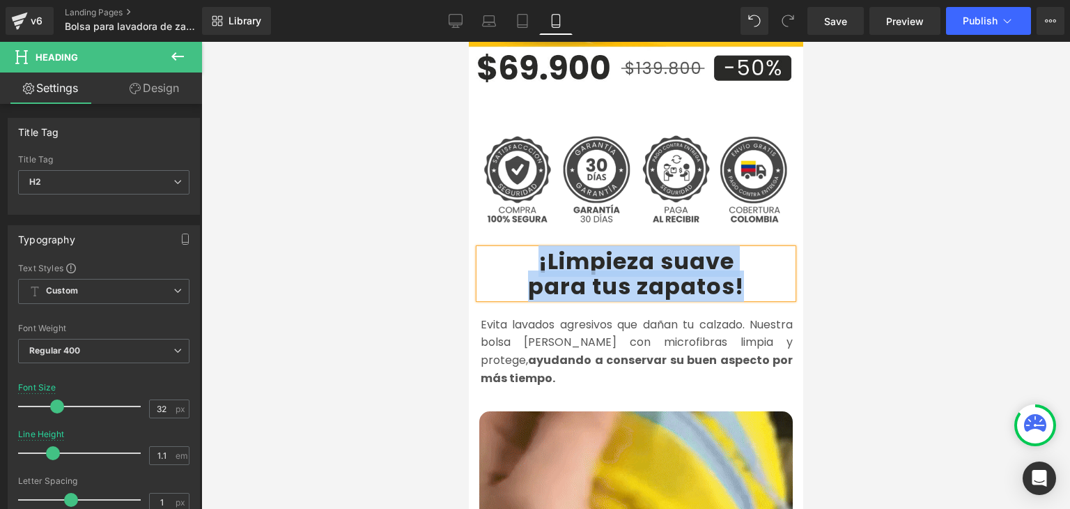
click at [553, 331] on font "Evita lavados agresivos que dañan tu calzado. Nuestra bolsa de lavado con micro…" at bounding box center [636, 351] width 312 height 70
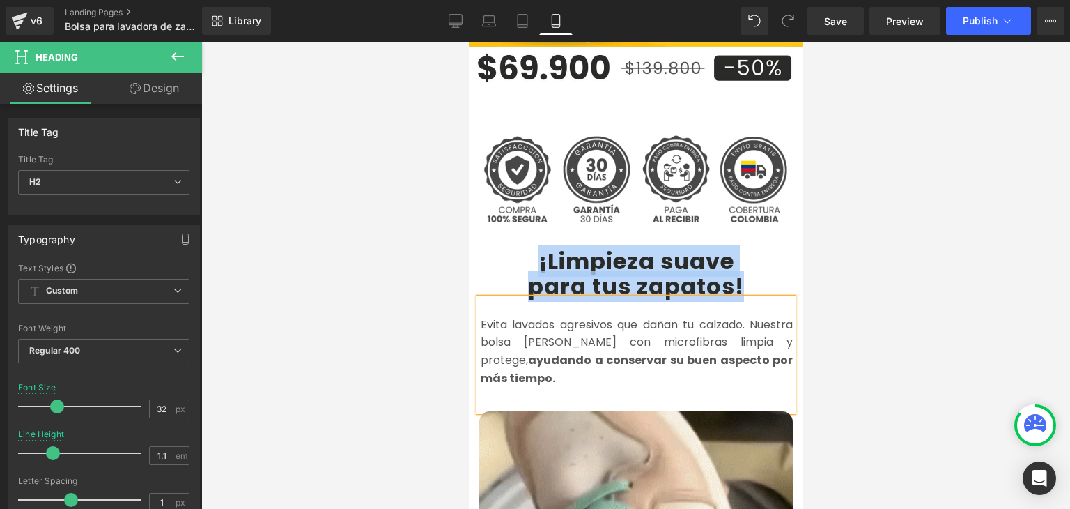
click at [553, 331] on font "Evita lavados agresivos que dañan tu calzado. Nuestra bolsa de lavado con micro…" at bounding box center [636, 351] width 312 height 70
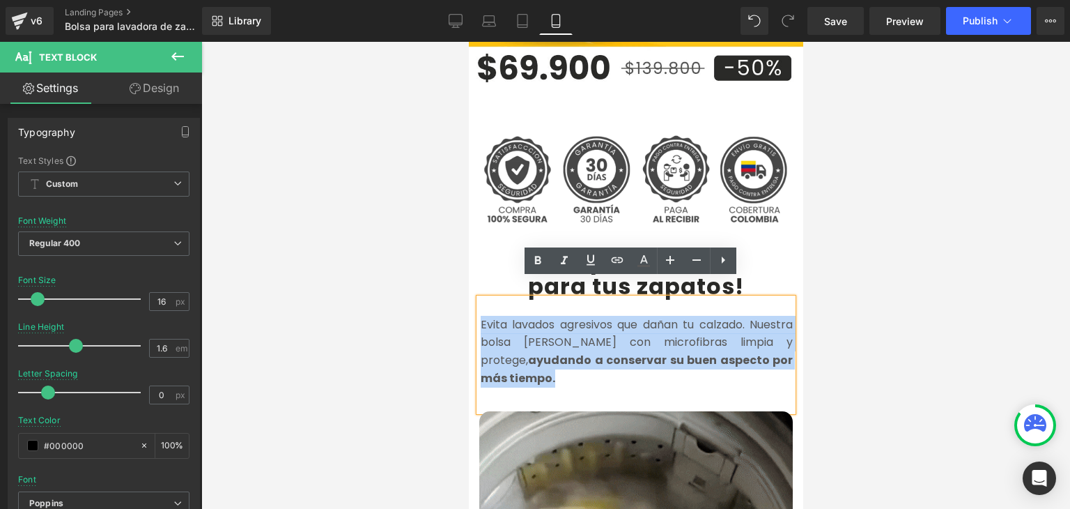
copy font "Evita lavados agresivos que dañan tu calzado. Nuestra bolsa de lavado con micro…"
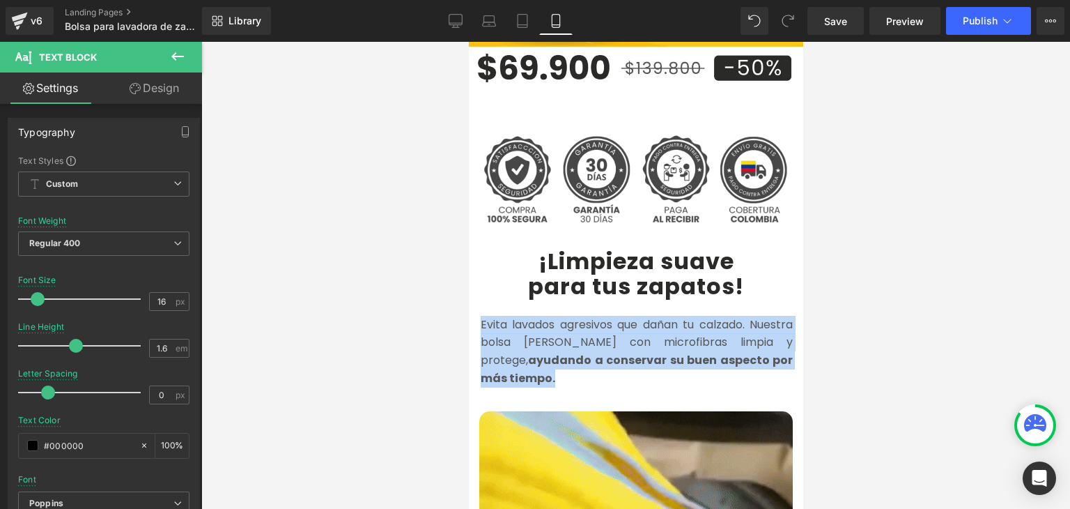
click at [538, 352] on strong "ayudando a conservar su buen aspecto por más tiempo." at bounding box center [636, 369] width 312 height 34
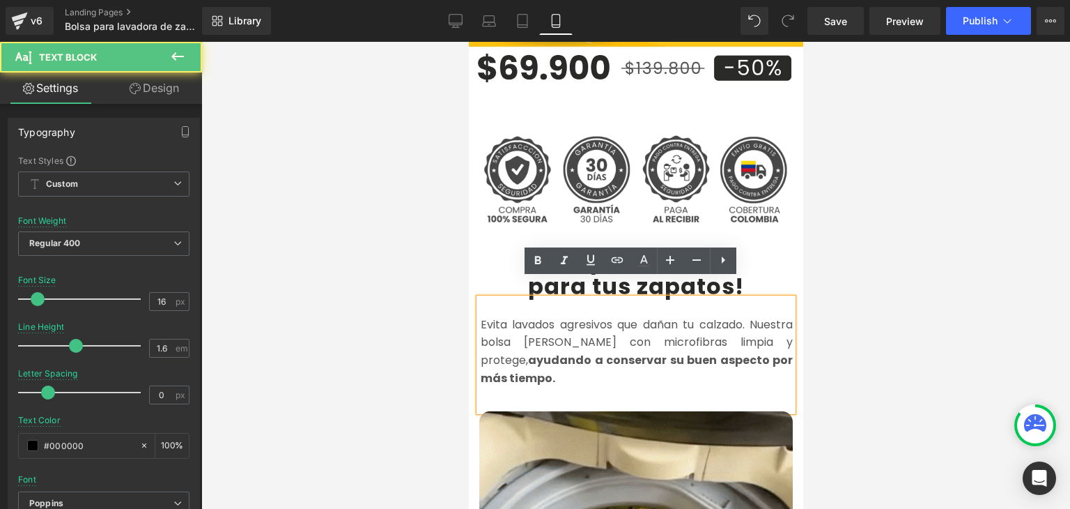
click at [520, 320] on font "Evita lavados agresivos que dañan tu calzado. Nuestra bolsa de lavado con micro…" at bounding box center [636, 351] width 312 height 70
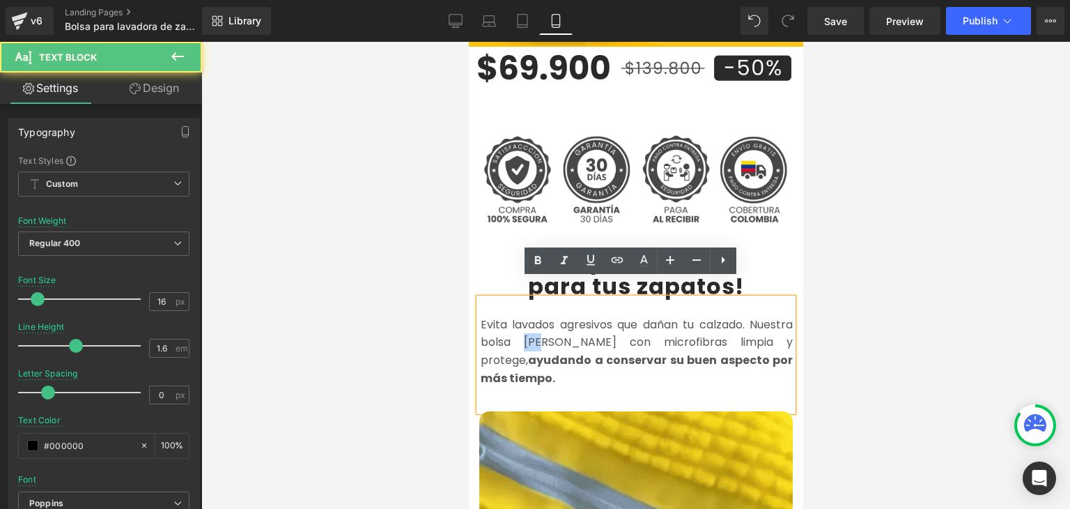
click at [520, 320] on font "Evita lavados agresivos que dañan tu calzado. Nuestra bolsa de lavado con micro…" at bounding box center [636, 351] width 312 height 70
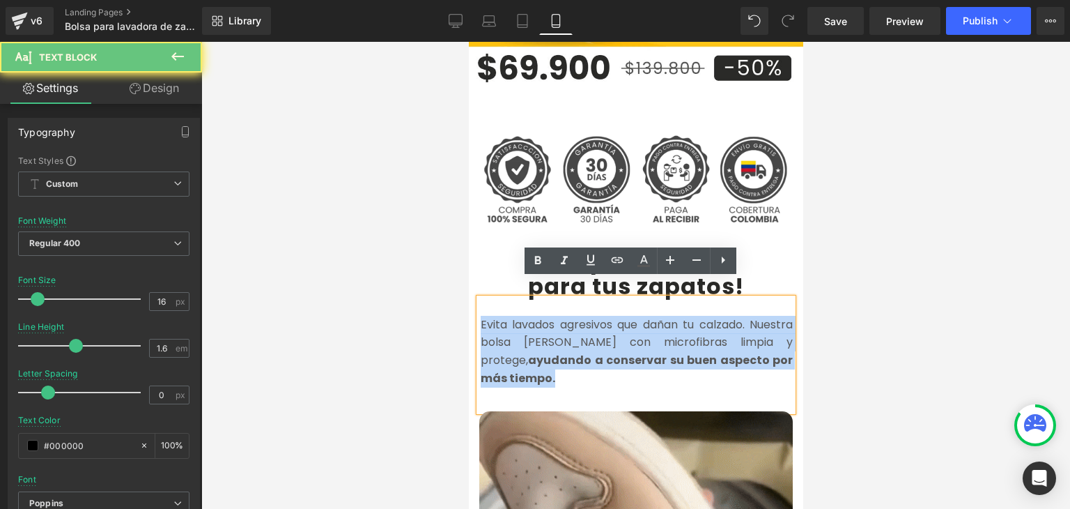
click at [520, 320] on font "Evita lavados agresivos que dañan tu calzado. Nuestra bolsa de lavado con micro…" at bounding box center [636, 351] width 312 height 70
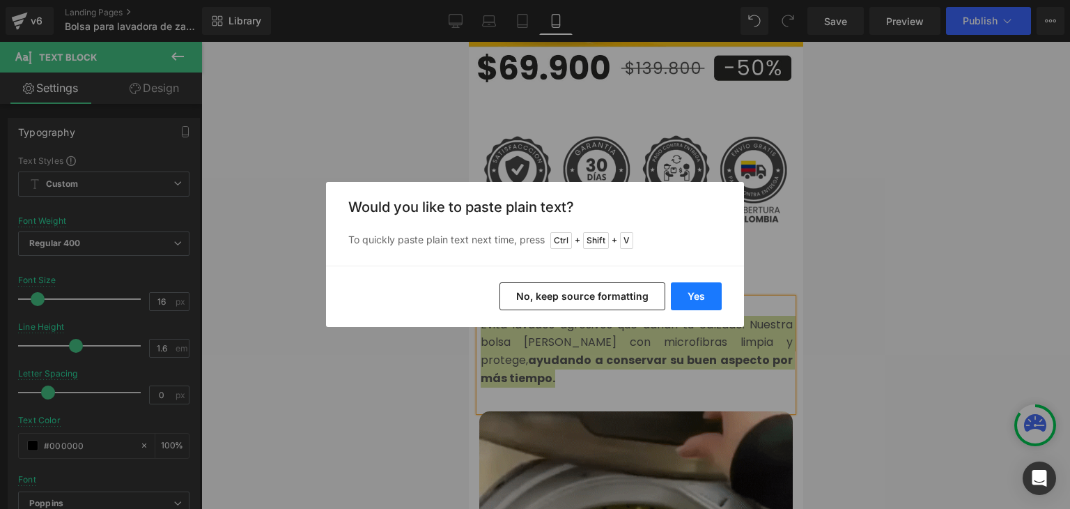
click at [685, 298] on button "Yes" at bounding box center [696, 296] width 51 height 28
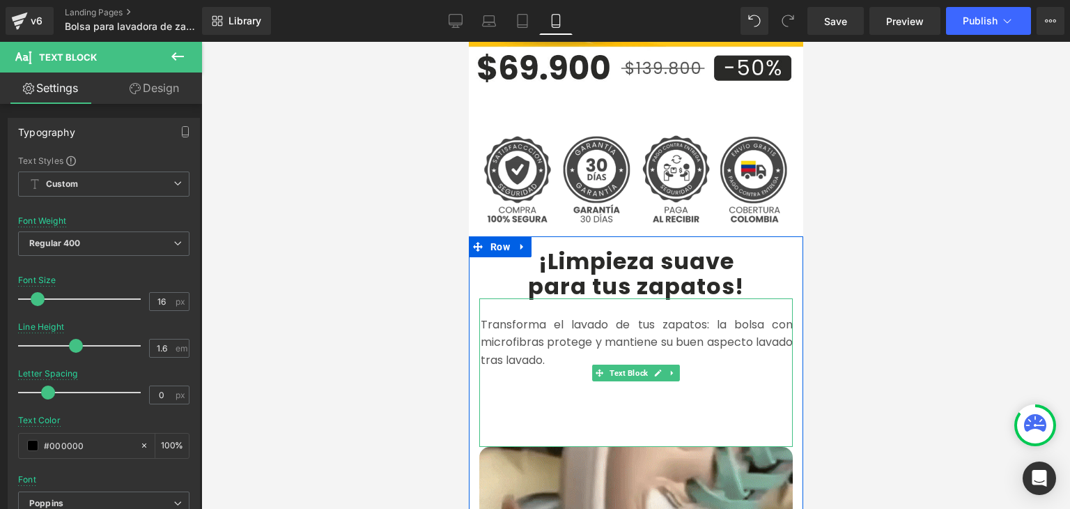
click at [533, 387] on p at bounding box center [636, 396] width 312 height 18
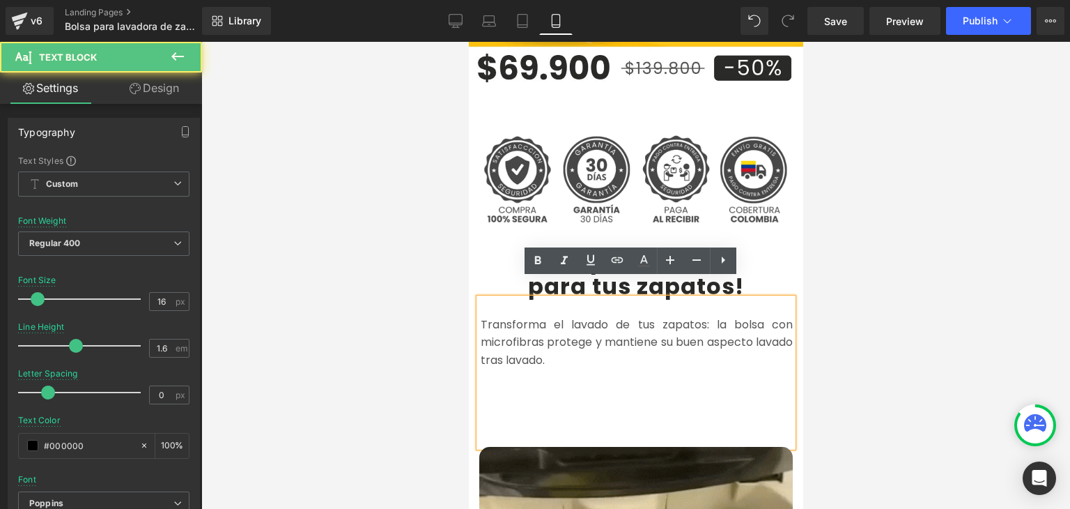
click at [526, 405] on p at bounding box center [636, 414] width 312 height 18
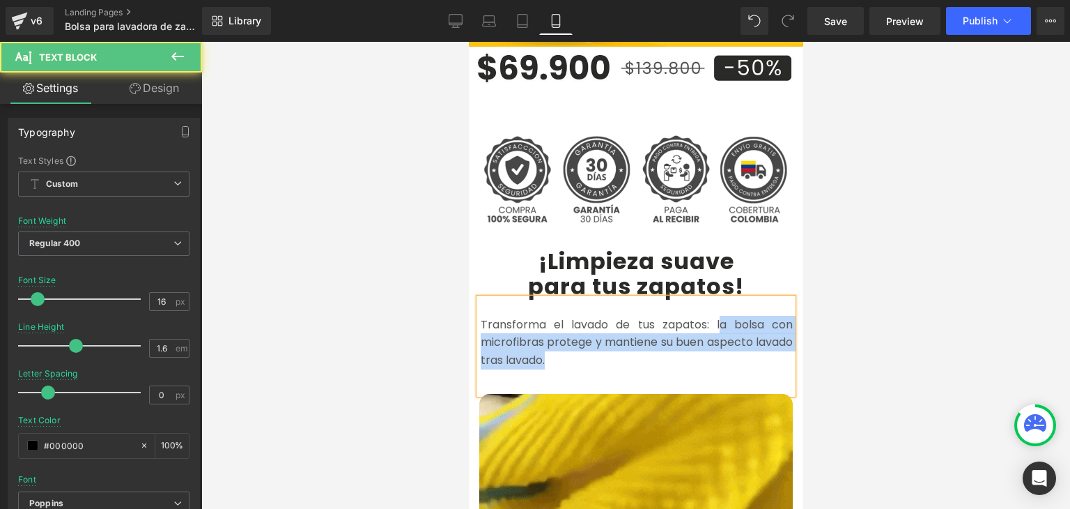
drag, startPoint x: 663, startPoint y: 339, endPoint x: 711, endPoint y: 309, distance: 57.0
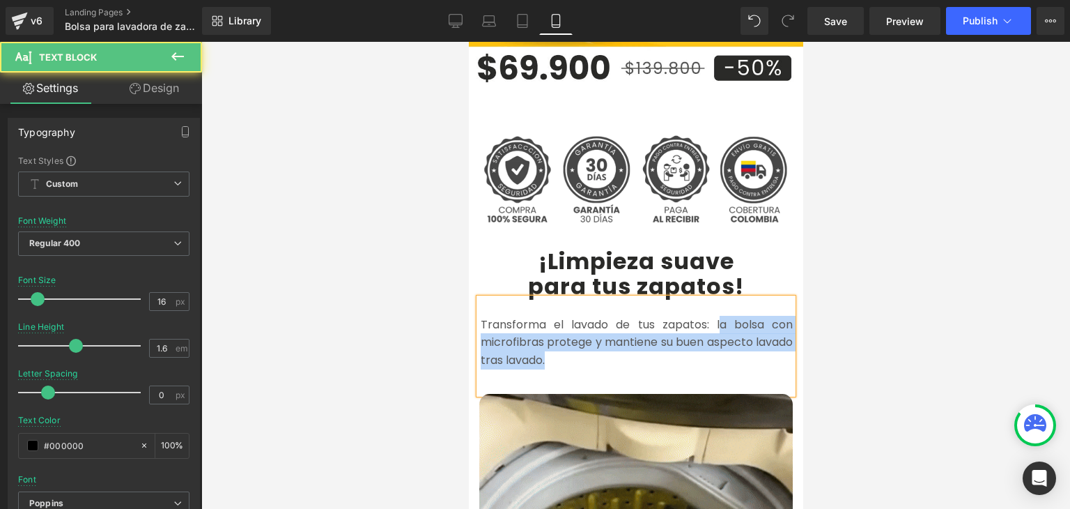
click at [711, 316] on p "Transforma el lavado de tus zapatos: la bolsa con microfibras protege y mantien…" at bounding box center [636, 343] width 312 height 54
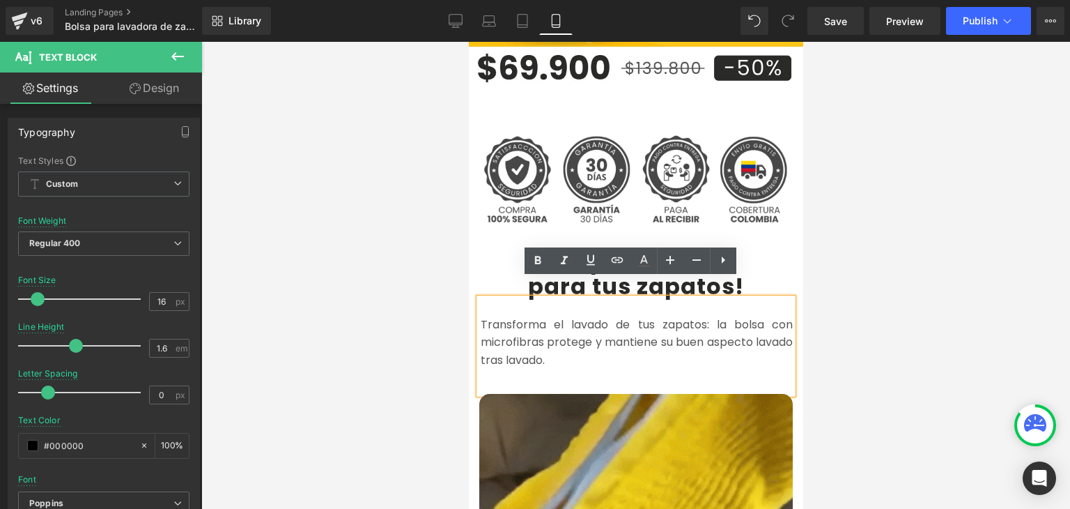
click at [711, 316] on font "Transforma el lavado de tus zapatos: la bolsa con microfibras protege y mantien…" at bounding box center [636, 342] width 312 height 52
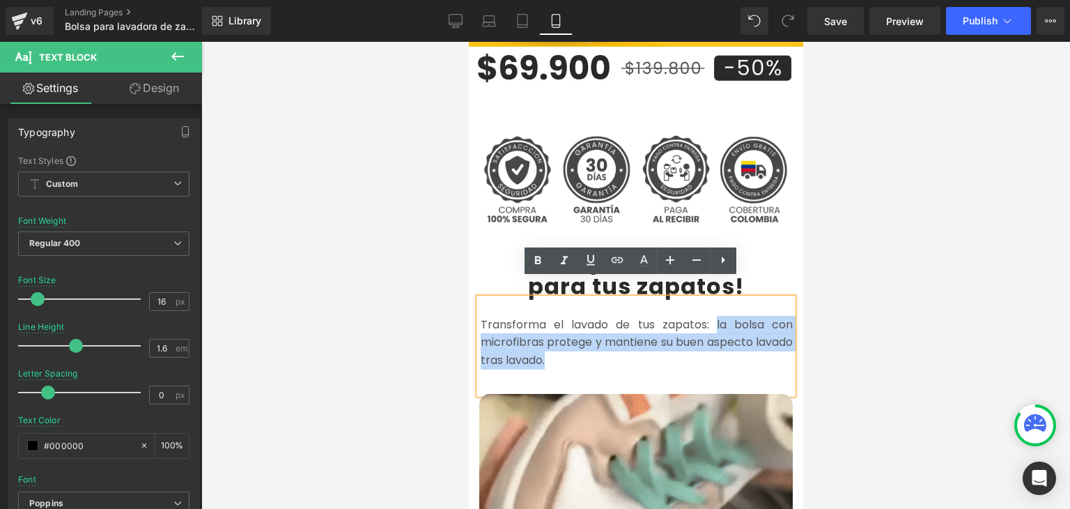
drag, startPoint x: 711, startPoint y: 305, endPoint x: 669, endPoint y: 338, distance: 52.5
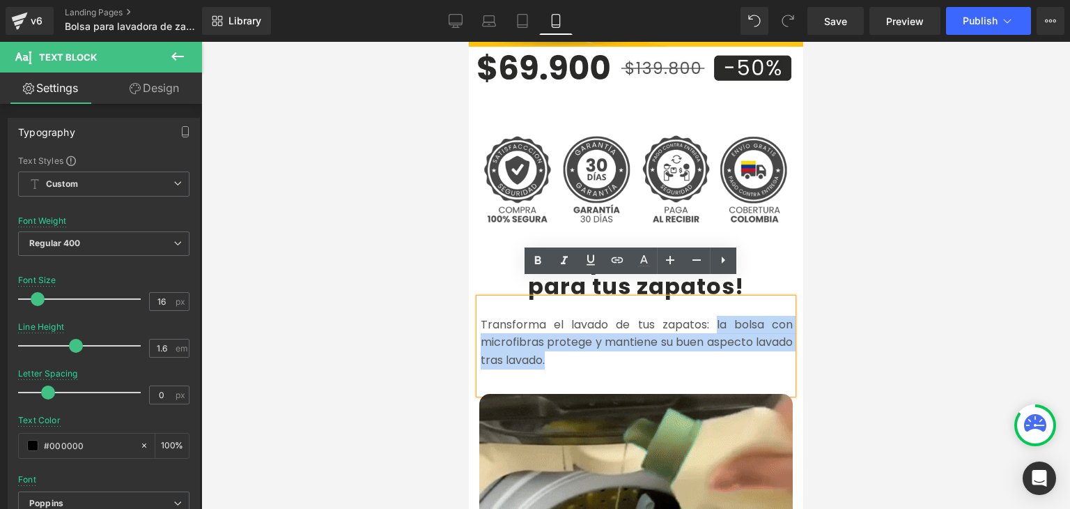
click at [669, 338] on p "Transforma el lavado de tus zapatos: la bolsa con microfibras protege y mantien…" at bounding box center [636, 343] width 312 height 54
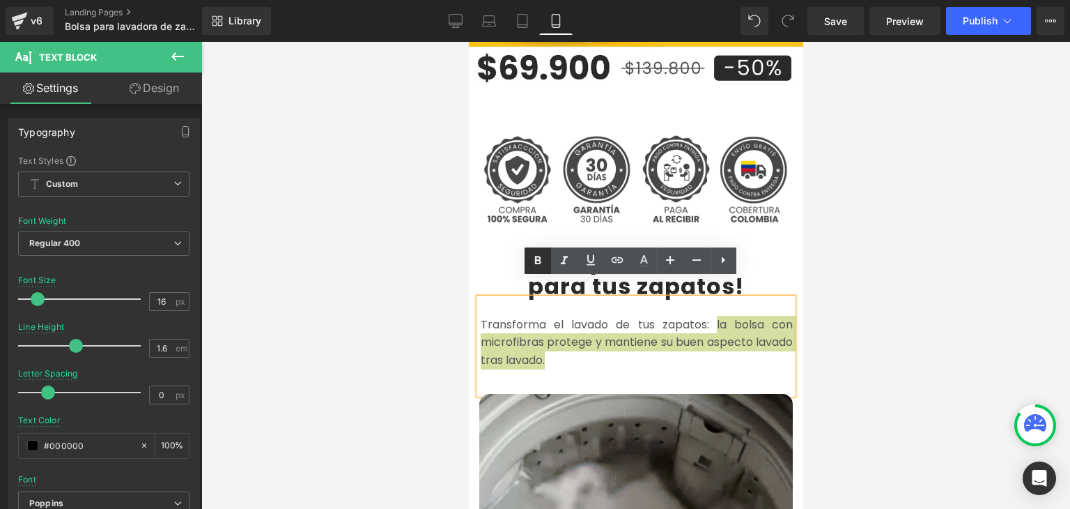
click at [535, 268] on icon at bounding box center [537, 260] width 17 height 17
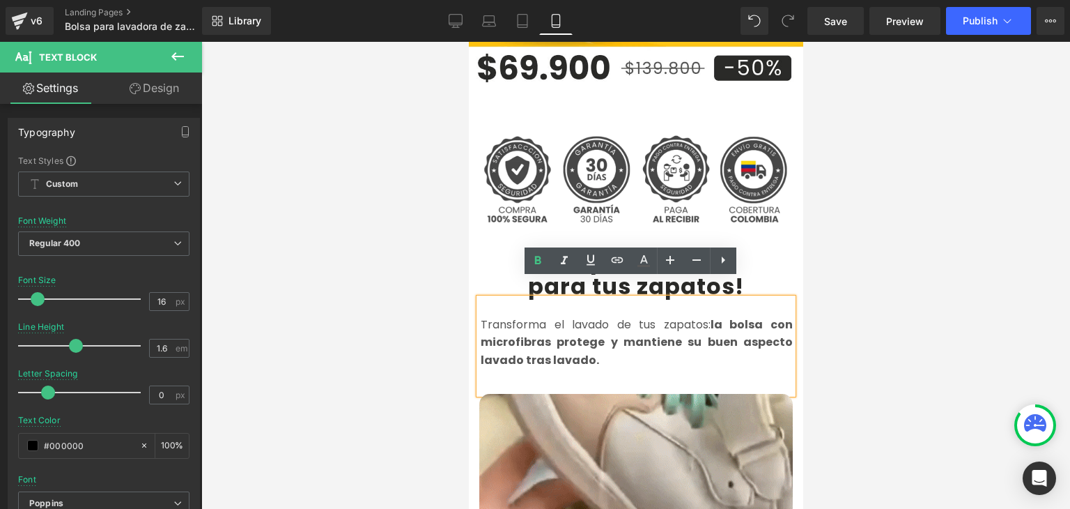
click at [897, 251] on div at bounding box center [635, 275] width 869 height 467
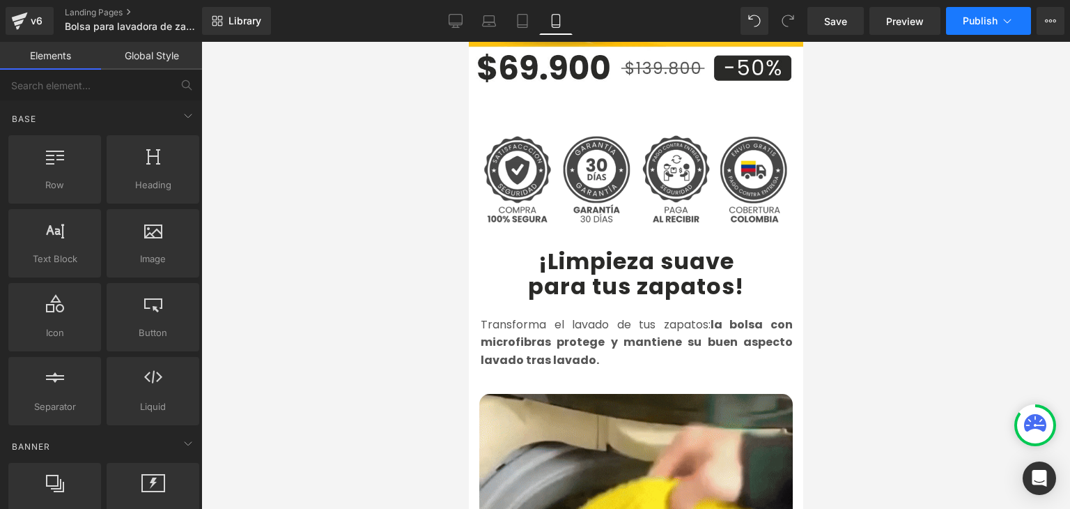
click at [979, 23] on span "Publish" at bounding box center [980, 20] width 35 height 11
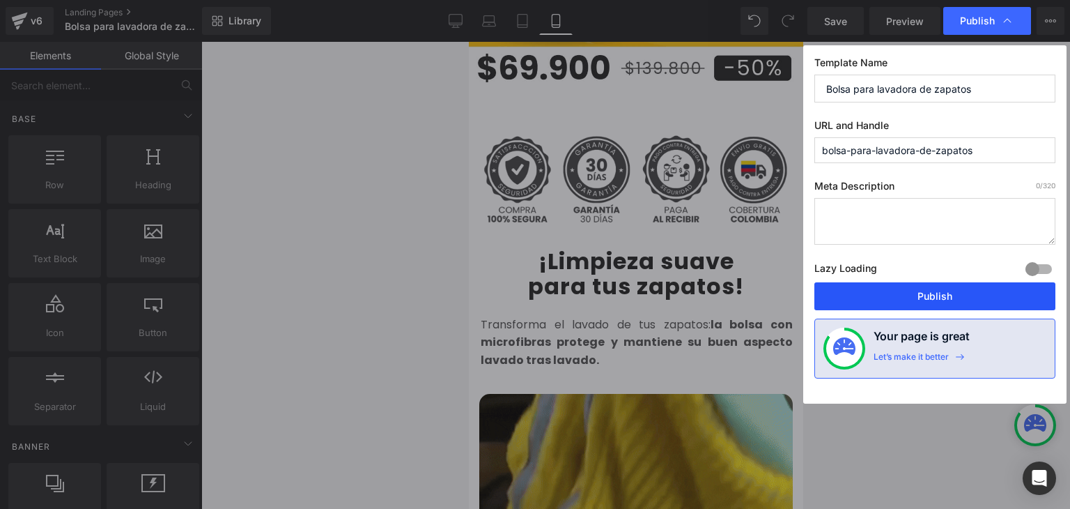
click at [940, 290] on button "Publish" at bounding box center [934, 296] width 241 height 28
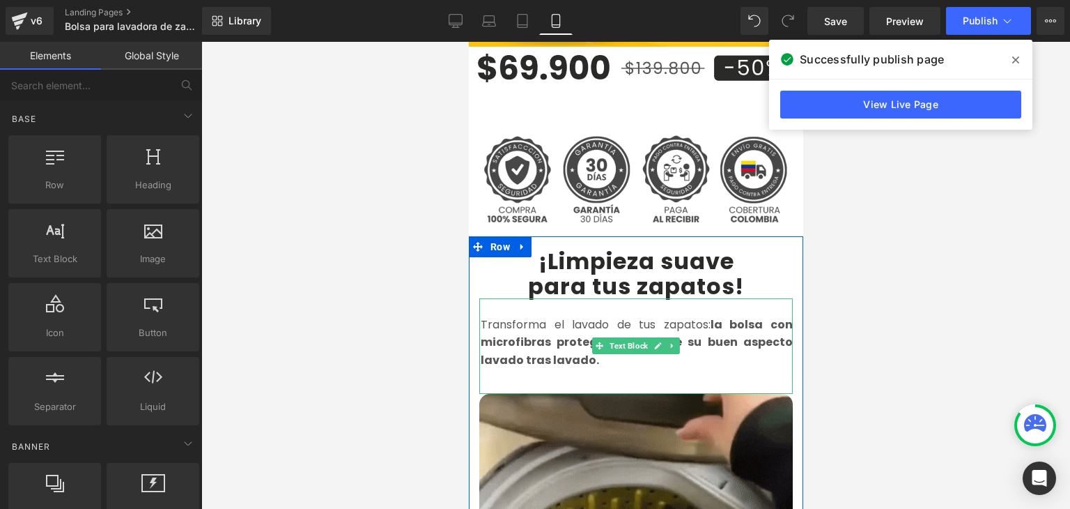
click at [527, 318] on strong "la bolsa con microfibras protege y mantiene su buen aspecto lavado tras lavado." at bounding box center [636, 342] width 312 height 52
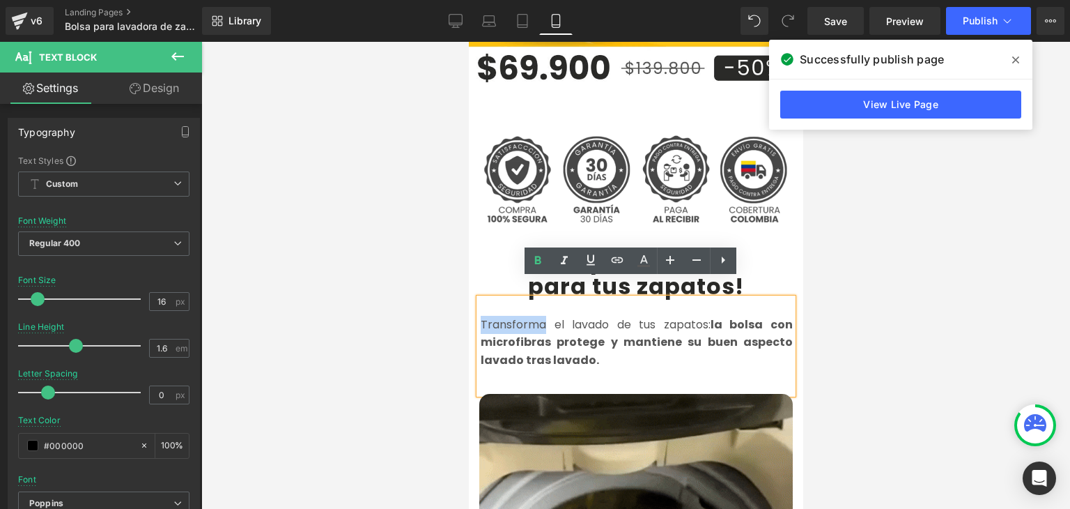
drag, startPoint x: 537, startPoint y: 304, endPoint x: 477, endPoint y: 303, distance: 59.9
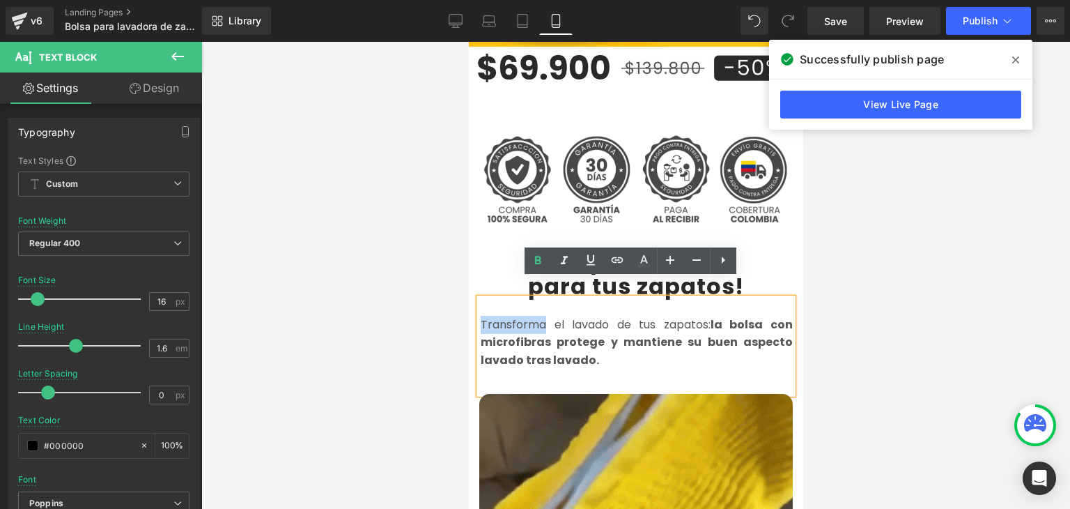
click at [480, 316] on font "Transforma el lavado de tus zapatos: la bolsa con microfibras protege y mantien…" at bounding box center [636, 342] width 312 height 52
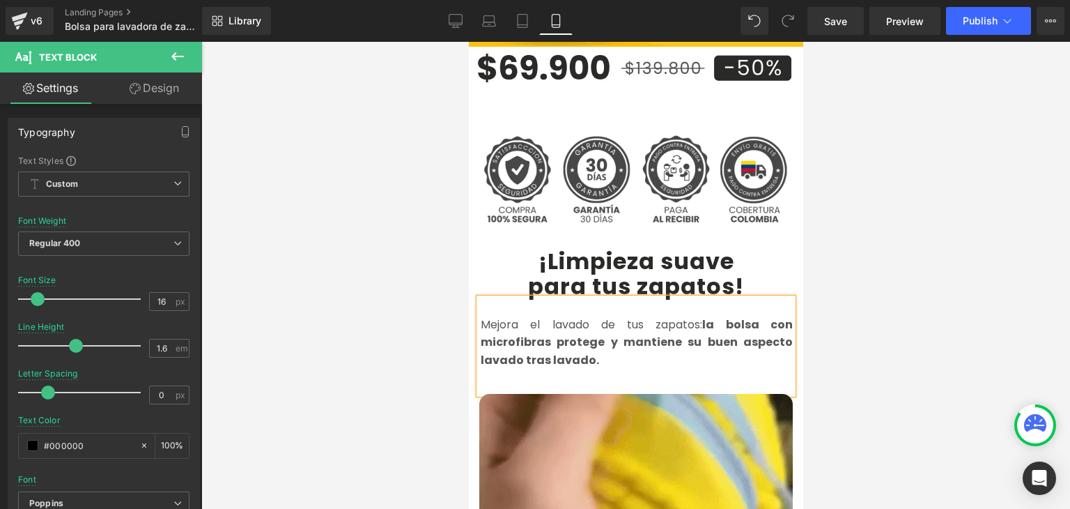
click at [494, 316] on p "Mejora el lavado de tus zapatos: la bolsa con microfibras protege y mantiene su…" at bounding box center [636, 343] width 312 height 54
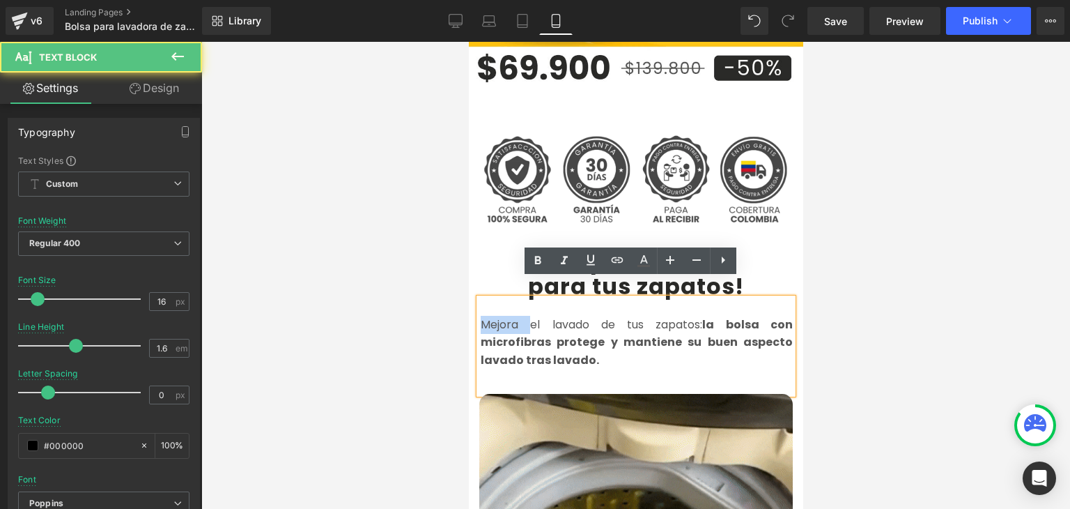
click at [494, 316] on p "Mejora el lavado de tus zapatos: la bolsa con microfibras protege y mantiene su…" at bounding box center [636, 343] width 312 height 54
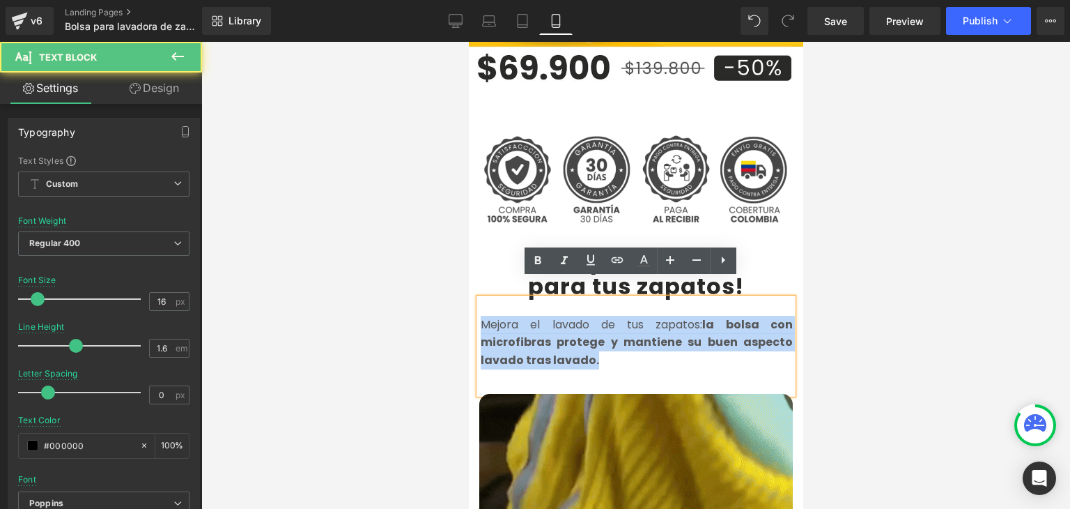
click at [494, 316] on p "Mejora el lavado de tus zapatos: la bolsa con microfibras protege y mantiene su…" at bounding box center [636, 343] width 312 height 54
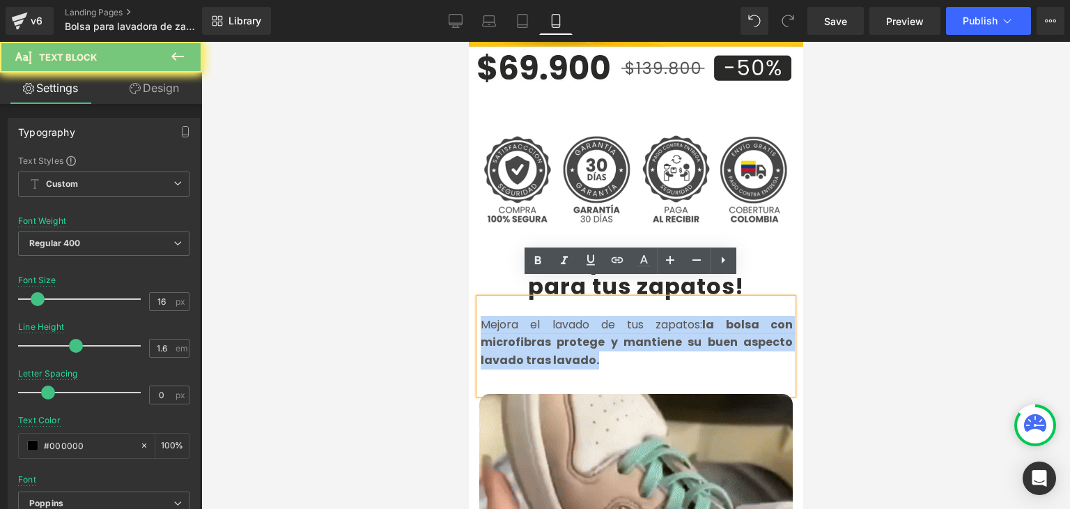
copy font "Mejora el lavado de tus zapatos: la bolsa con microfibras protege y mantiene su…"
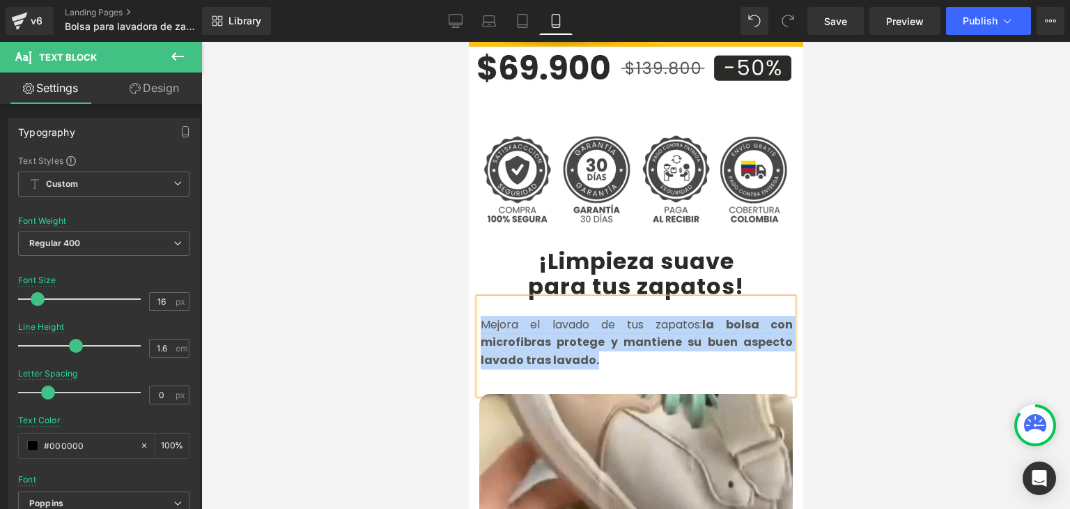
click at [480, 316] on p "Mejora el lavado de tus zapatos: la bolsa con microfibras protege y mantiene su…" at bounding box center [636, 343] width 312 height 54
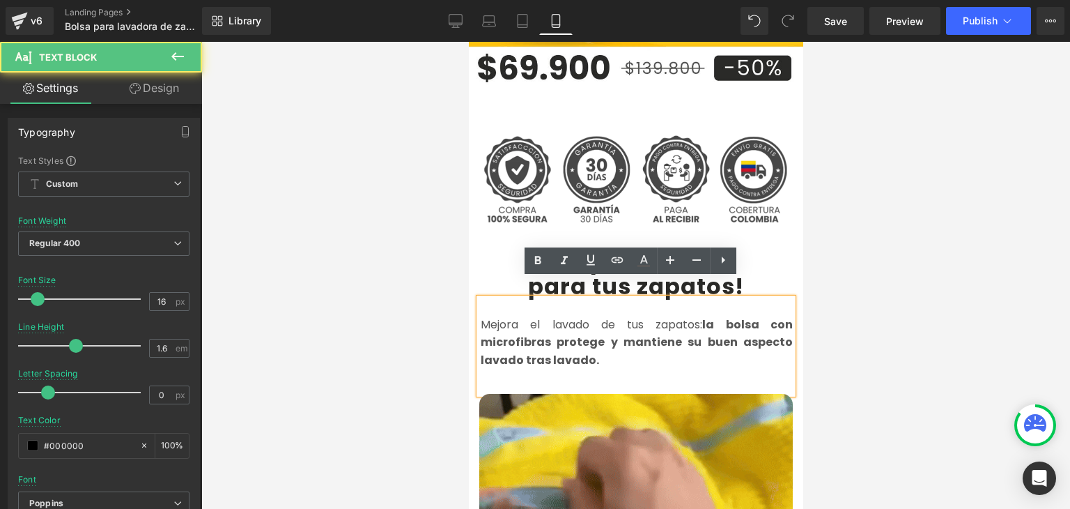
click at [864, 245] on div at bounding box center [635, 275] width 869 height 467
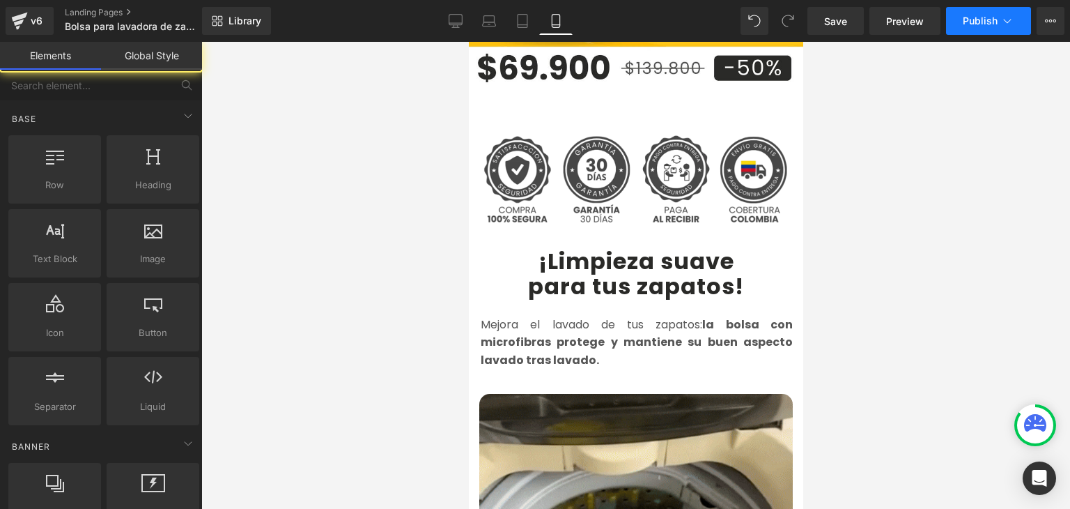
click at [976, 16] on span "Publish" at bounding box center [980, 20] width 35 height 11
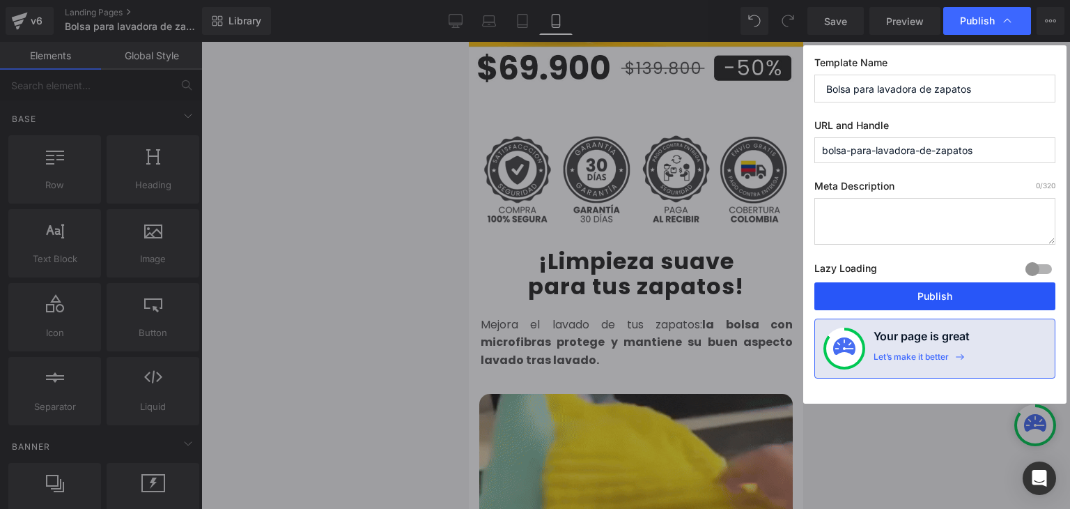
click at [913, 295] on button "Publish" at bounding box center [934, 296] width 241 height 28
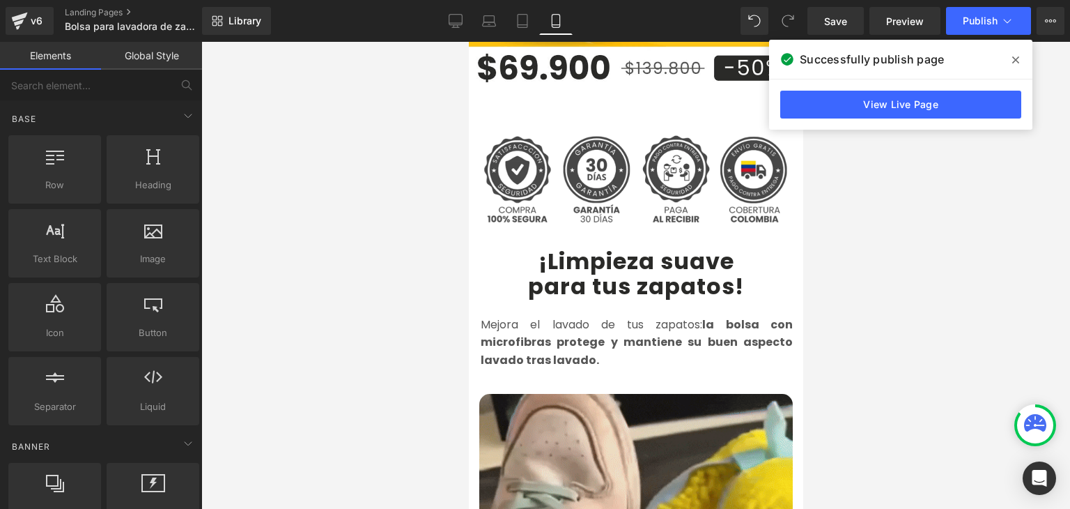
click at [1017, 62] on icon at bounding box center [1015, 59] width 7 height 7
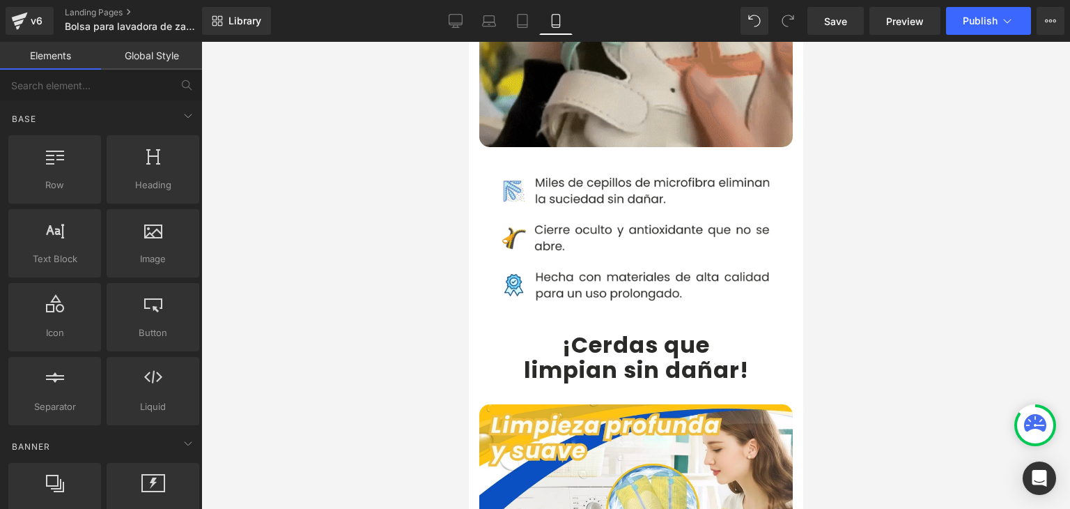
scroll to position [1184, 0]
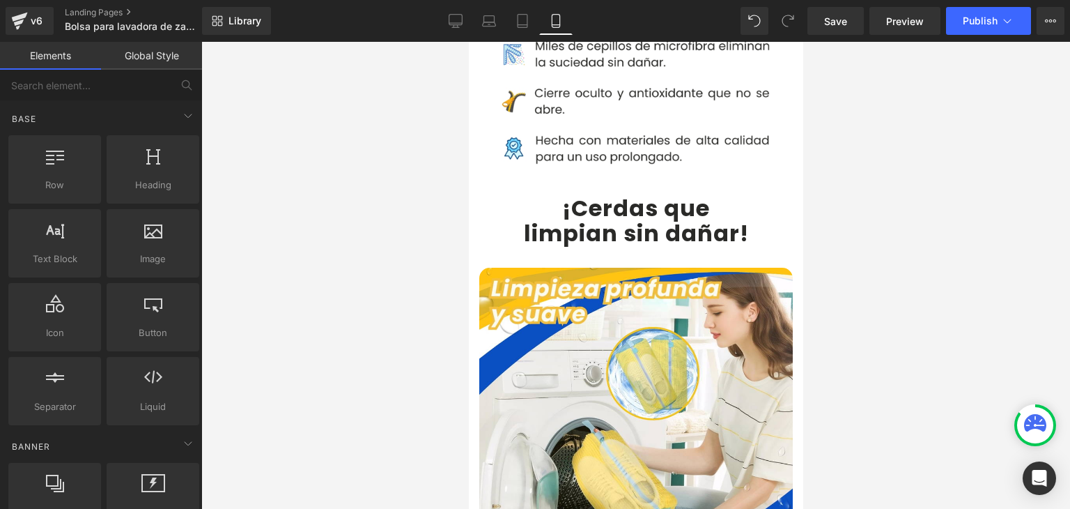
click at [563, 194] on b "¡Cerdas que" at bounding box center [635, 207] width 148 height 31
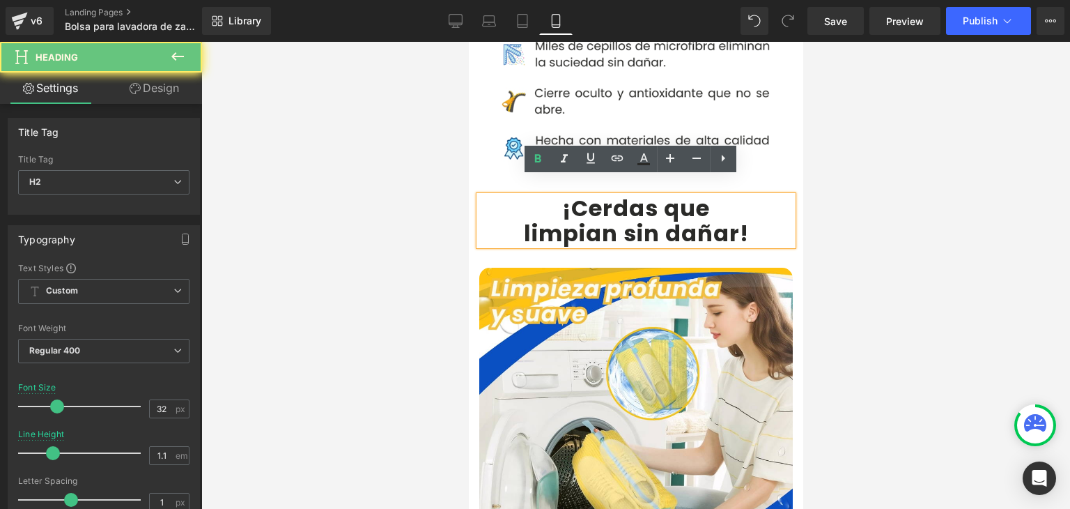
click at [563, 194] on b "¡Cerdas que" at bounding box center [635, 207] width 148 height 31
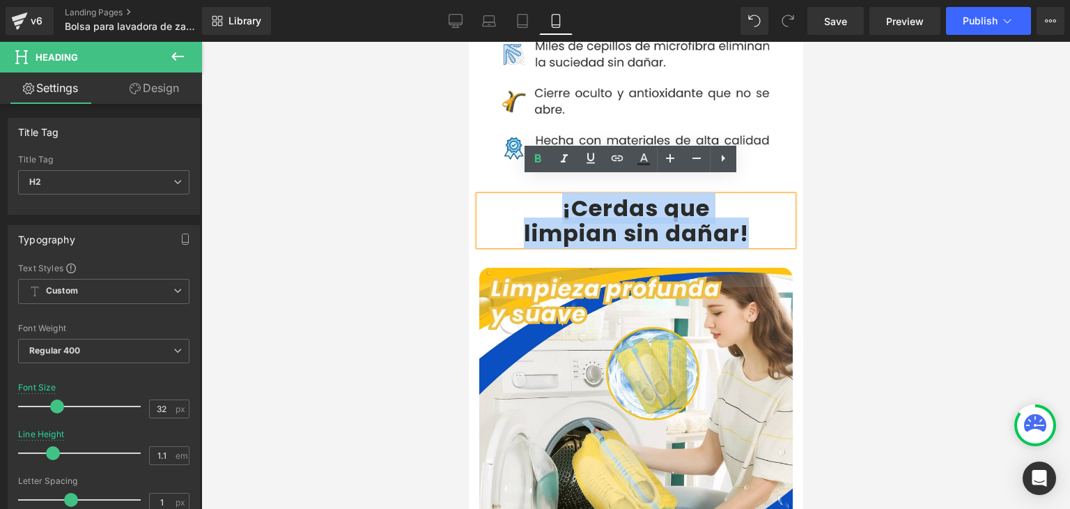
drag, startPoint x: 550, startPoint y: 194, endPoint x: 741, endPoint y: 210, distance: 191.5
click at [741, 210] on div "¡Cerdas que limpian sin dañar !" at bounding box center [635, 220] width 313 height 49
copy div "¡Cerdas que limpian sin dañar !"
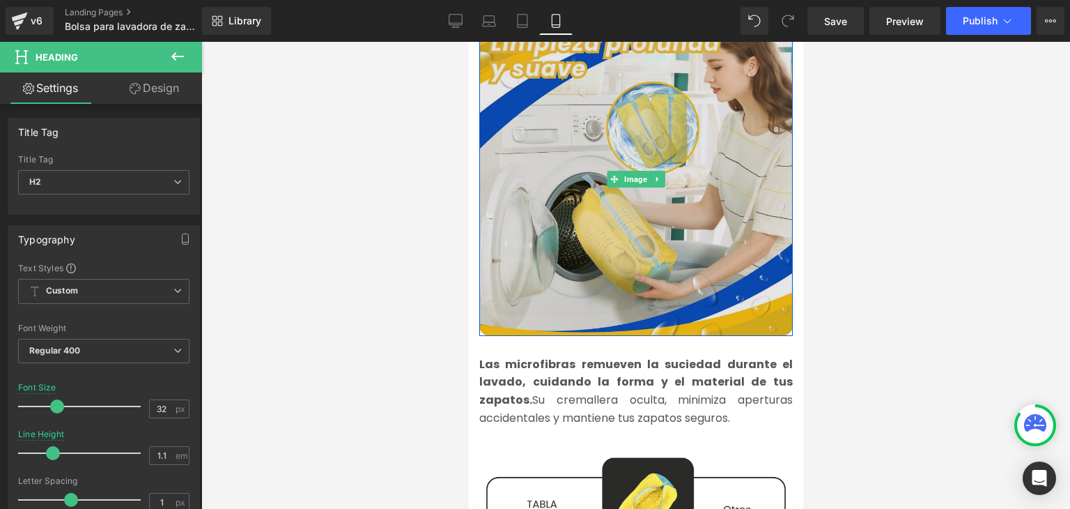
scroll to position [1463, 0]
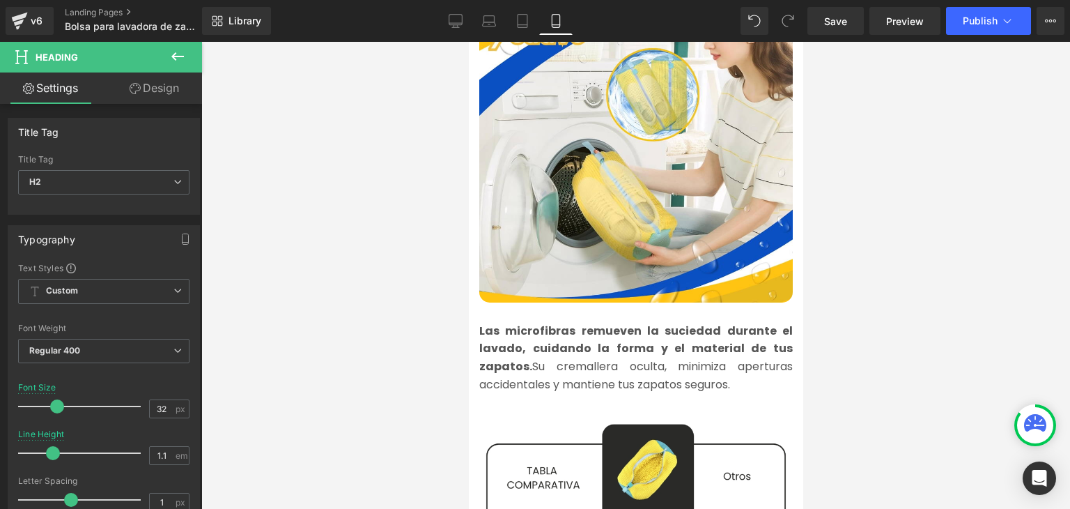
click at [538, 351] on font "Las microfibras remueven la suciedad durante el lavado, cuidando la forma y el …" at bounding box center [635, 358] width 313 height 70
click at [538, 350] on font "Las microfibras remueven la suciedad durante el lavado, cuidando la forma y el …" at bounding box center [635, 358] width 313 height 70
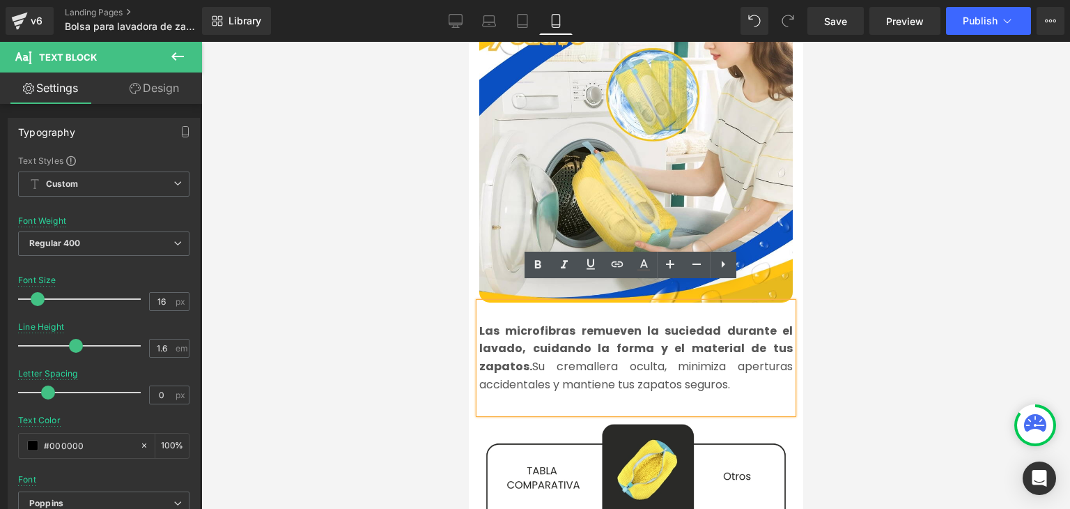
copy font "Las microfibras remueven la suciedad durante el lavado, cuidando la forma y el …"
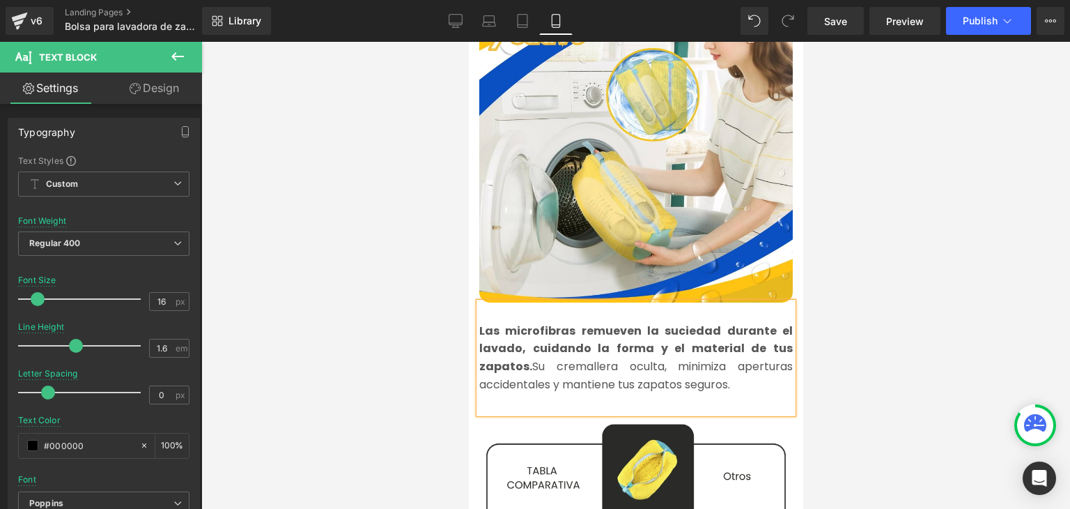
click at [489, 338] on p "Las microfibras remueven la suciedad durante el lavado, cuidando la forma y el …" at bounding box center [635, 357] width 313 height 71
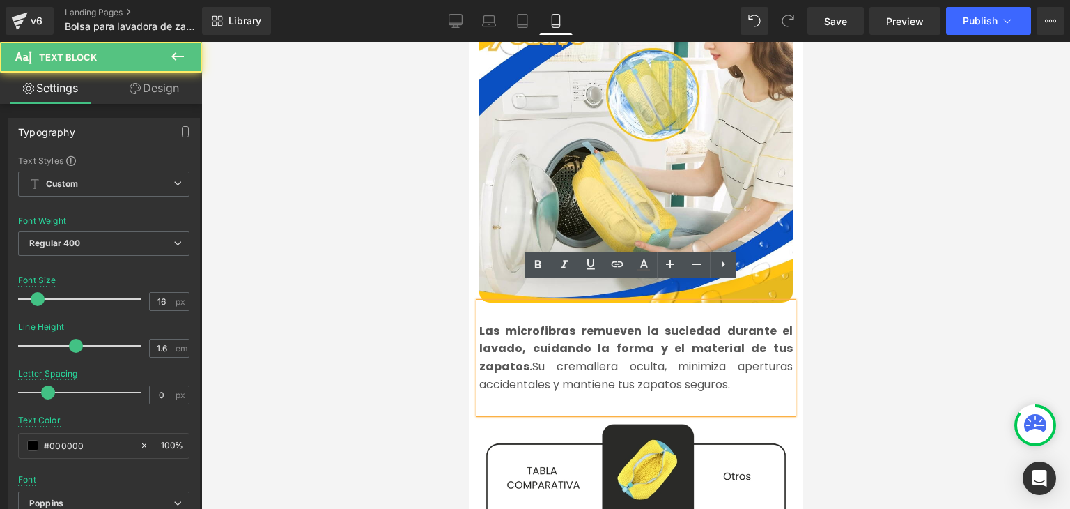
click at [495, 337] on strong "Las microfibras remueven la suciedad durante el lavado, cuidando la forma y el …" at bounding box center [635, 349] width 313 height 52
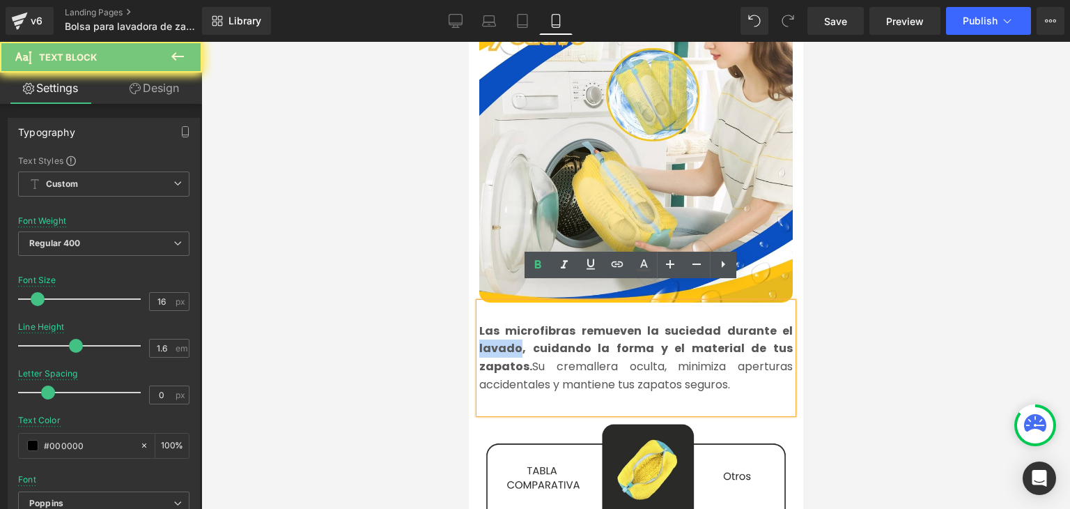
click at [495, 337] on strong "Las microfibras remueven la suciedad durante el lavado, cuidando la forma y el …" at bounding box center [635, 349] width 313 height 52
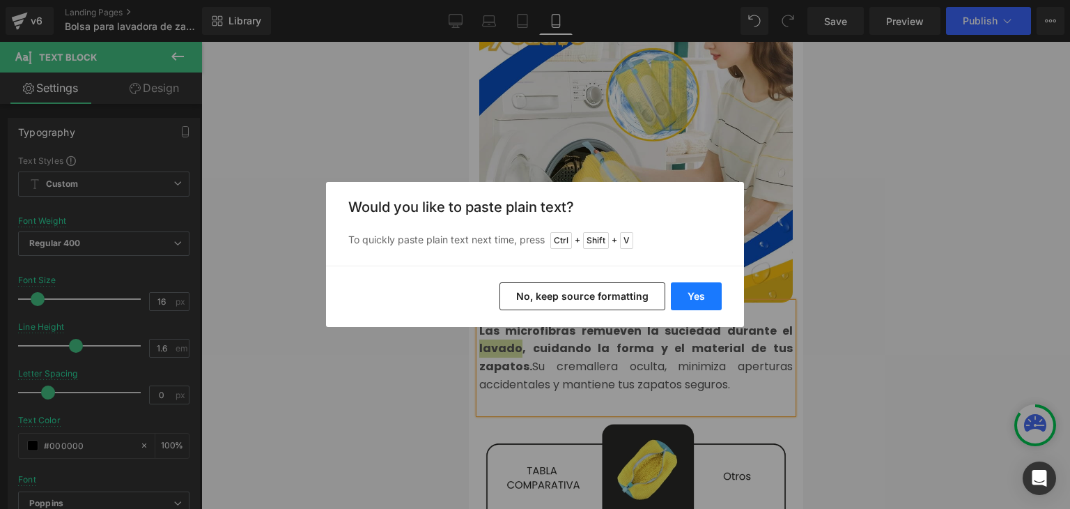
click at [695, 293] on button "Yes" at bounding box center [696, 296] width 51 height 28
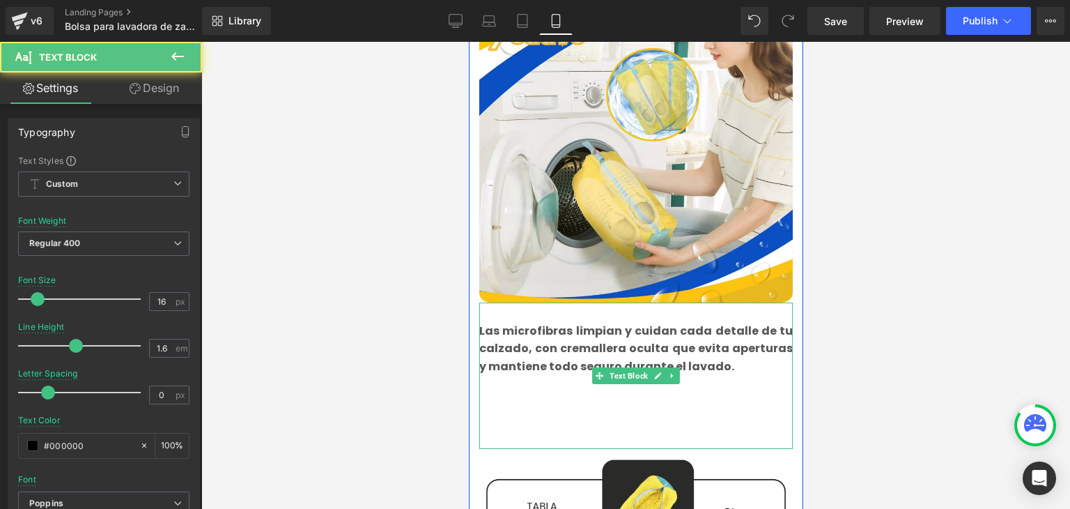
click at [526, 411] on p at bounding box center [635, 420] width 313 height 18
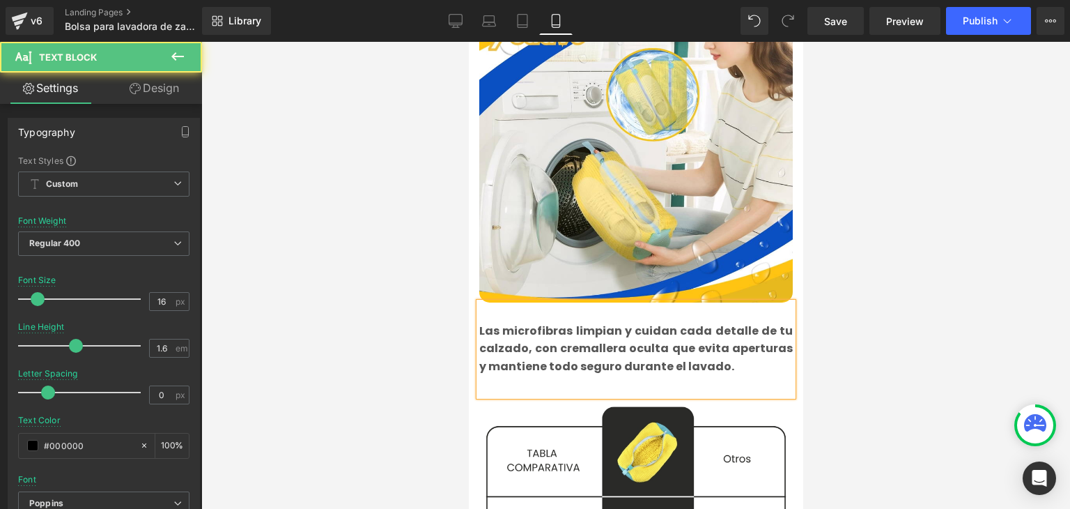
click at [541, 345] on b "Las microfibras limpian y cuidan cada detalle de tu calzado, con cremallera ocu…" at bounding box center [635, 349] width 313 height 52
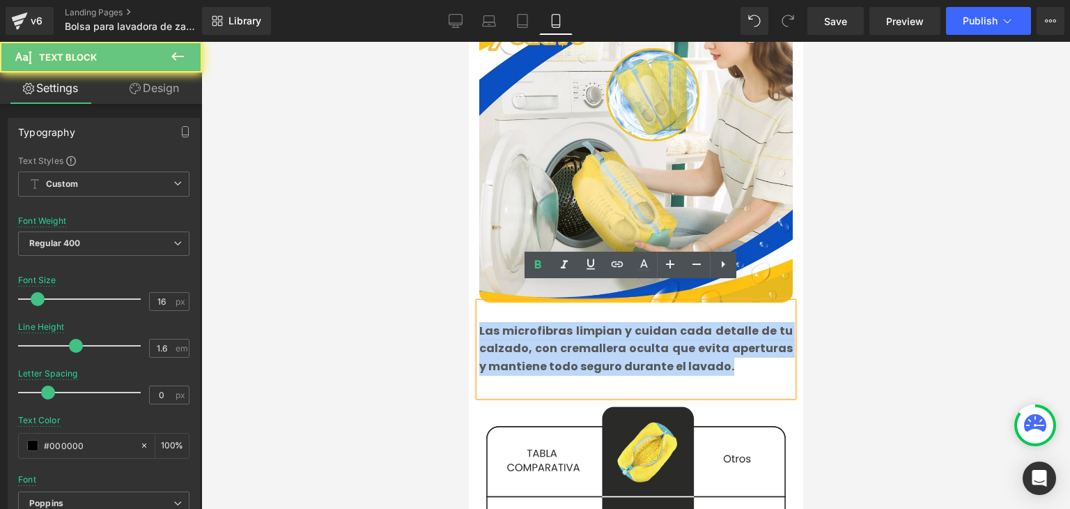
click at [541, 345] on b "Las microfibras limpian y cuidan cada detalle de tu calzado, con cremallera ocu…" at bounding box center [635, 349] width 313 height 52
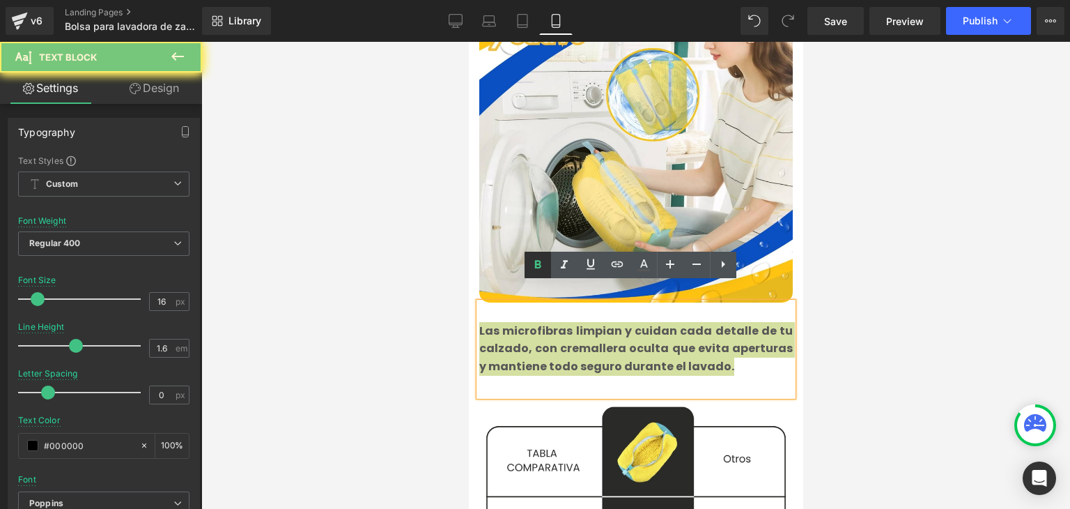
click at [538, 267] on icon at bounding box center [538, 264] width 6 height 8
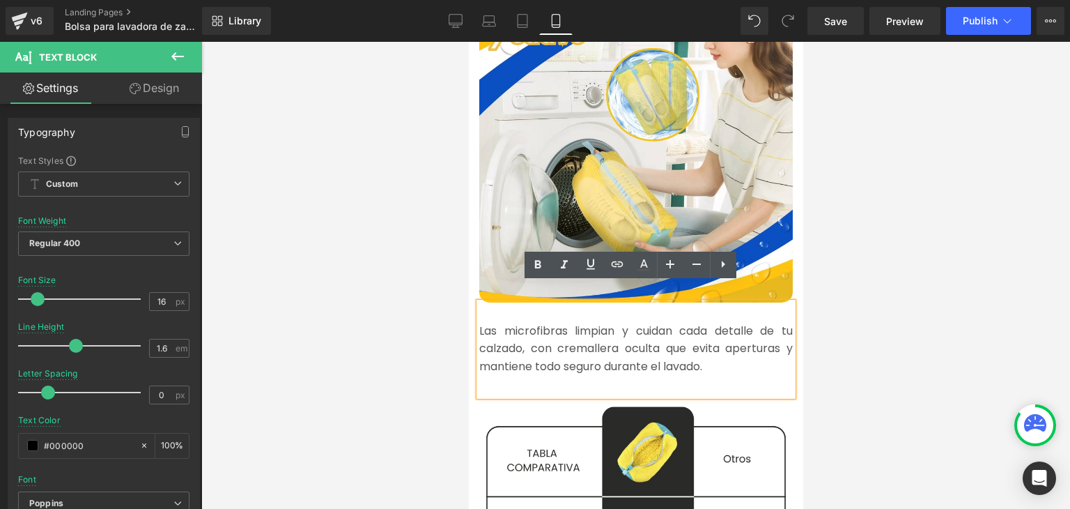
click at [926, 279] on div at bounding box center [635, 275] width 869 height 467
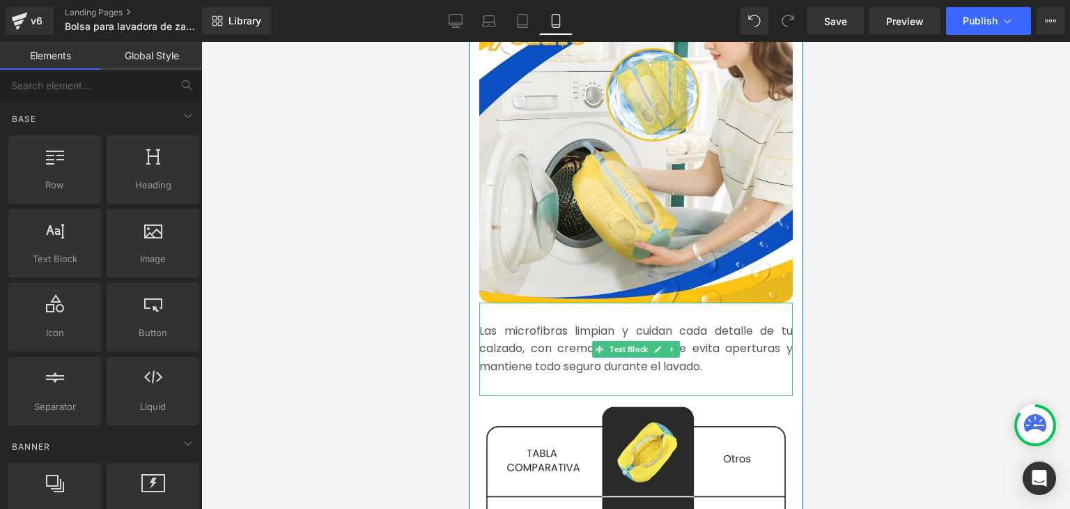
click at [529, 322] on p "Las microfibras limpian y cuidan cada detalle de tu calzado, con cremallera ocu…" at bounding box center [635, 349] width 313 height 54
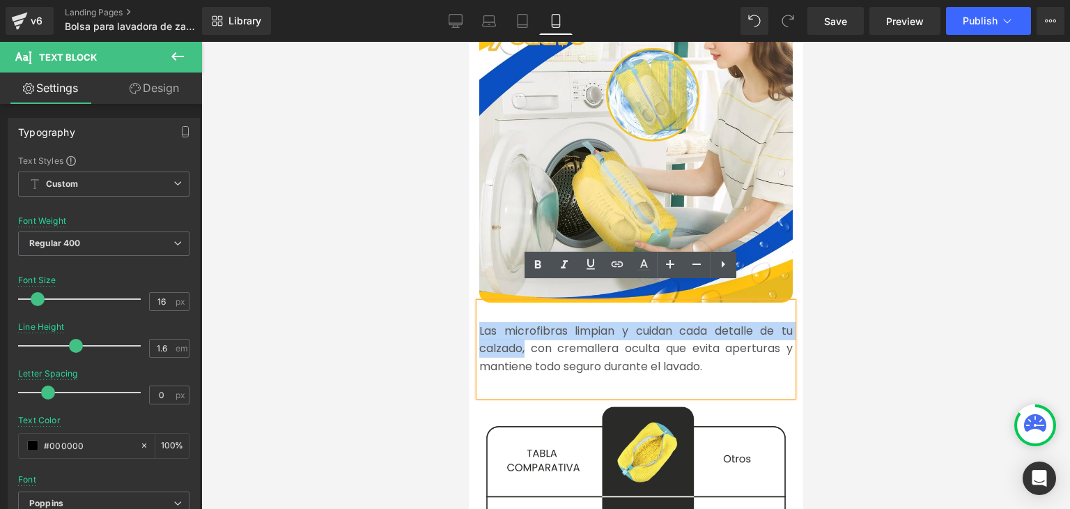
drag, startPoint x: 520, startPoint y: 332, endPoint x: 474, endPoint y: 310, distance: 50.5
click at [479, 323] on font "Las microfibras limpian y cuidan cada detalle de tu calzado, con cremallera ocu…" at bounding box center [635, 349] width 313 height 52
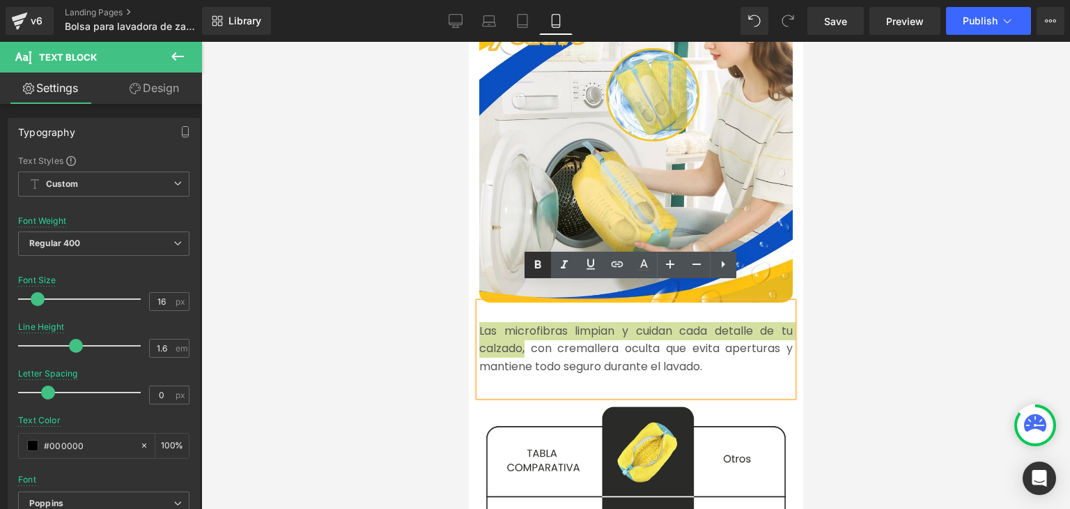
click at [536, 263] on icon at bounding box center [538, 264] width 6 height 8
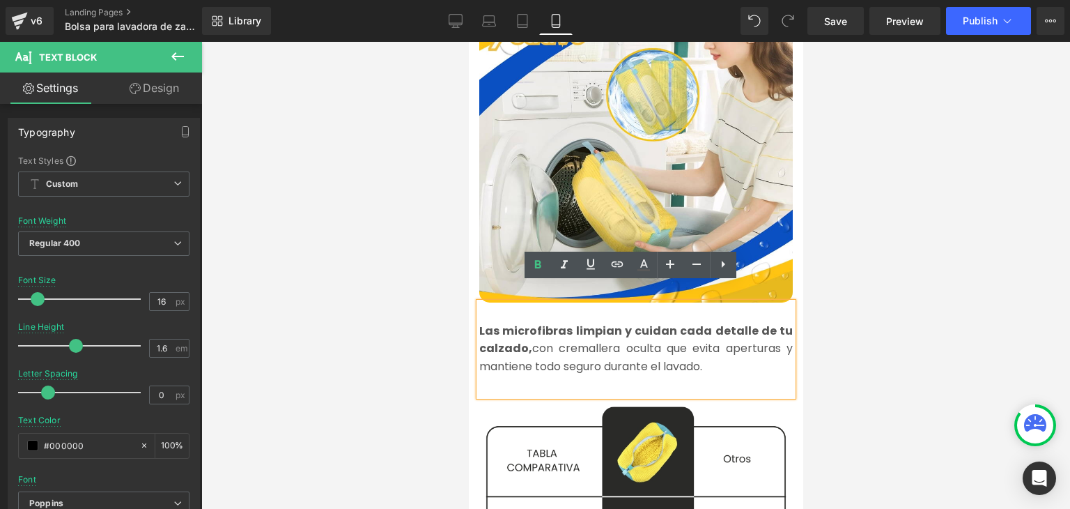
click at [917, 232] on div at bounding box center [635, 275] width 869 height 467
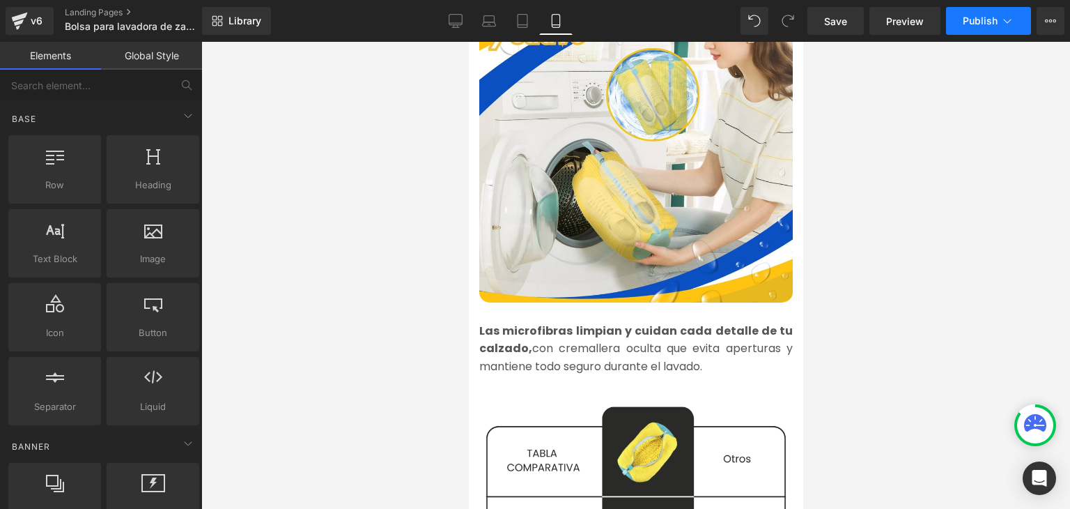
click at [1003, 27] on icon at bounding box center [1007, 21] width 14 height 14
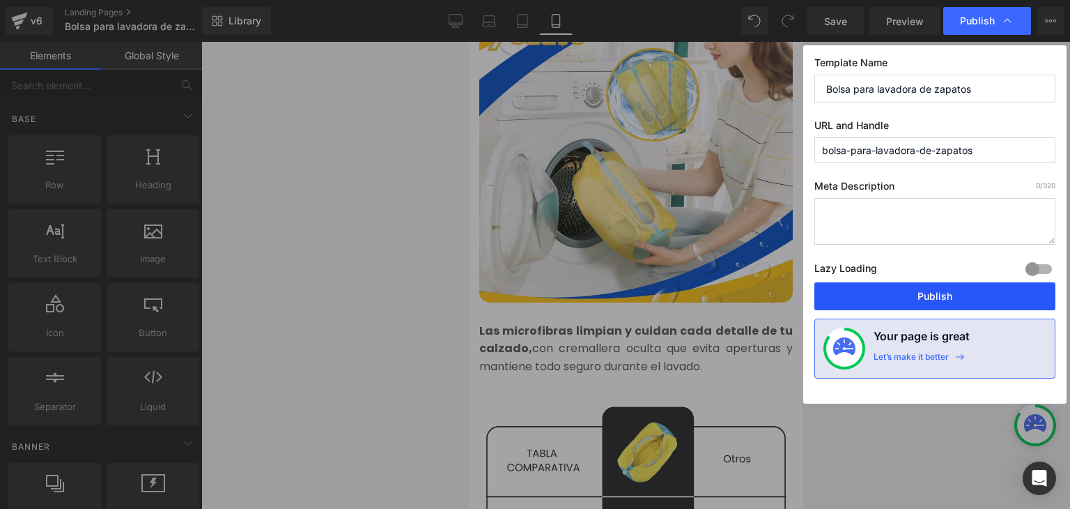
click at [934, 297] on button "Publish" at bounding box center [934, 296] width 241 height 28
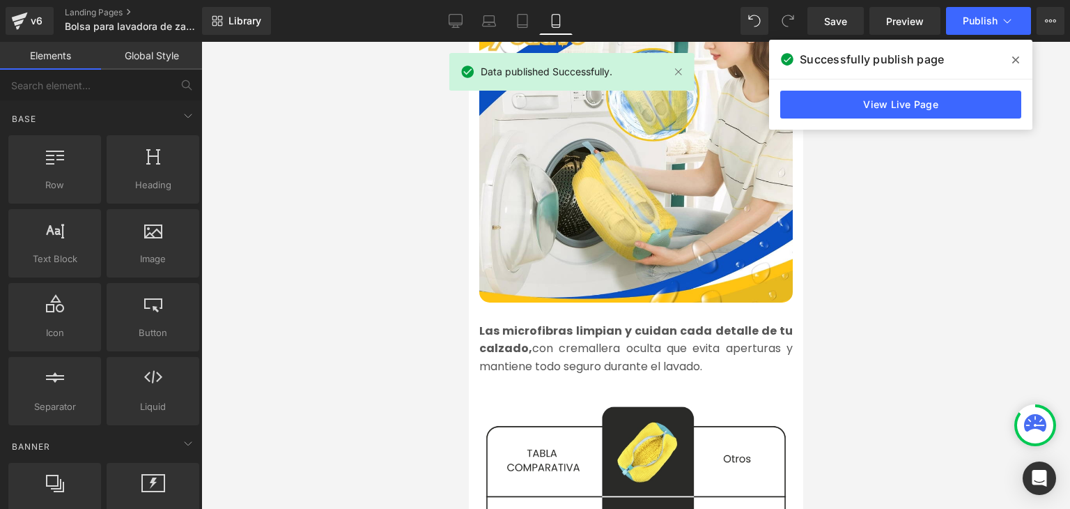
click at [1012, 56] on icon at bounding box center [1015, 59] width 7 height 11
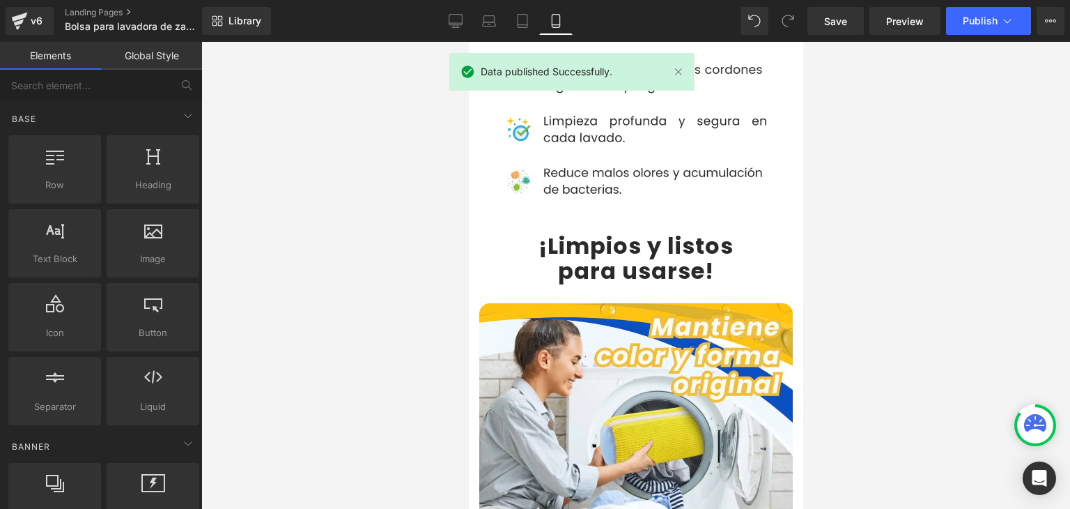
scroll to position [2786, 0]
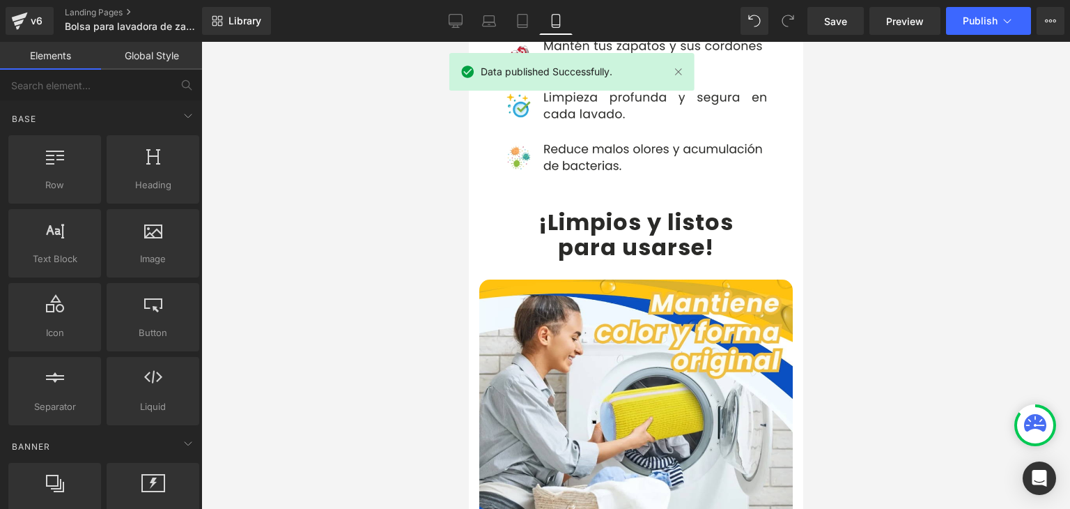
click at [566, 206] on b "¡Limpios y listos" at bounding box center [635, 221] width 195 height 31
click at [556, 206] on b "¡Limpios y listos" at bounding box center [635, 221] width 195 height 31
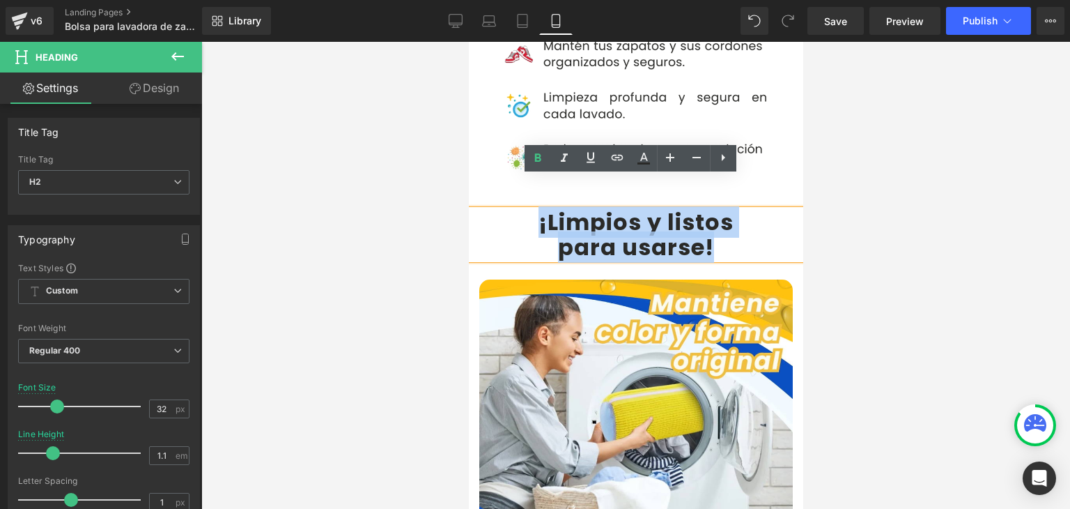
drag, startPoint x: 533, startPoint y: 194, endPoint x: 708, endPoint y: 211, distance: 175.6
click at [708, 211] on div "¡Limpios y listos para usarse !" at bounding box center [635, 234] width 334 height 49
copy div "¡Limpios y listos para usarse !"
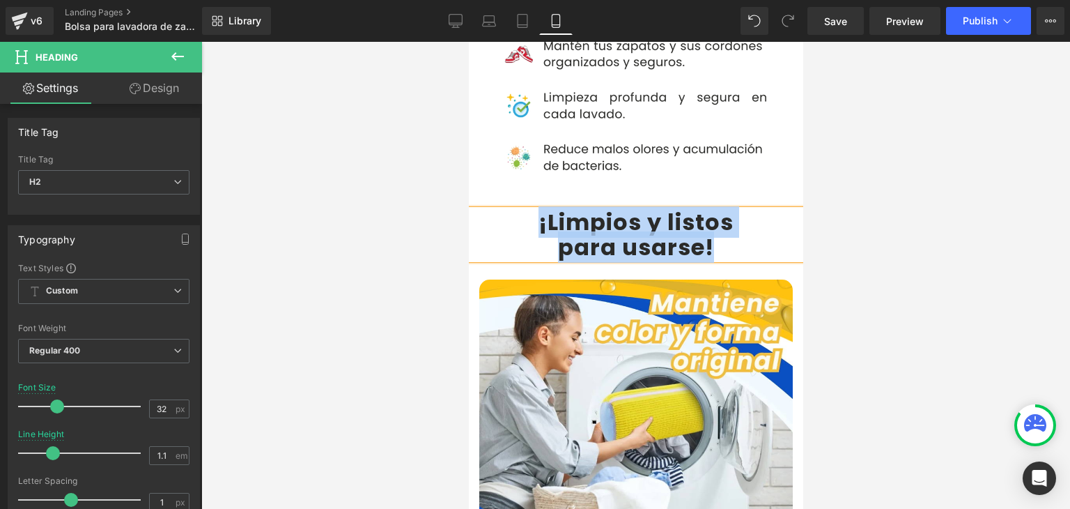
click at [589, 231] on b "para usarse" at bounding box center [630, 246] width 147 height 31
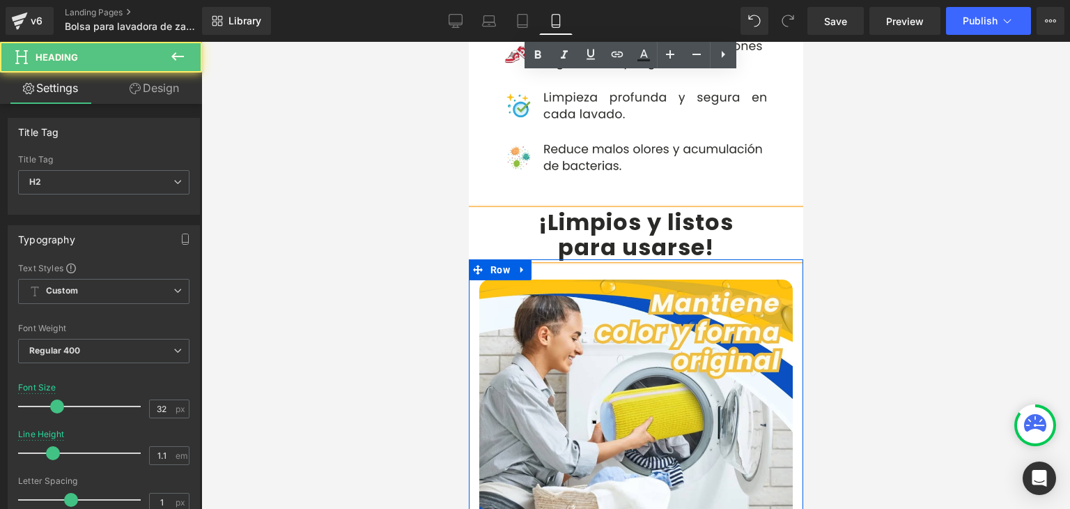
scroll to position [3204, 0]
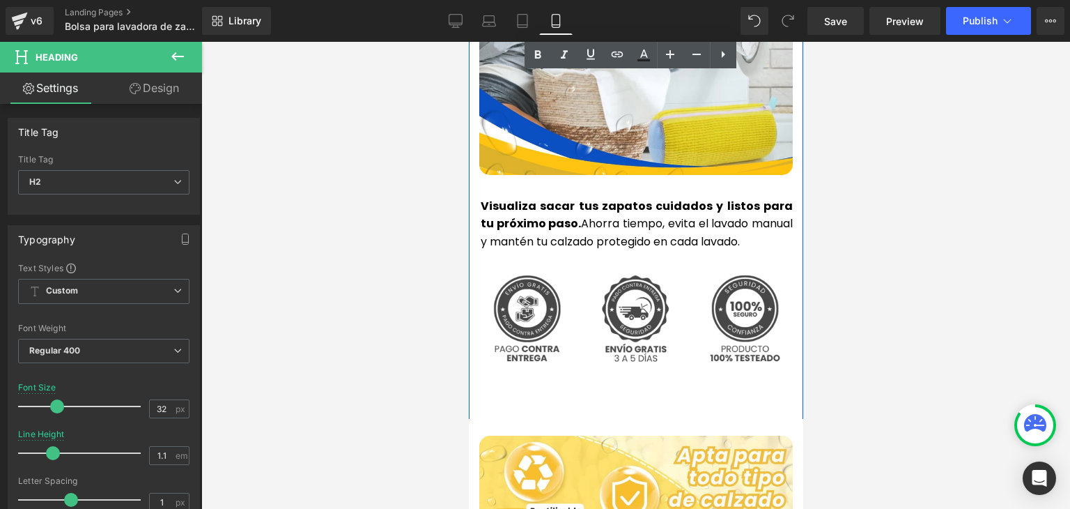
click at [536, 198] on strong "Visualiza sacar tus zapatos cuidados y listos para tu próximo paso." at bounding box center [636, 215] width 312 height 34
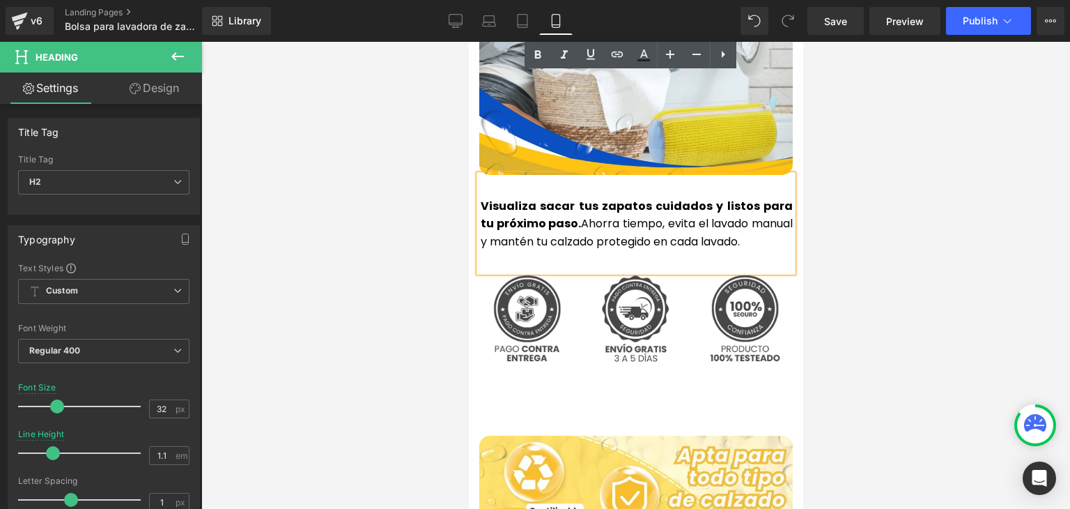
click at [536, 198] on strong "Visualiza sacar tus zapatos cuidados y listos para tu próximo paso." at bounding box center [636, 215] width 312 height 34
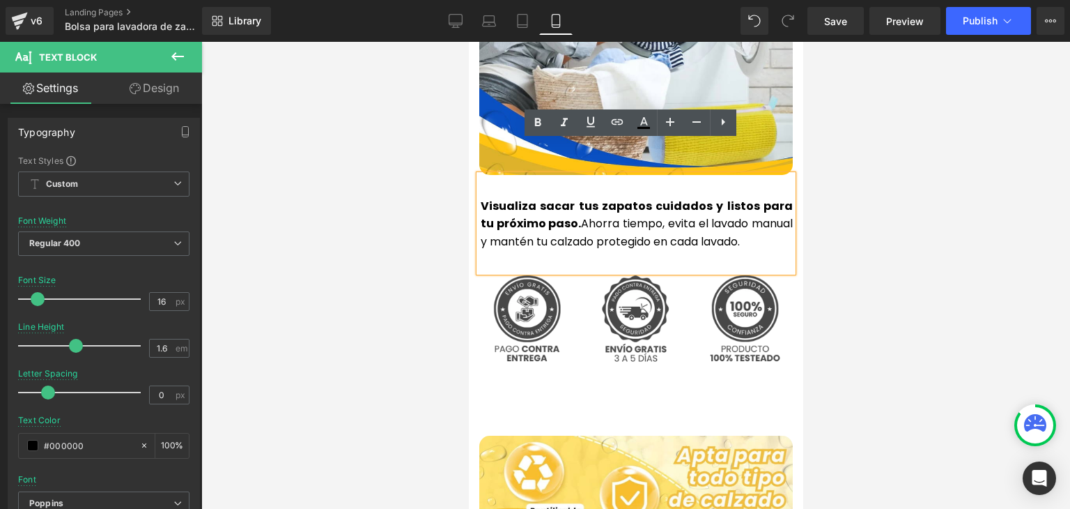
copy p "Visualiza sacar tus zapatos cuidados y listos para tu próximo paso. Ahorra tiem…"
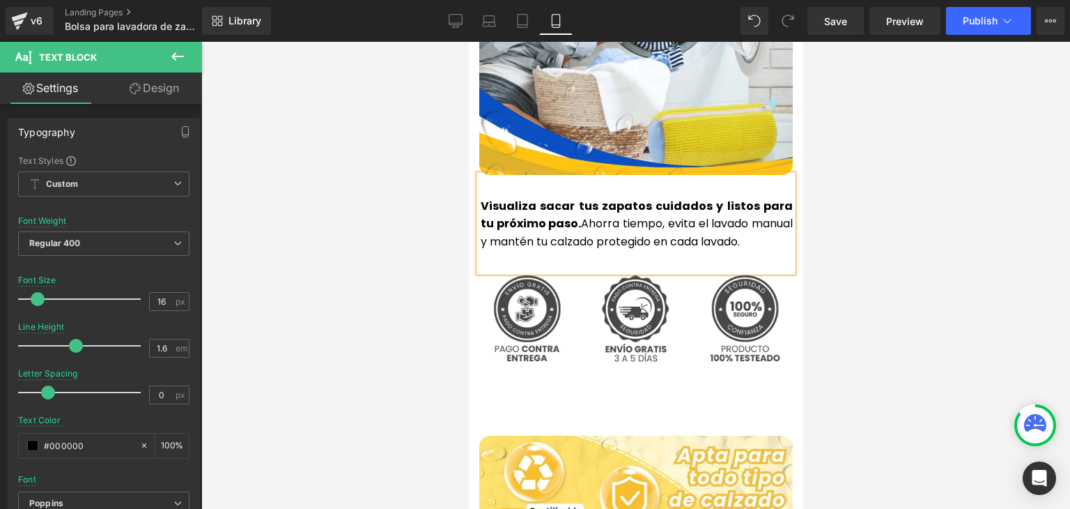
click at [518, 204] on p "Visualiza sacar tus zapatos cuidados y listos para tu próximo paso. Ahorra tiem…" at bounding box center [636, 224] width 312 height 54
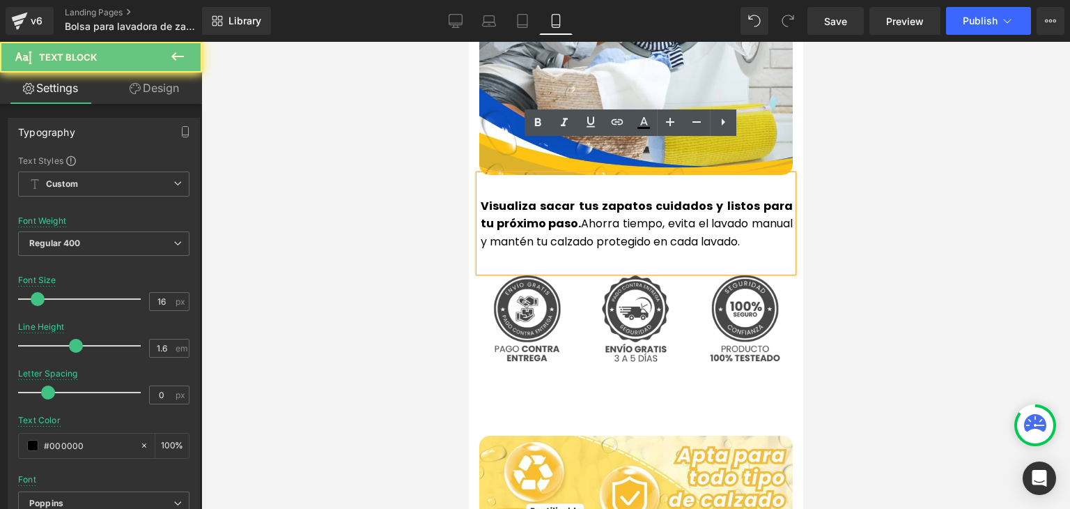
click at [520, 198] on strong "Visualiza sacar tus zapatos cuidados y listos para tu próximo paso." at bounding box center [636, 215] width 312 height 34
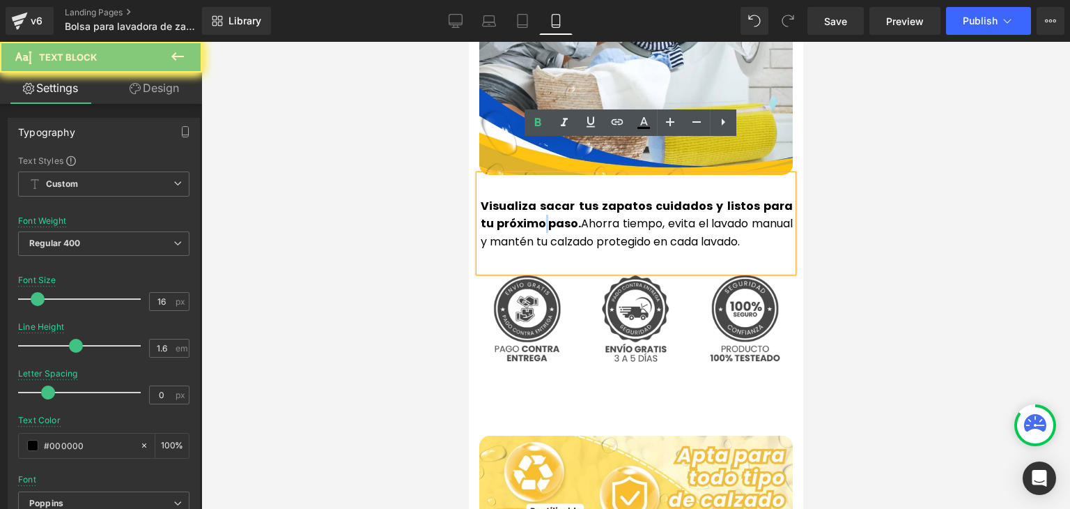
click at [520, 198] on strong "Visualiza sacar tus zapatos cuidados y listos para tu próximo paso." at bounding box center [636, 215] width 312 height 34
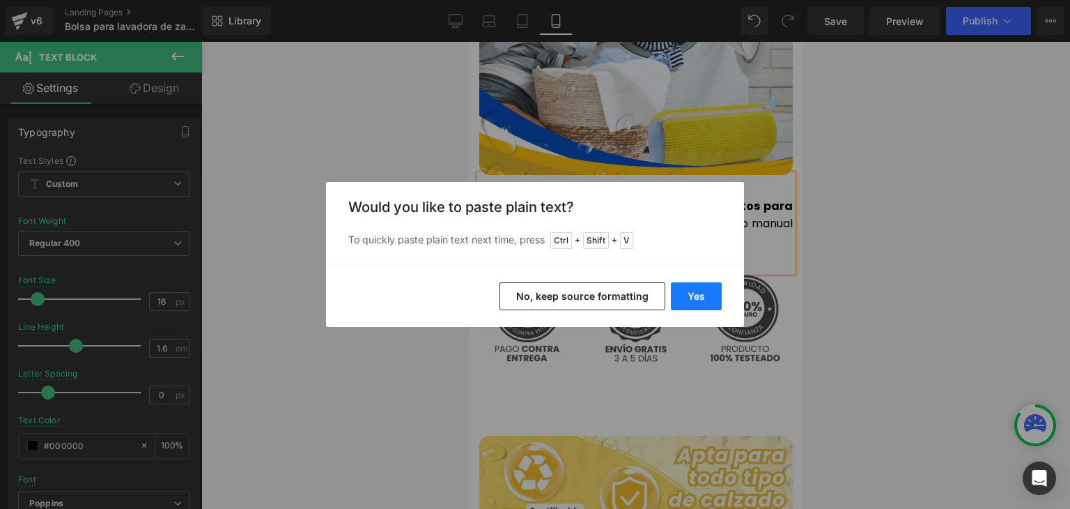
click at [674, 292] on button "Yes" at bounding box center [696, 296] width 51 height 28
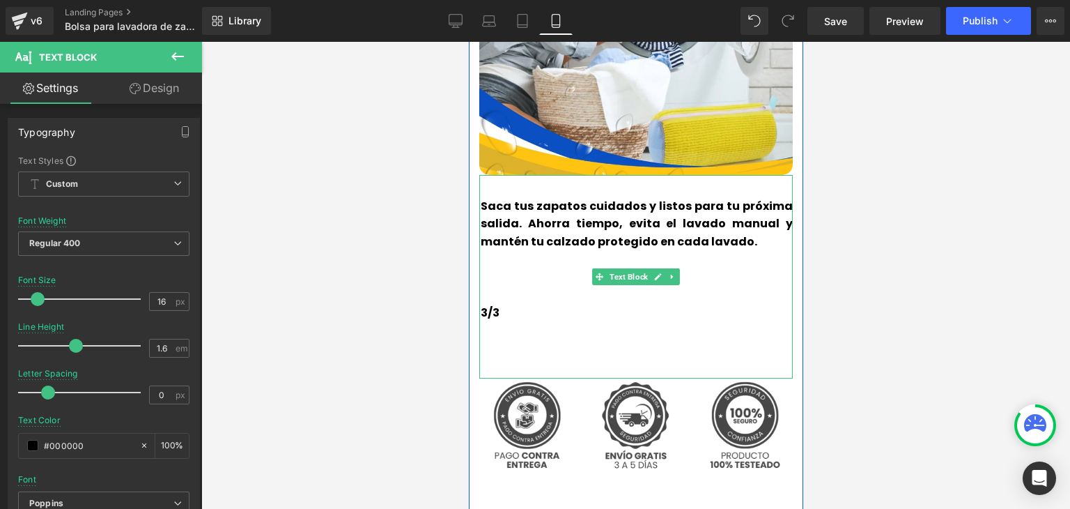
click at [495, 322] on p at bounding box center [636, 331] width 312 height 18
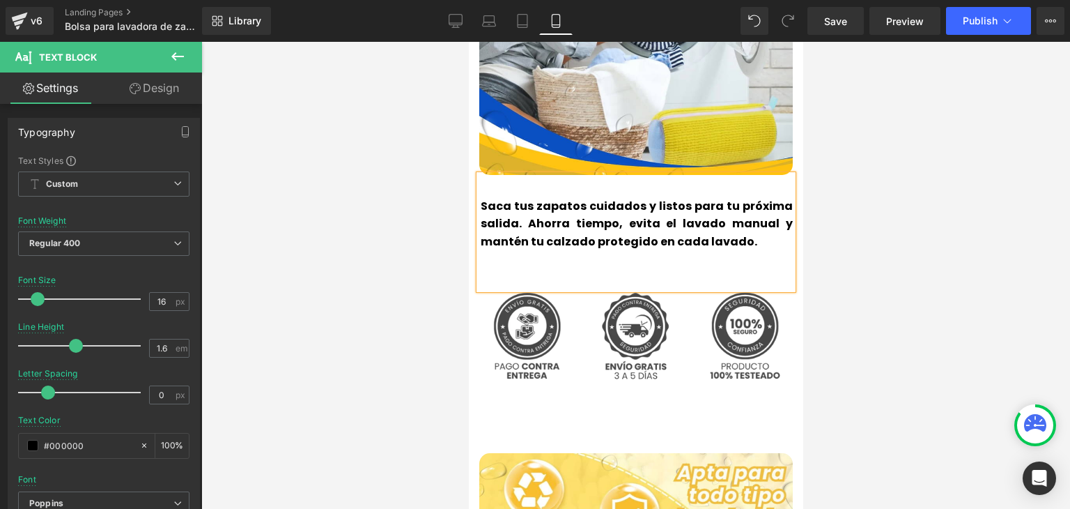
click at [500, 243] on div "Saca tus zapatos cuidados y listos para tu próxima salida. Ahorra tiempo, evita…" at bounding box center [635, 232] width 313 height 114
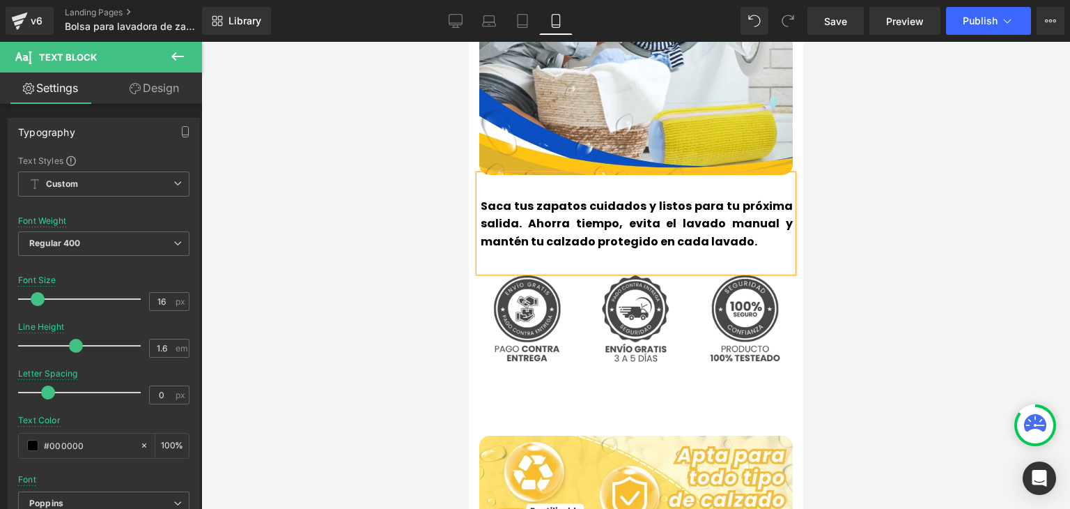
click at [505, 201] on b "Saca tus zapatos cuidados y listos para tu próxima salida. Ahorra tiempo, evita…" at bounding box center [636, 224] width 312 height 52
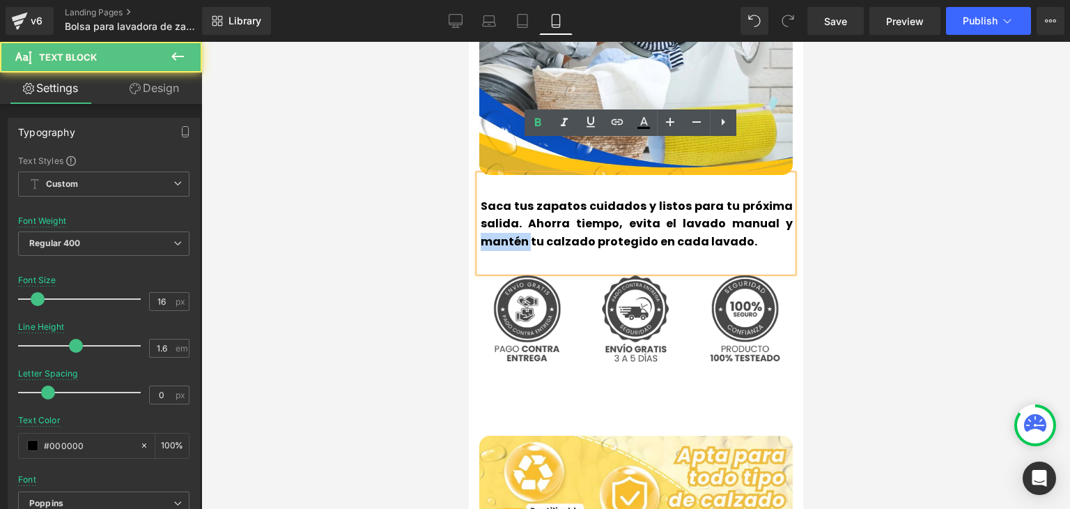
click at [505, 201] on b "Saca tus zapatos cuidados y listos para tu próxima salida. Ahorra tiempo, evita…" at bounding box center [636, 224] width 312 height 52
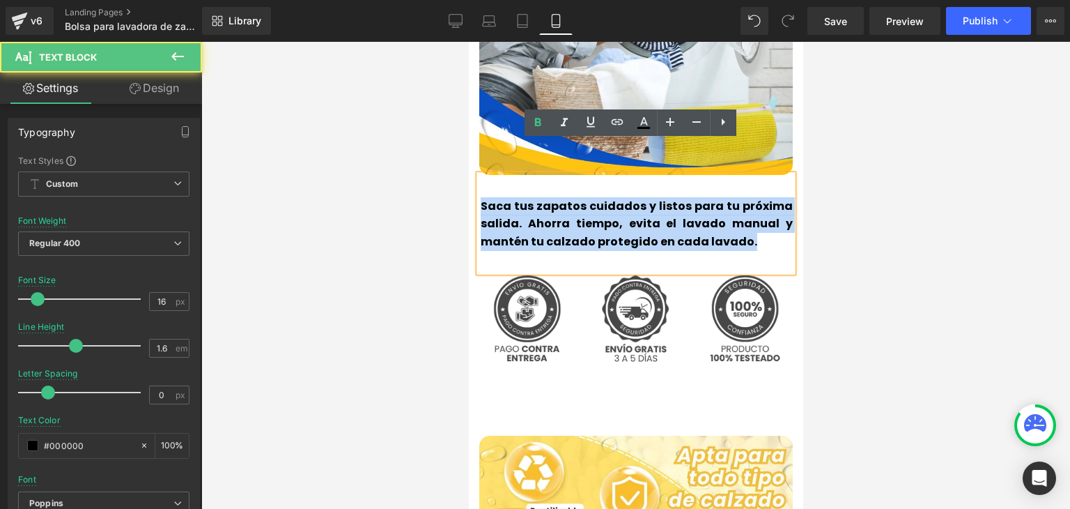
click at [505, 201] on b "Saca tus zapatos cuidados y listos para tu próxima salida. Ahorra tiempo, evita…" at bounding box center [636, 224] width 312 height 52
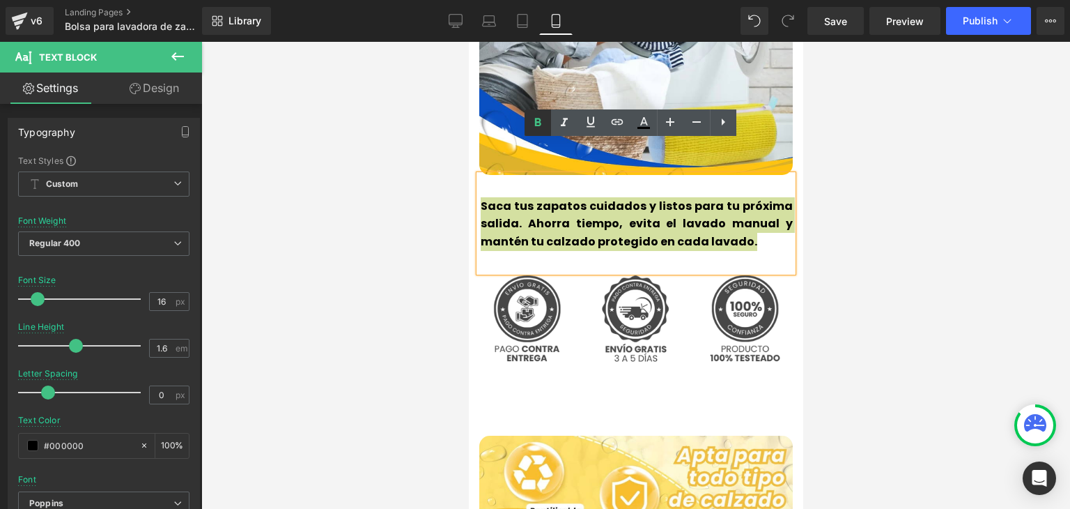
click at [538, 127] on icon at bounding box center [537, 122] width 17 height 17
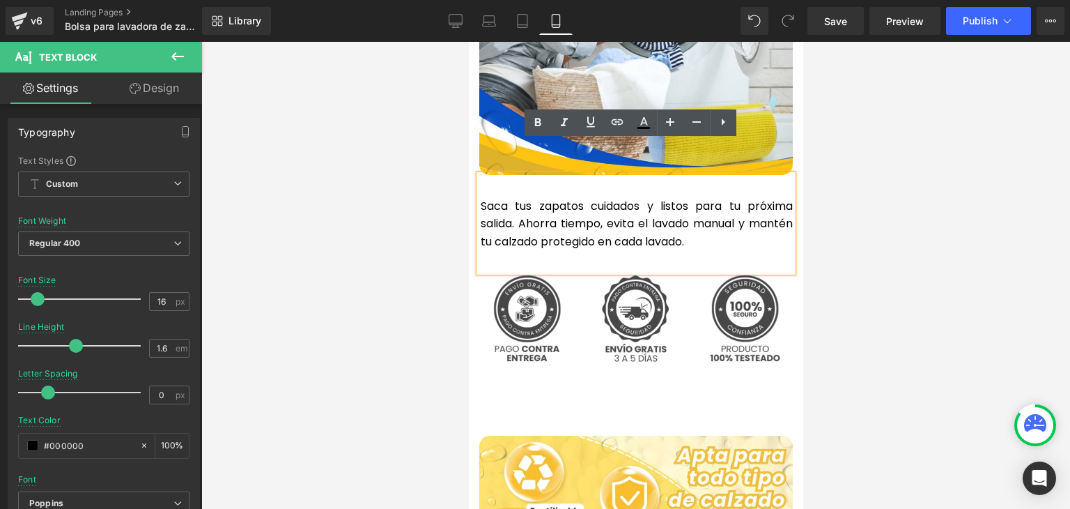
click at [979, 160] on div at bounding box center [635, 275] width 869 height 467
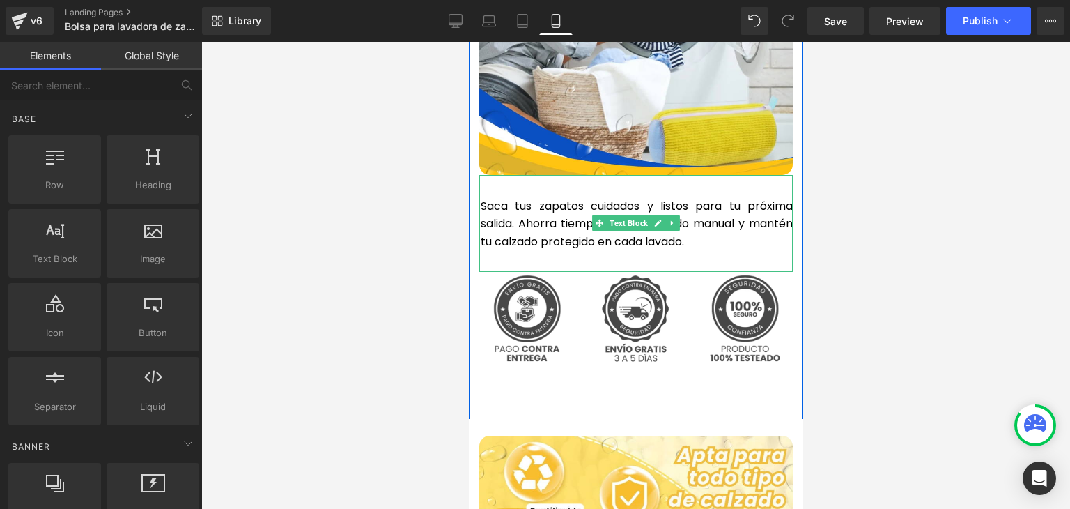
click at [488, 197] on p "Saca tus zapatos cuidados y listos para tu próxima salida. Ahorra tiempo, evita…" at bounding box center [636, 224] width 312 height 54
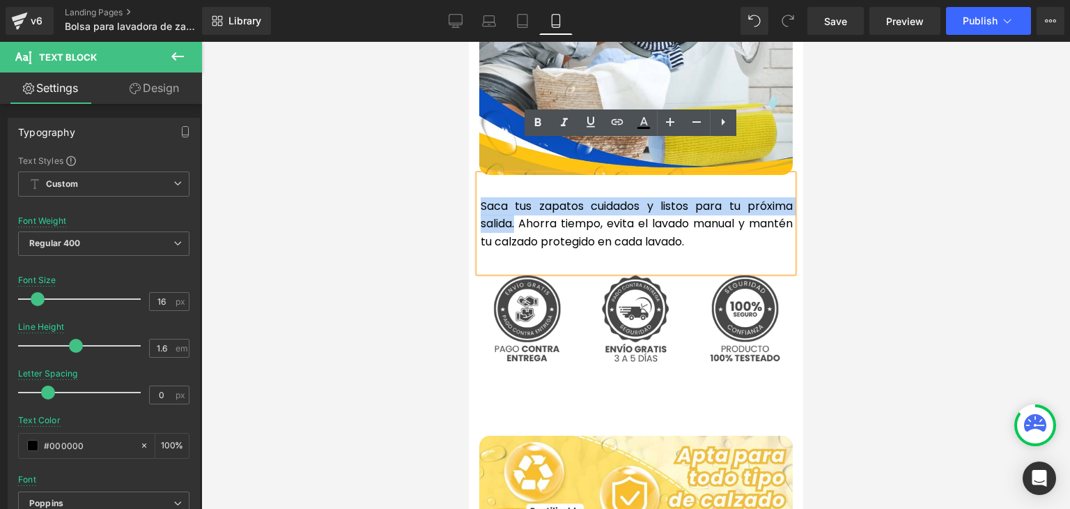
drag, startPoint x: 511, startPoint y: 191, endPoint x: 476, endPoint y: 173, distance: 38.3
click at [480, 197] on p "Saca tus zapatos cuidados y listos para tu próxima salida. Ahorra tiempo, evita…" at bounding box center [636, 224] width 312 height 54
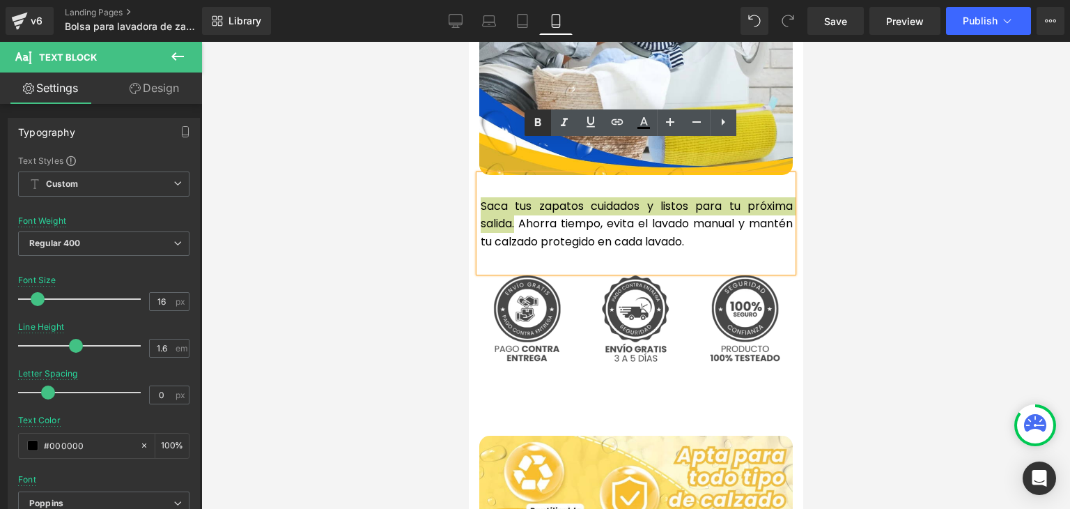
click at [532, 124] on icon at bounding box center [537, 122] width 17 height 17
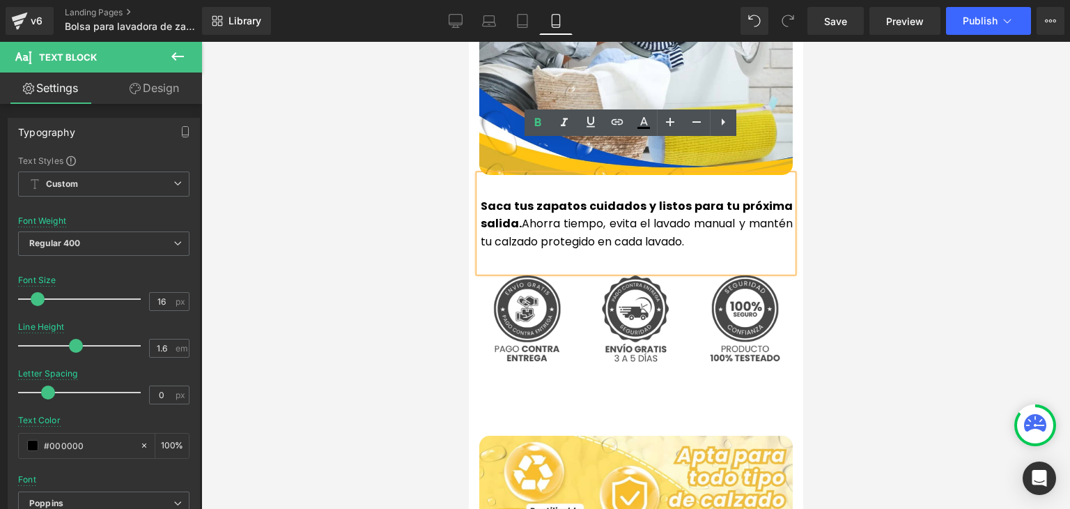
click at [952, 134] on div at bounding box center [635, 275] width 869 height 467
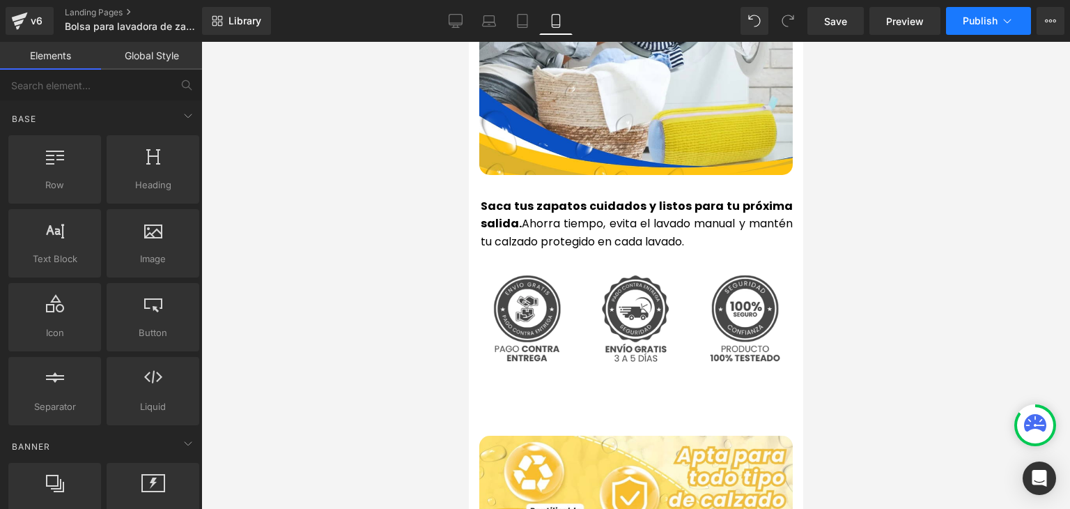
click at [976, 20] on span "Publish" at bounding box center [980, 20] width 35 height 11
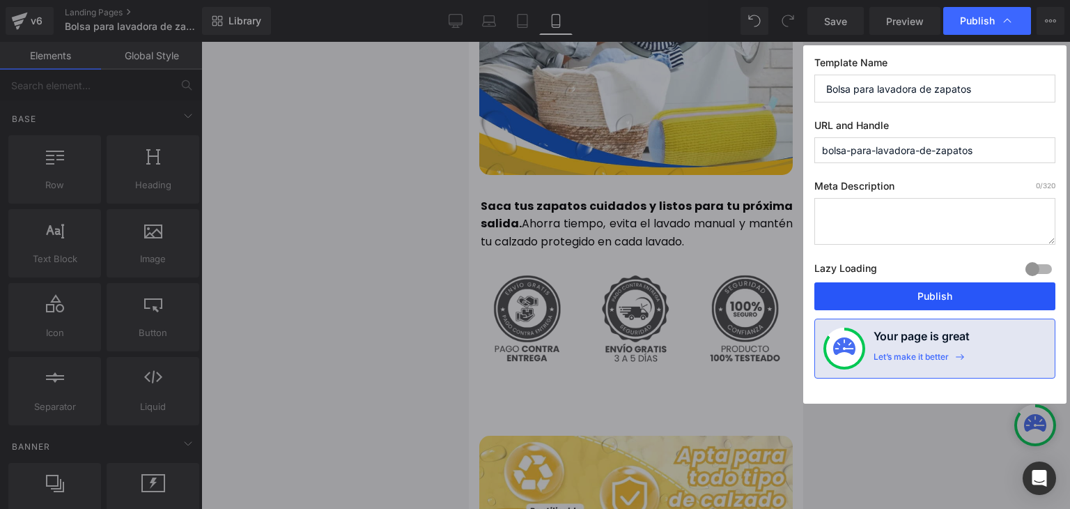
click at [925, 294] on button "Publish" at bounding box center [934, 296] width 241 height 28
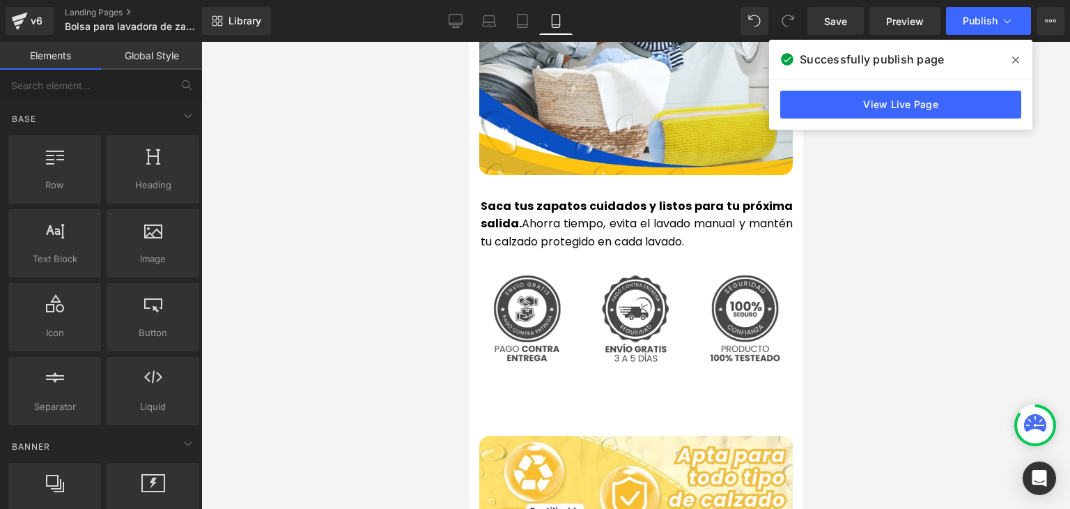
click at [1025, 56] on span at bounding box center [1016, 60] width 22 height 22
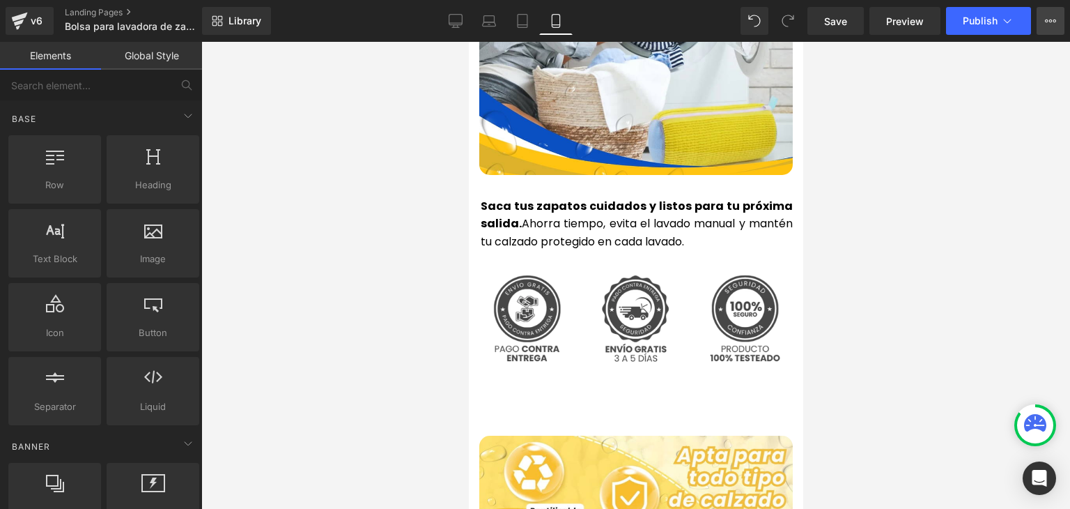
click at [1048, 28] on button "View Live Page View with current Template Save Template to Library Schedule Pub…" at bounding box center [1051, 21] width 28 height 28
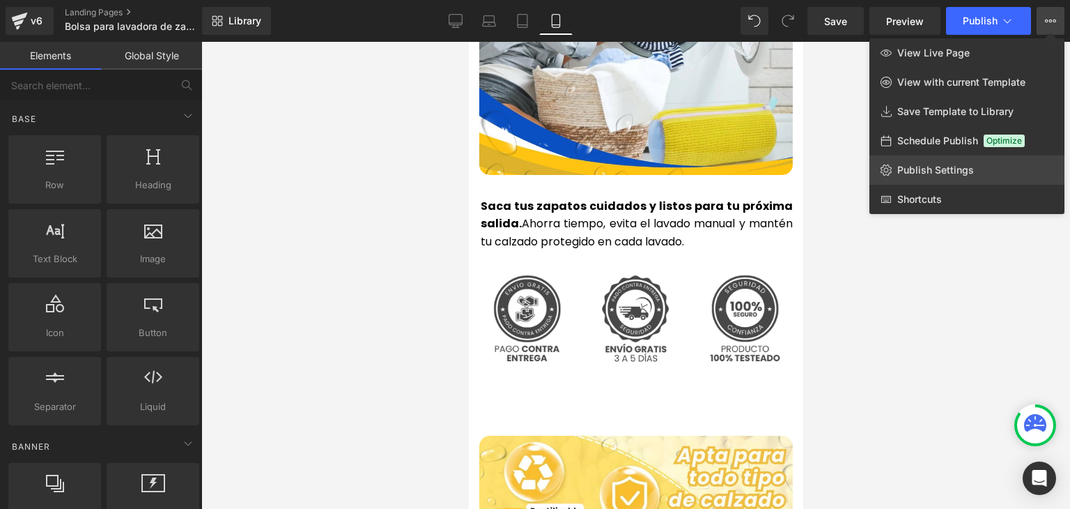
click at [900, 173] on span "Publish Settings" at bounding box center [935, 170] width 77 height 13
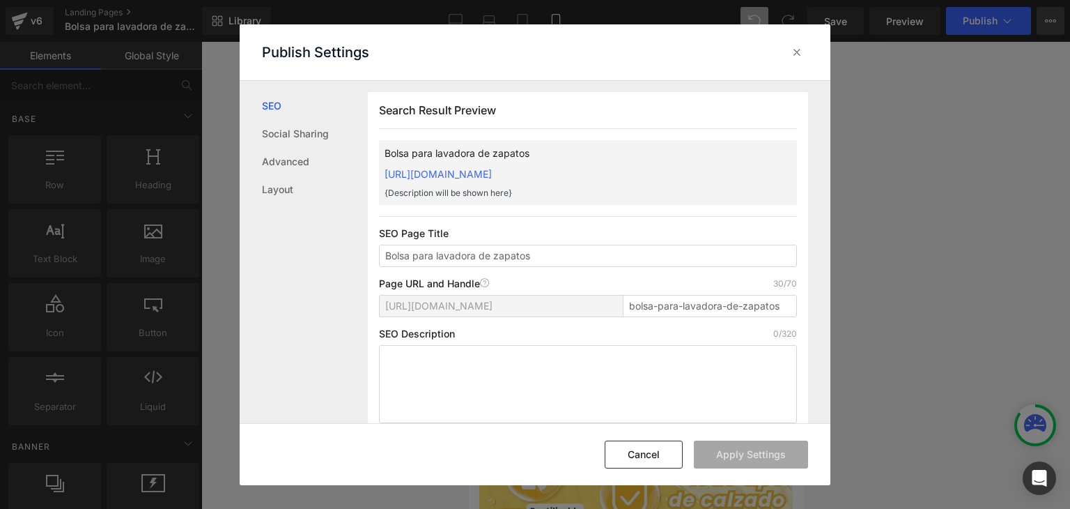
scroll to position [0, 0]
drag, startPoint x: 370, startPoint y: 176, endPoint x: 828, endPoint y: 175, distance: 457.7
click at [828, 175] on div "Search Result Preview Bolsa para lavadora de zapatos https://commpralo-ya.mysho…" at bounding box center [599, 252] width 463 height 342
copy link "https://commpralo-ya.myshopify.com/pages/bolsa-para-lavadora-de-zapatos"
click at [791, 55] on icon at bounding box center [797, 52] width 14 height 14
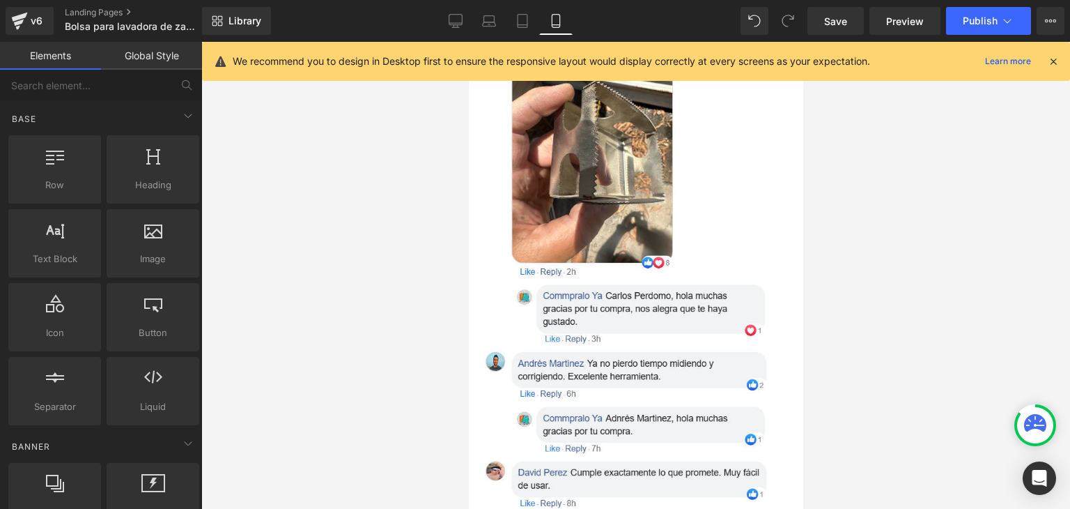
scroll to position [5016, 0]
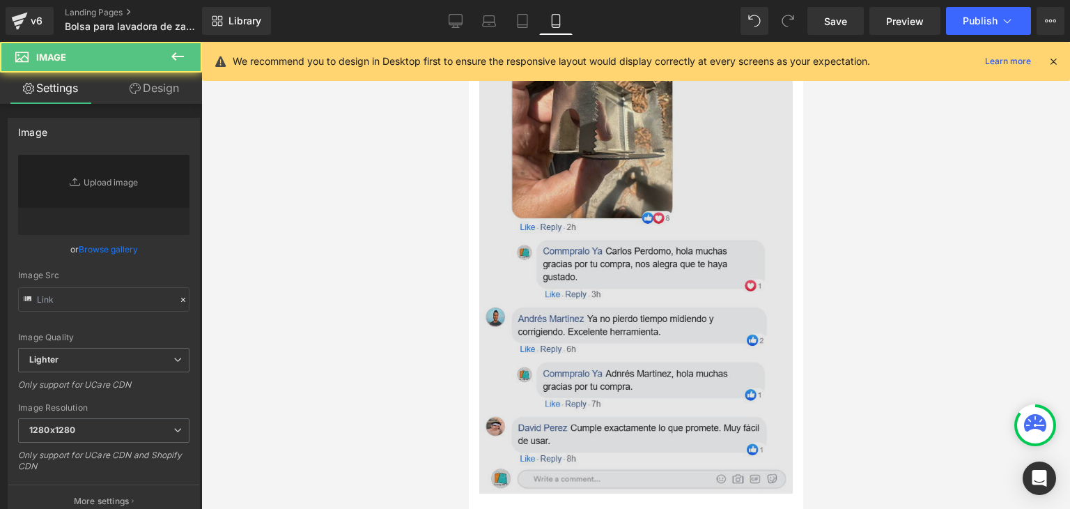
click at [634, 211] on img at bounding box center [635, 183] width 313 height 619
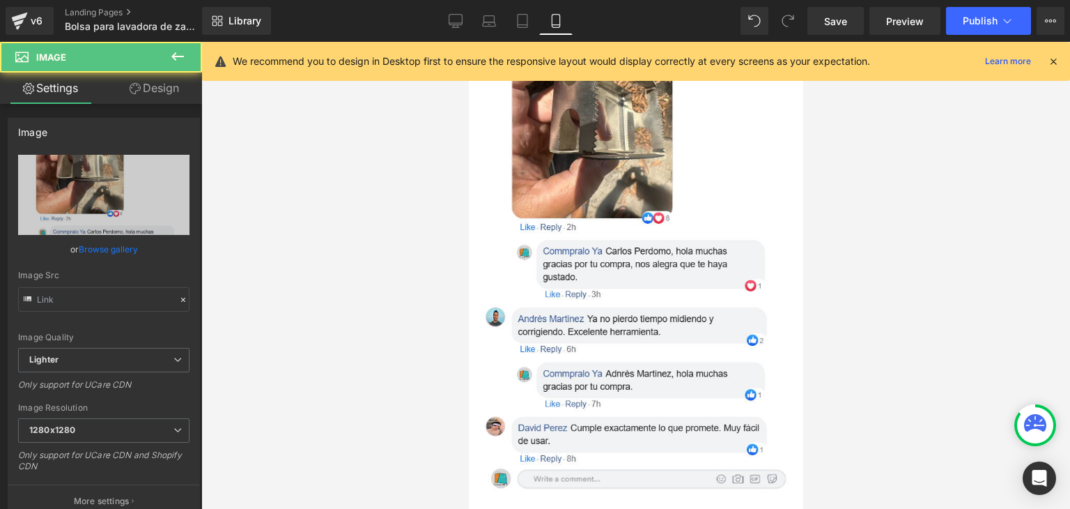
type input "https://ucarecdn.com/66ed7fc9-2f37-4ecc-9d1d-45cd8d8ad786/-/format/auto/-/previ…"
click at [1050, 55] on icon at bounding box center [1053, 61] width 13 height 13
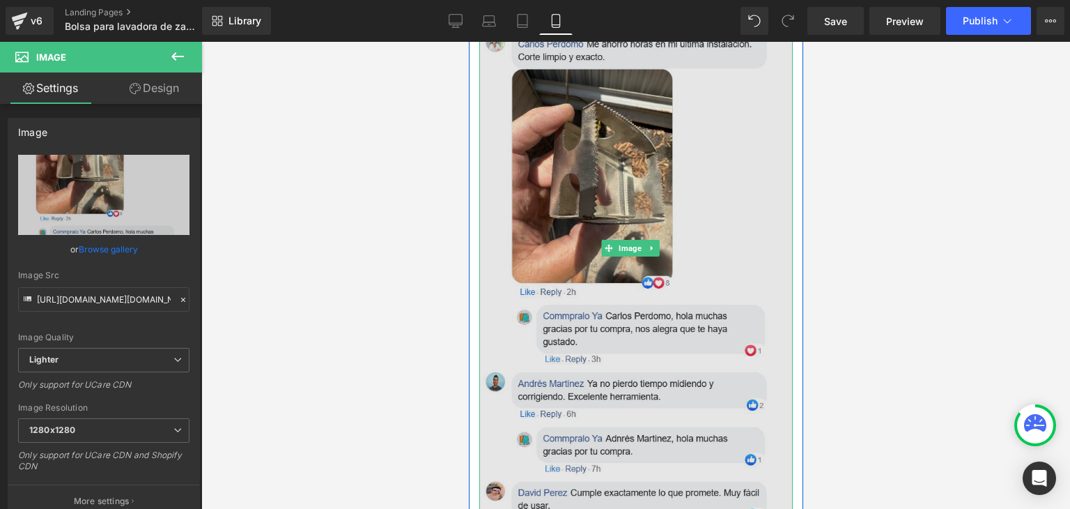
scroll to position [4946, 0]
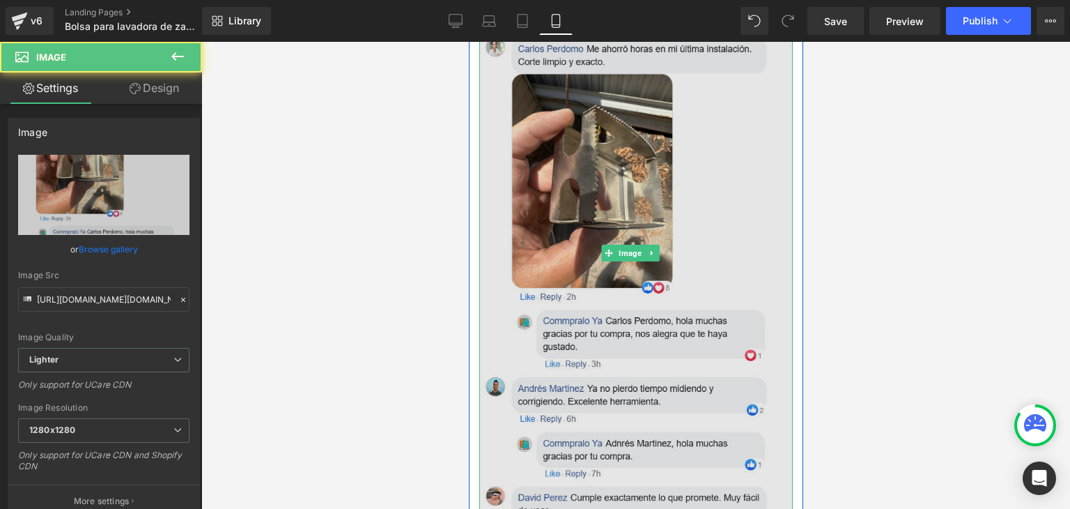
drag, startPoint x: 630, startPoint y: 141, endPoint x: 1243, endPoint y: 42, distance: 620.3
click at [630, 141] on img at bounding box center [635, 253] width 313 height 619
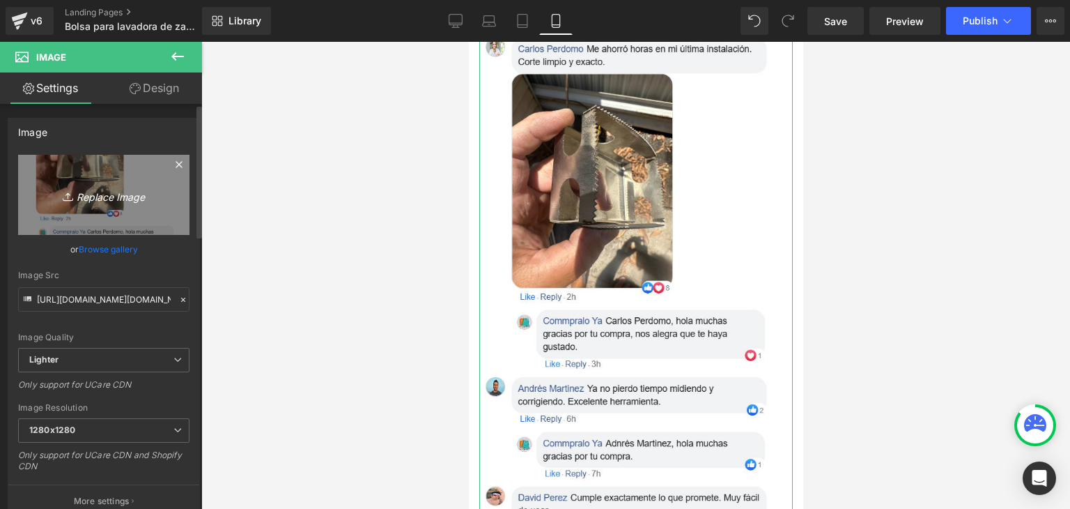
click at [125, 196] on icon "Replace Image" at bounding box center [103, 194] width 111 height 17
type input "C:\fakepath\zeoob.com_shhhxivjyh_photo.webp"
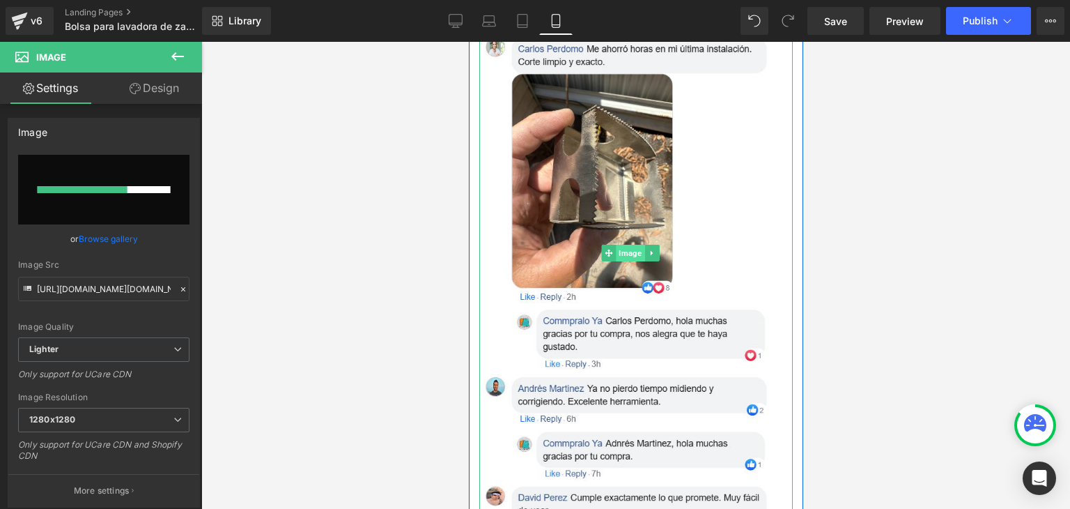
click at [630, 245] on span "Image" at bounding box center [630, 253] width 29 height 17
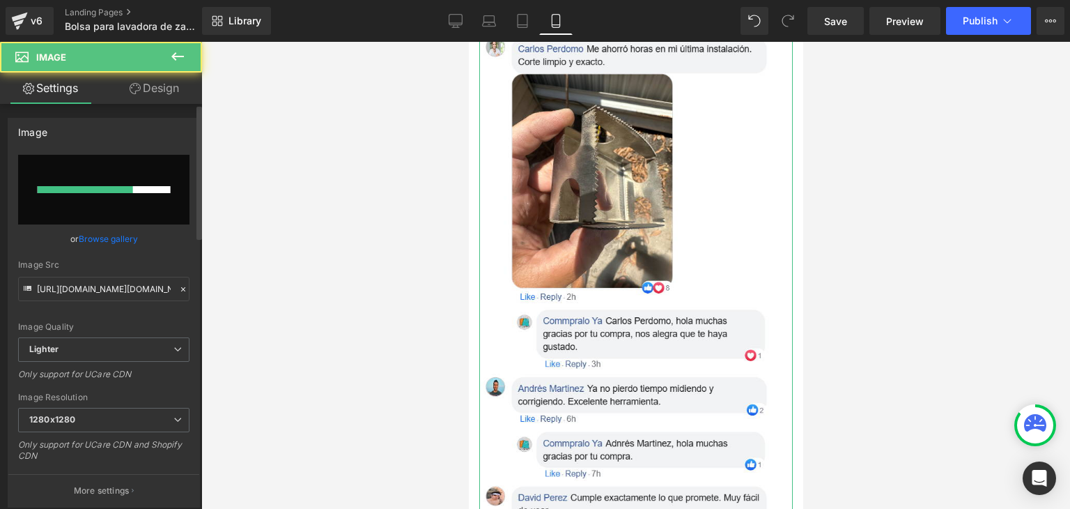
click at [120, 235] on link "Browse gallery" at bounding box center [108, 238] width 59 height 24
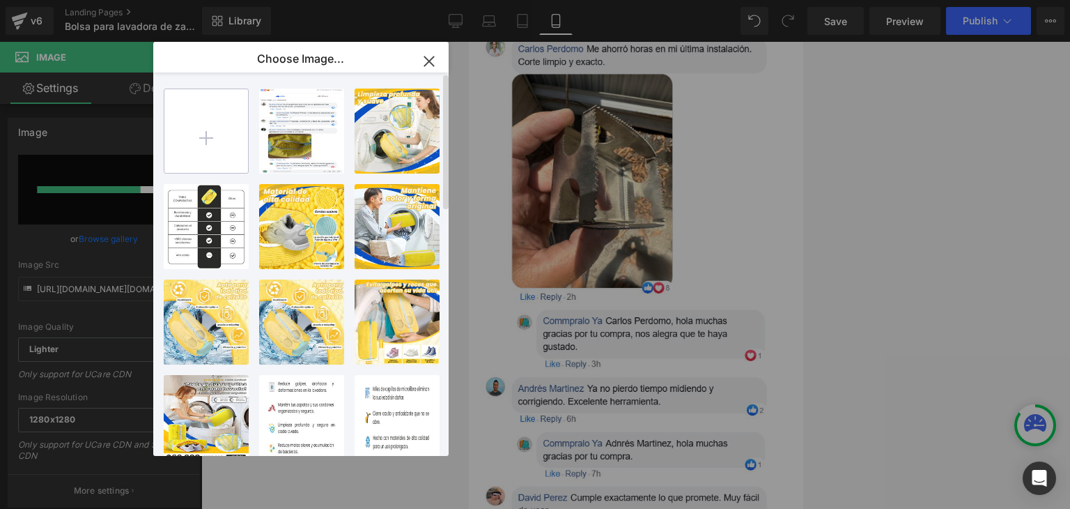
click at [207, 129] on input "file" at bounding box center [206, 131] width 84 height 84
type input "C:\fakepath\zeoob.com_shhhxivjyh_photo.webp"
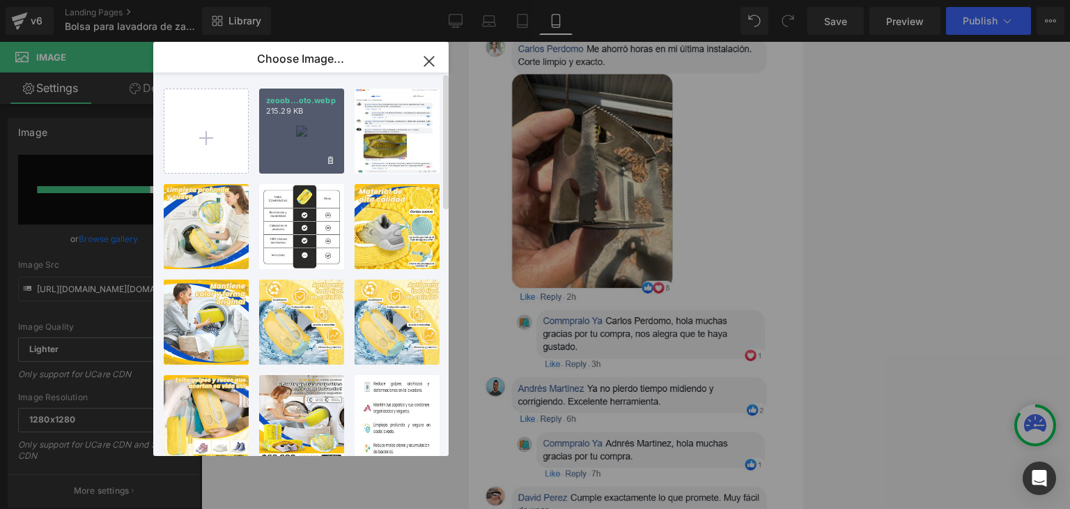
click at [300, 139] on div "zeoob...oto.webp 215.29 KB" at bounding box center [301, 130] width 85 height 85
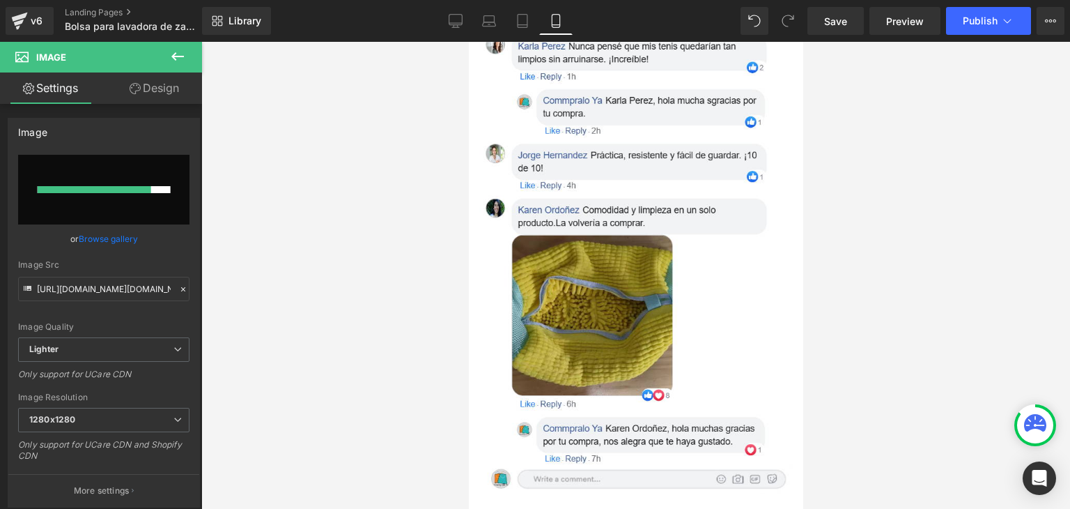
type input "https://ucarecdn.com/9337b54e-38fe-4511-bbad-560443199137/-/format/auto/-/previ…"
click at [980, 20] on span "Publish" at bounding box center [980, 20] width 35 height 11
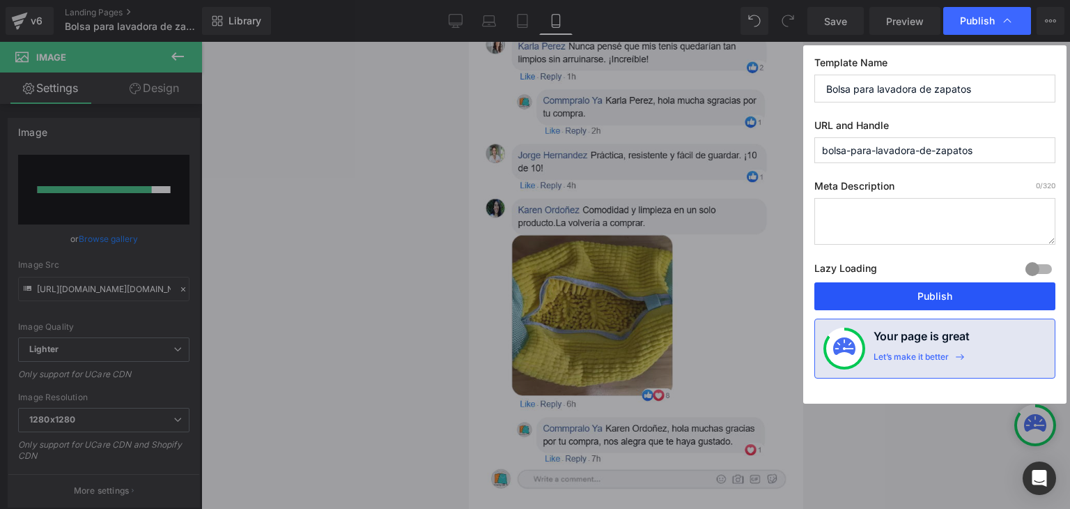
click at [924, 296] on button "Publish" at bounding box center [934, 296] width 241 height 28
